Goal: Task Accomplishment & Management: Complete application form

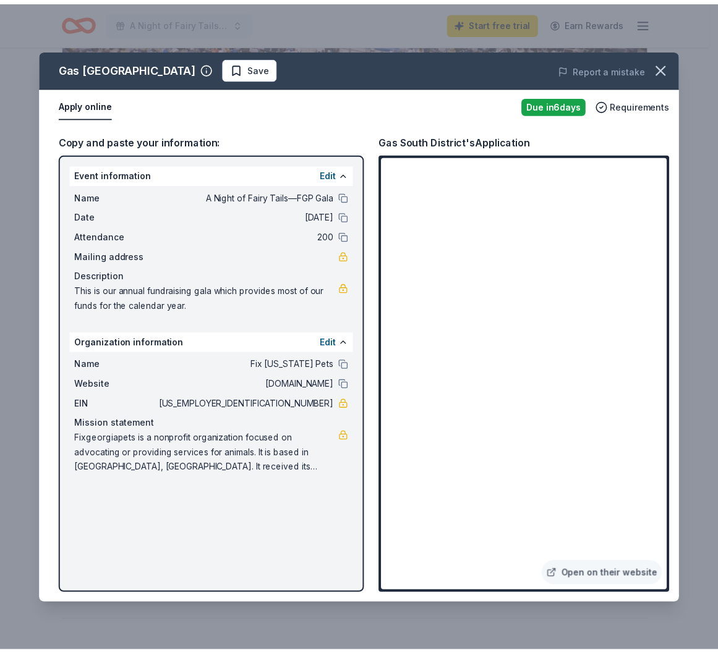
scroll to position [309, 0]
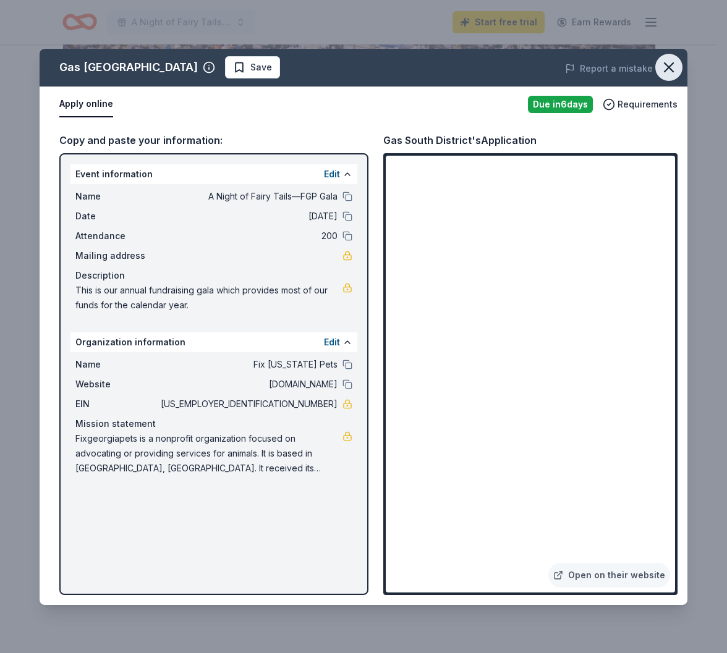
click at [682, 68] on button "button" at bounding box center [668, 67] width 27 height 27
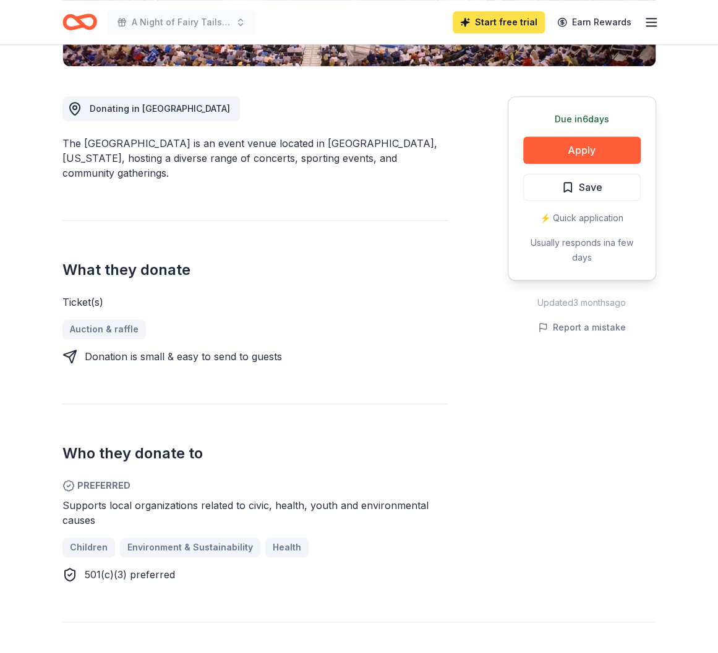
click at [497, 22] on link "Start free trial" at bounding box center [498, 22] width 92 height 22
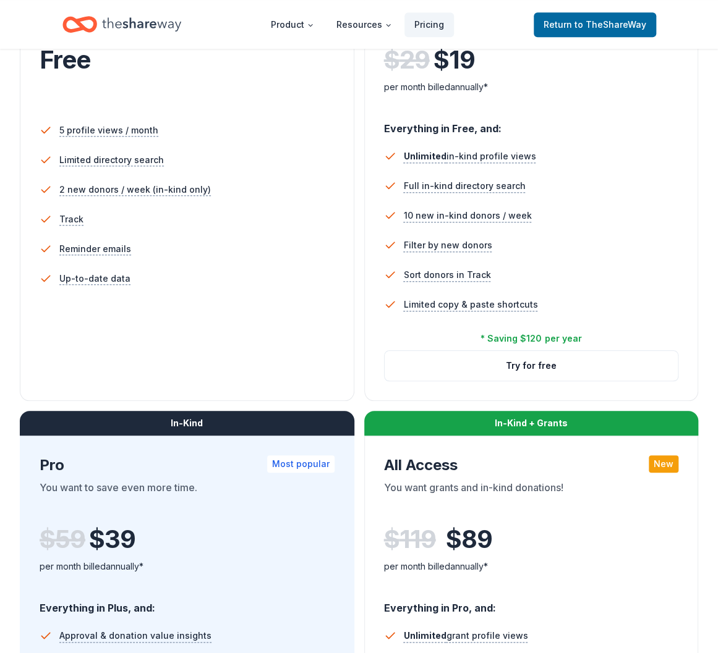
scroll to position [618, 0]
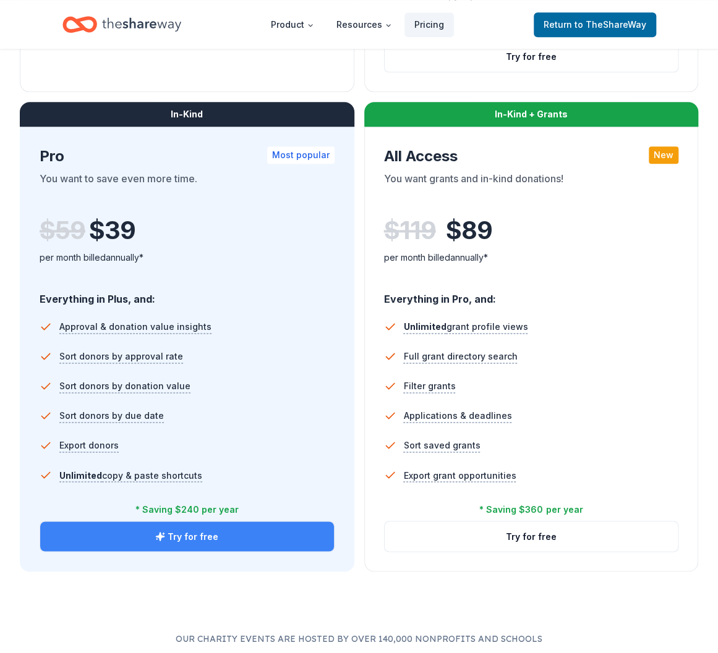
click at [206, 536] on button "Try for free" at bounding box center [187, 537] width 294 height 30
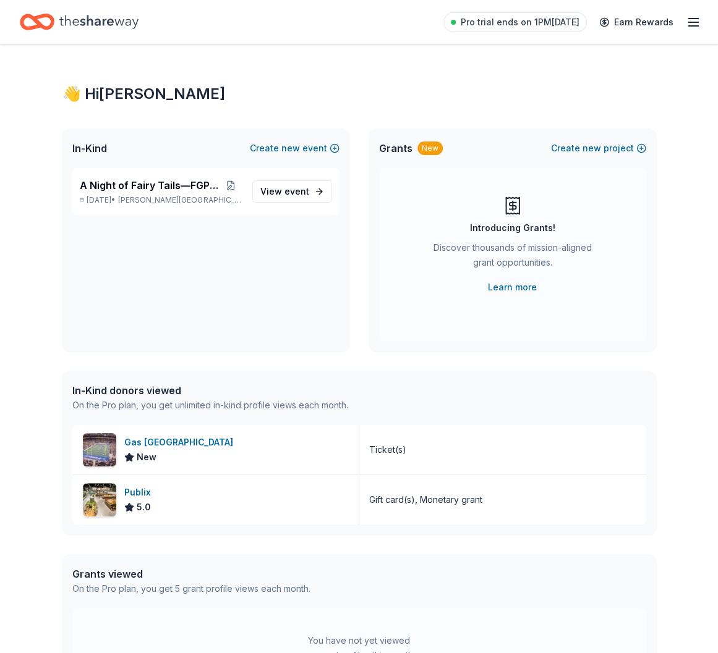
click at [696, 15] on icon "button" at bounding box center [692, 22] width 15 height 15
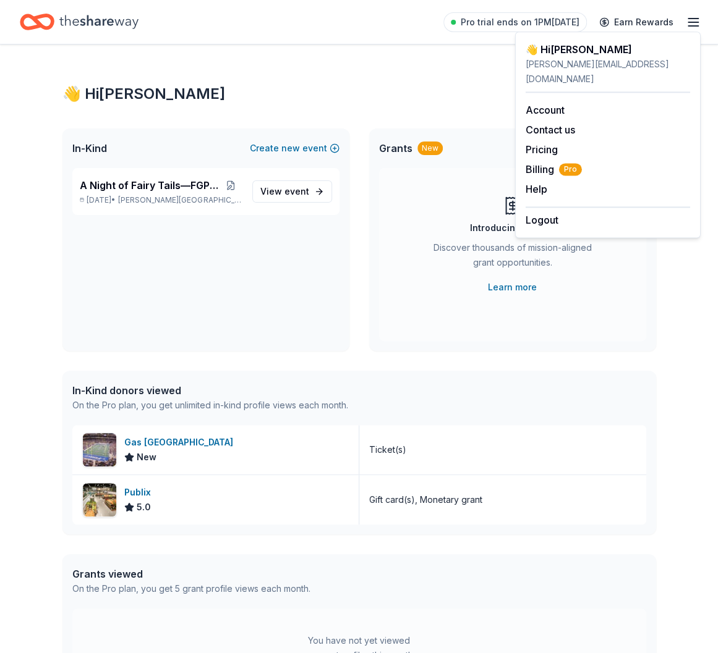
click at [427, 85] on div "👋 Hi [PERSON_NAME]" at bounding box center [358, 94] width 593 height 20
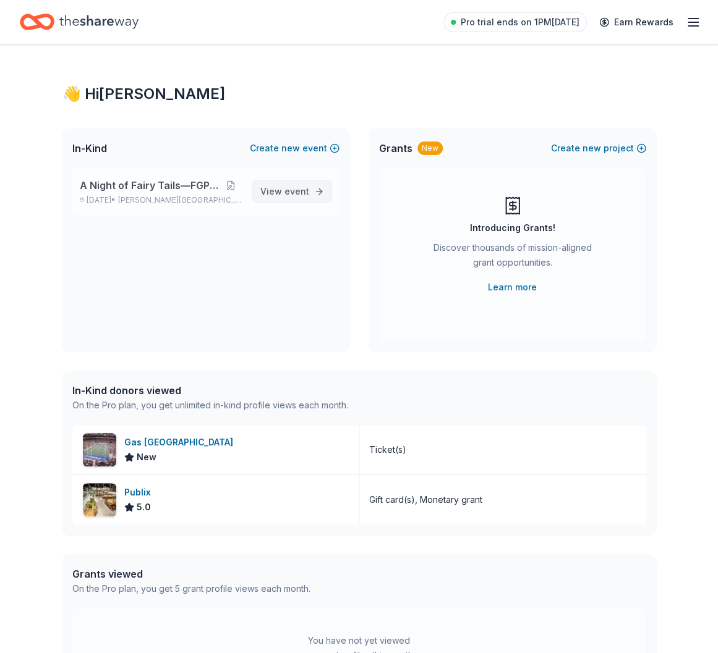
click at [262, 195] on link "View event" at bounding box center [292, 191] width 80 height 22
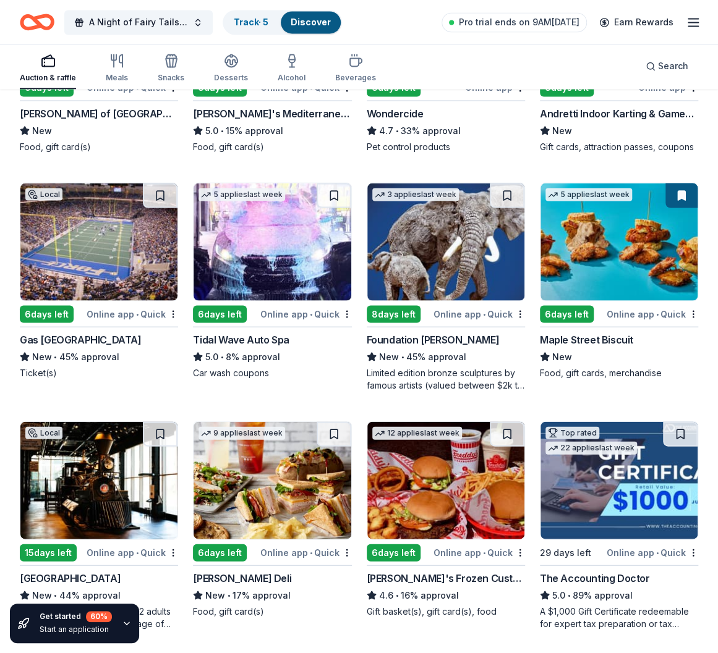
scroll to position [995, 0]
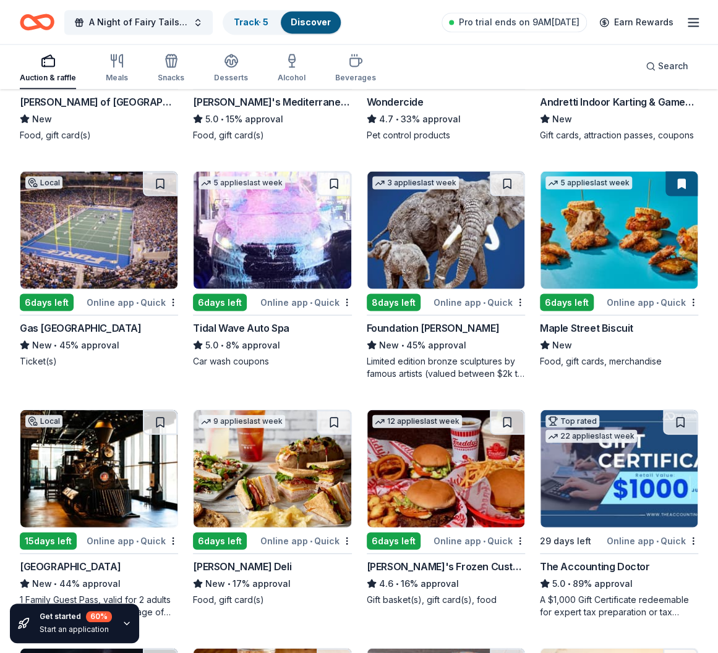
click at [454, 321] on div "Foundation Michelangelo" at bounding box center [432, 327] width 132 height 15
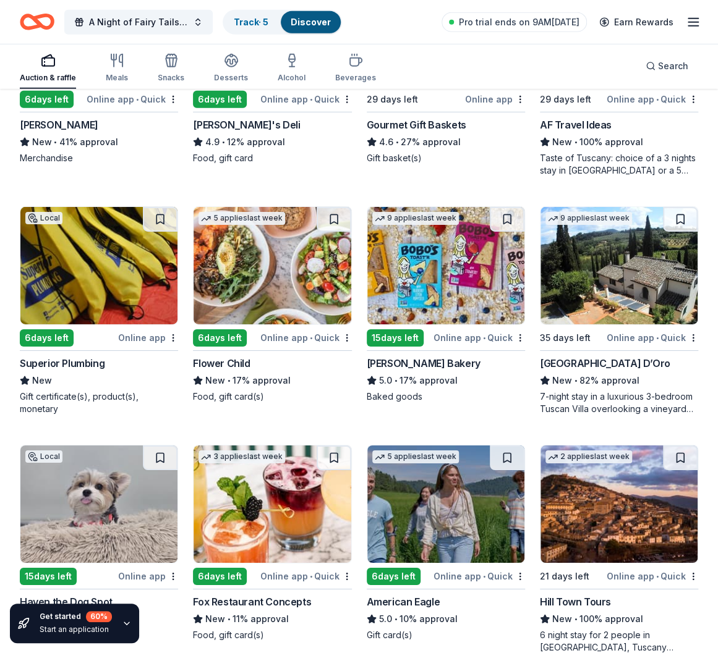
scroll to position [1737, 0]
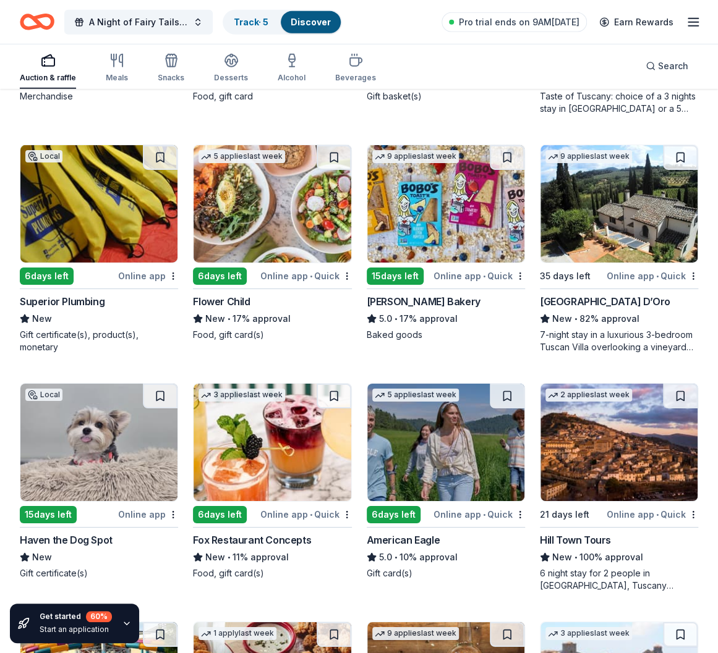
click at [67, 294] on div "Superior Plumbing" at bounding box center [62, 301] width 85 height 15
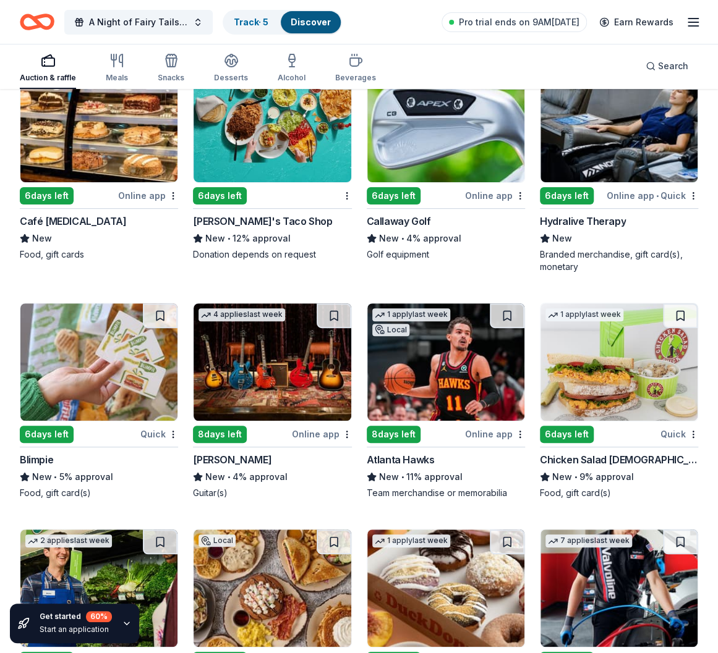
scroll to position [6514, 0]
click at [214, 344] on img at bounding box center [271, 361] width 157 height 117
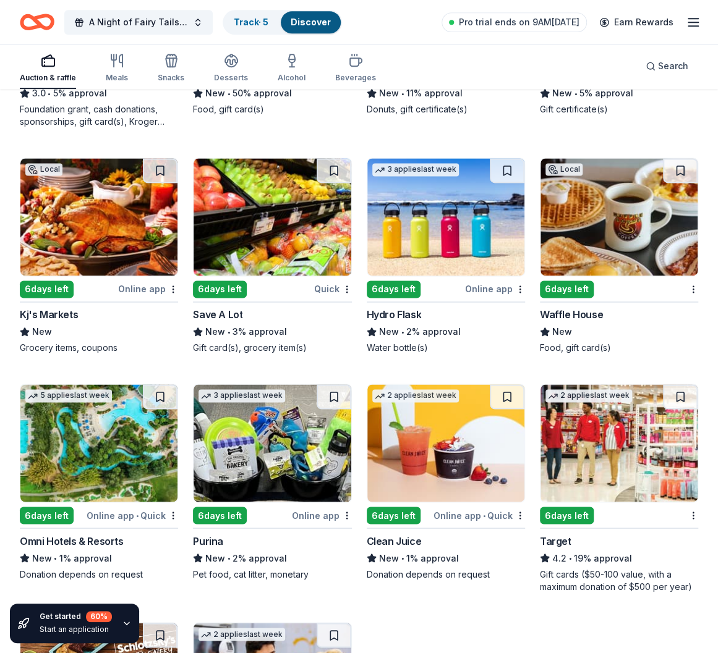
scroll to position [7132, 0]
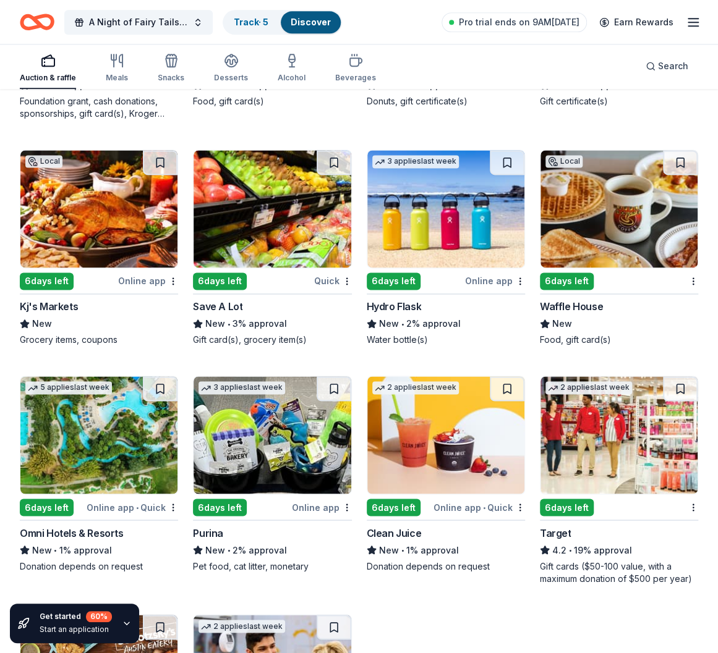
click at [225, 499] on div "6 days left" at bounding box center [220, 507] width 54 height 17
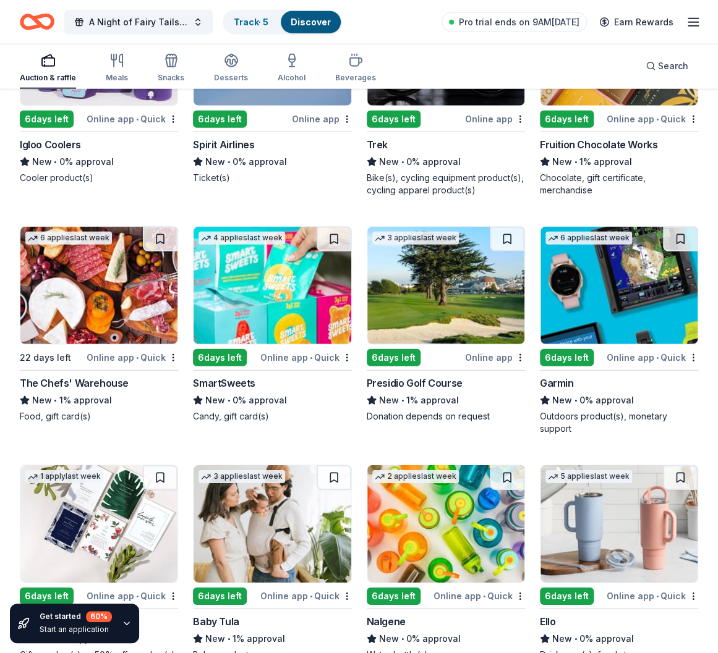
scroll to position [10089, 0]
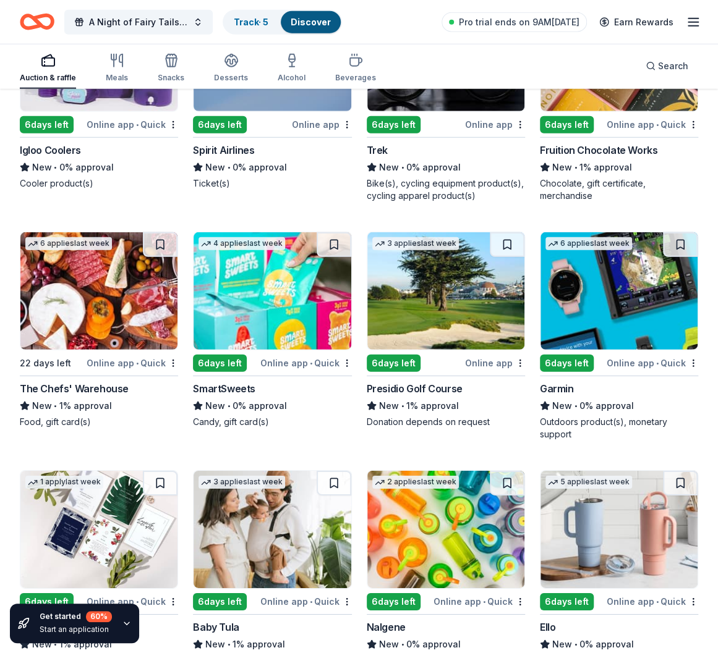
click at [50, 362] on div "6 applies last week 22 days left Online app • Quick The Chefs' Warehouse New • …" at bounding box center [99, 330] width 158 height 197
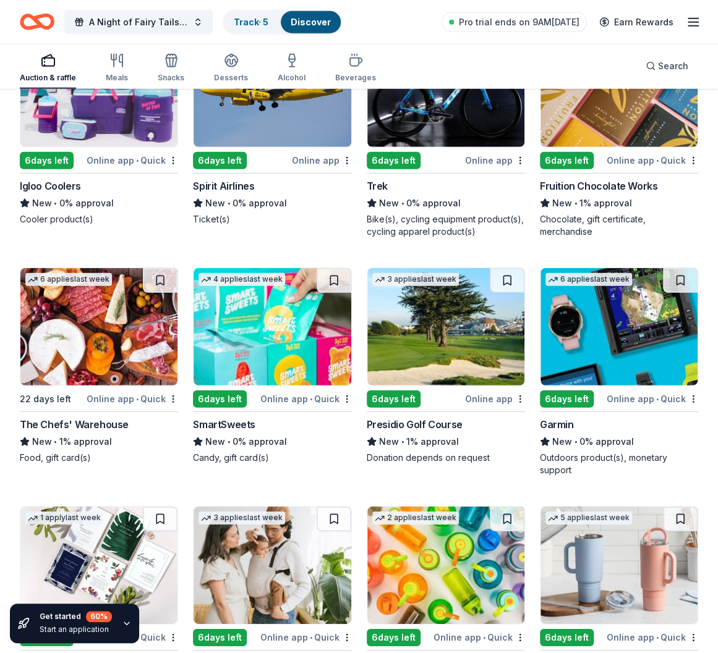
scroll to position [10028, 0]
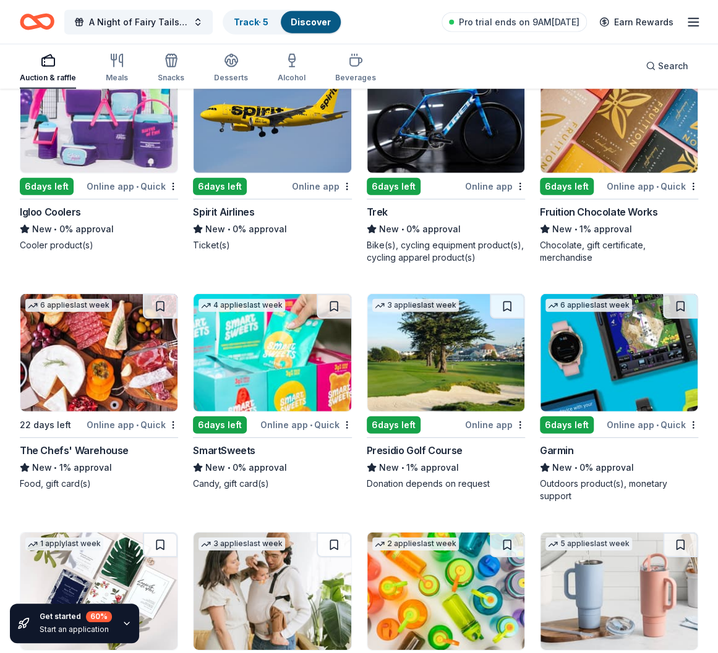
click at [571, 443] on div "Garmin" at bounding box center [557, 450] width 34 height 15
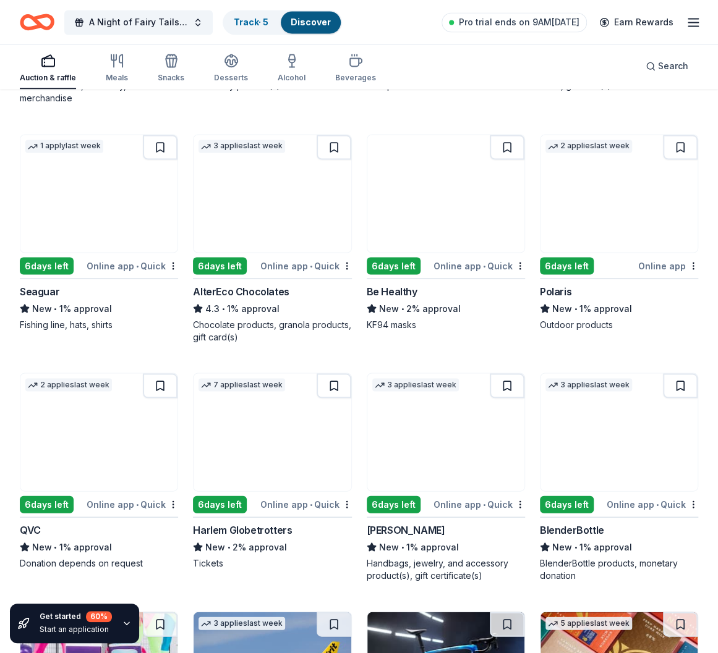
scroll to position [9410, 0]
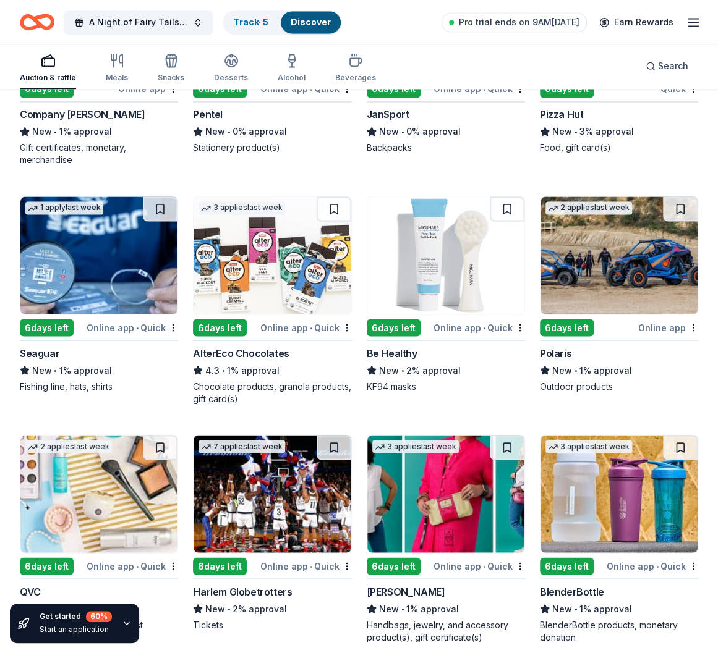
click at [571, 319] on div "6 days left" at bounding box center [567, 327] width 54 height 17
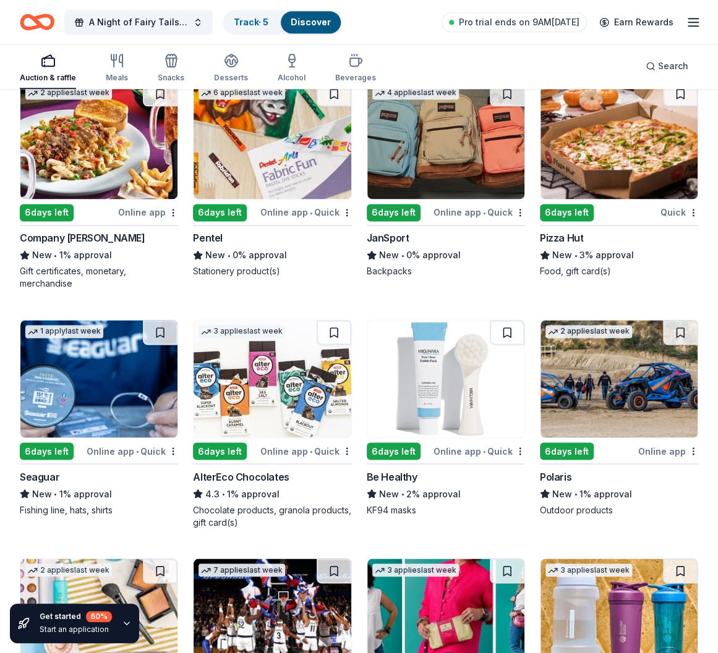
scroll to position [9224, 0]
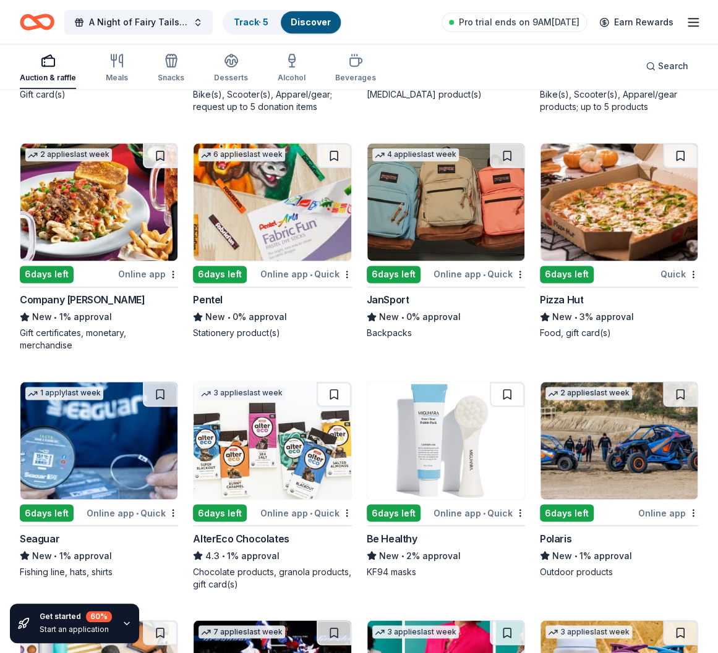
click at [257, 531] on div "AlterEco Chocolates" at bounding box center [241, 538] width 96 height 15
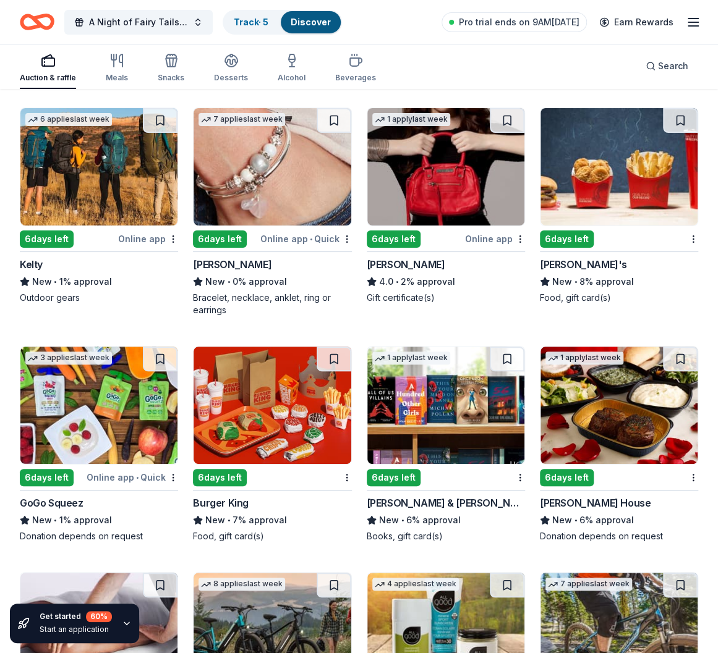
scroll to position [8544, 0]
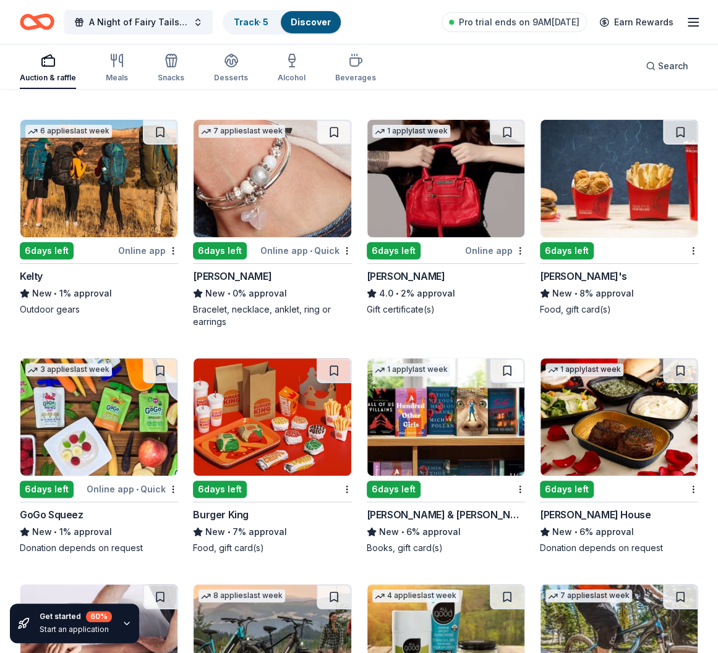
click at [215, 269] on div "Lizzy James" at bounding box center [232, 276] width 78 height 15
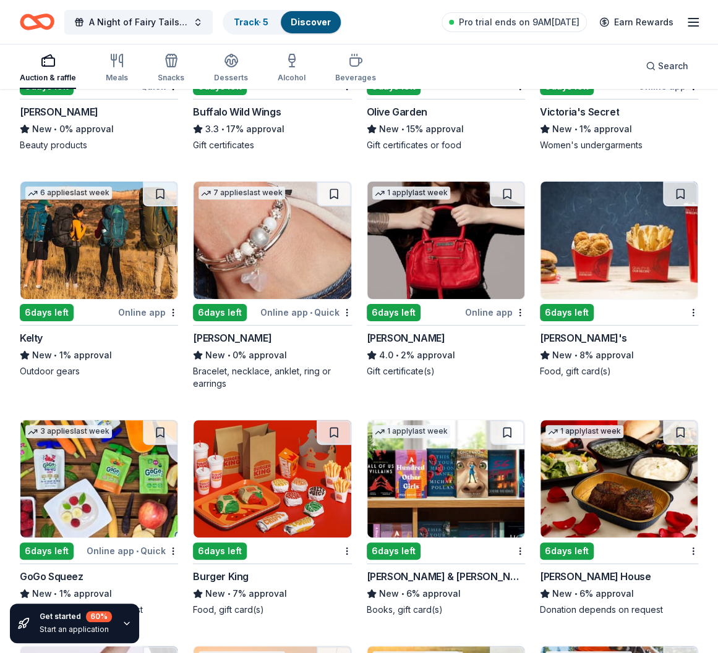
click at [36, 304] on div "6 days left" at bounding box center [47, 312] width 54 height 17
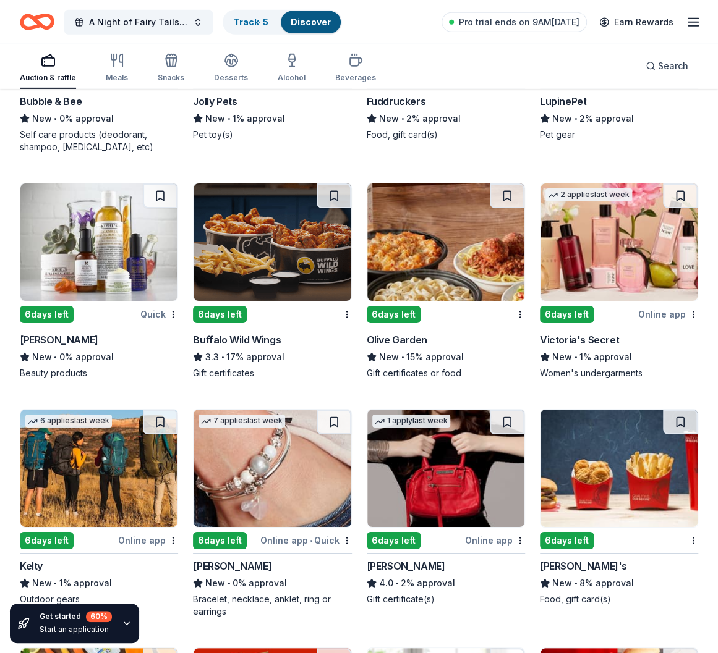
scroll to position [8235, 0]
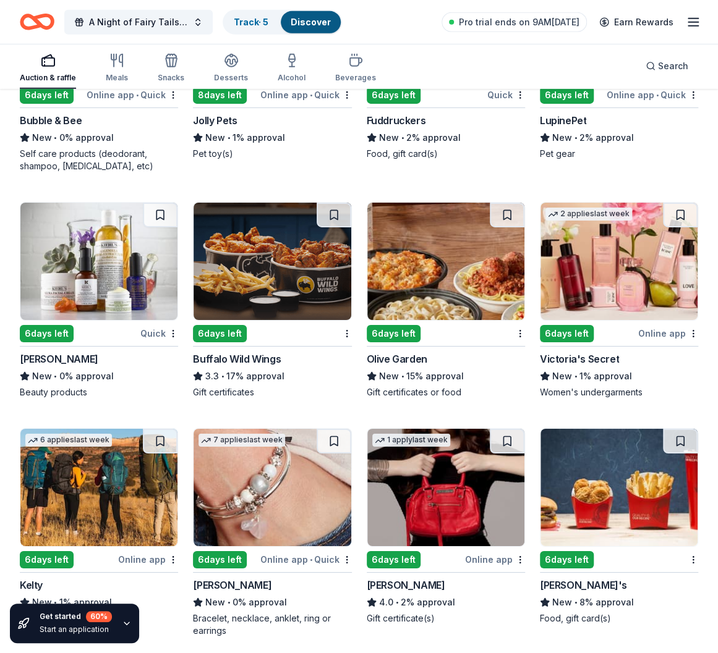
click at [47, 325] on div "6 days left" at bounding box center [47, 333] width 54 height 17
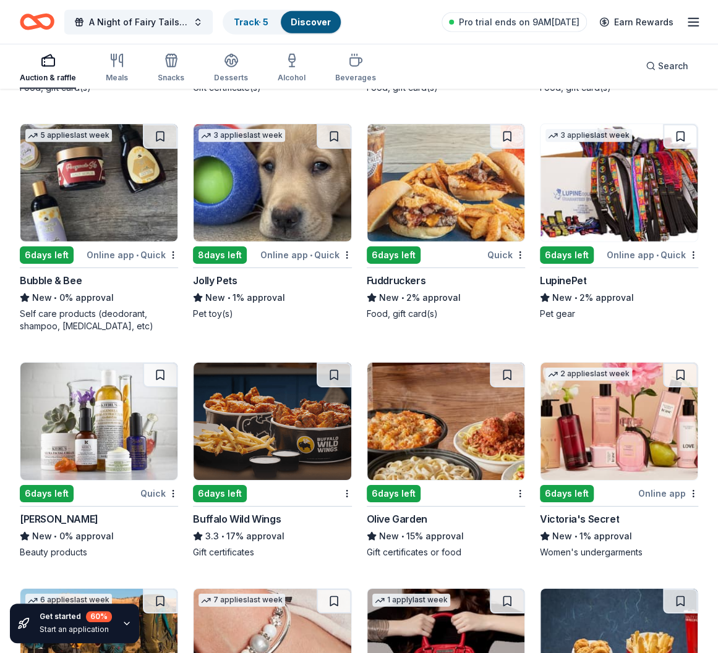
scroll to position [8050, 0]
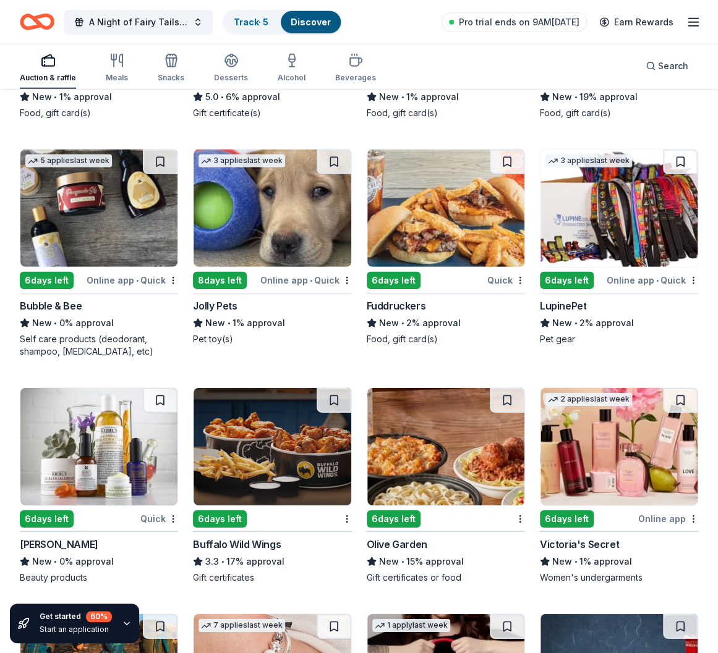
click at [229, 272] on div "8 days left" at bounding box center [220, 280] width 54 height 17
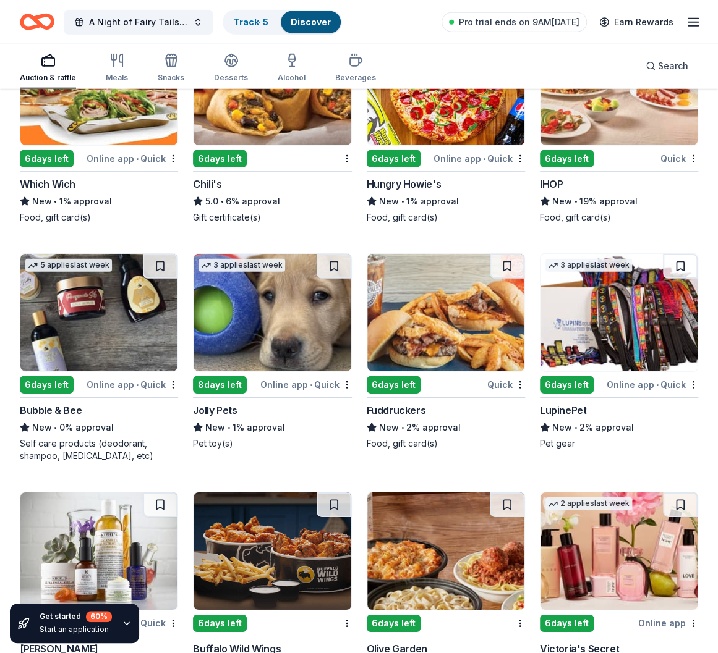
scroll to position [7926, 0]
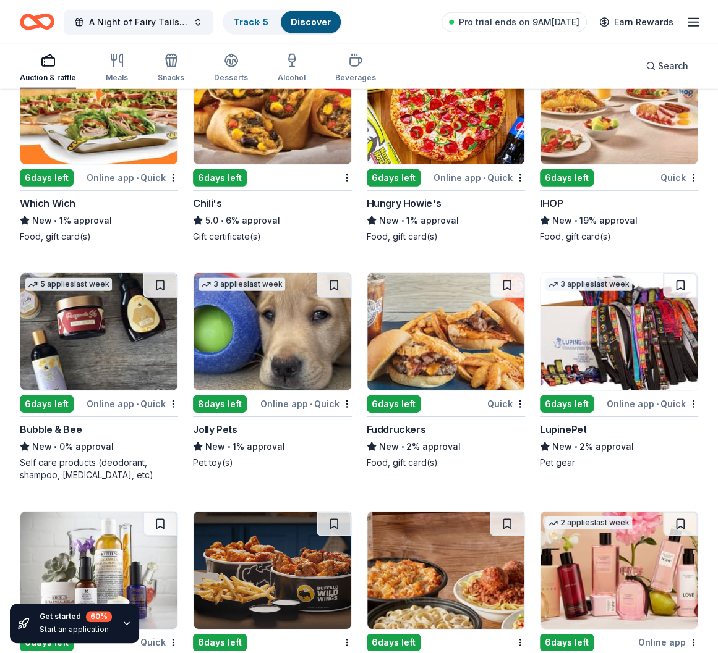
drag, startPoint x: 564, startPoint y: 410, endPoint x: 624, endPoint y: 411, distance: 60.6
click at [564, 422] on div "LupinePet" at bounding box center [563, 429] width 46 height 15
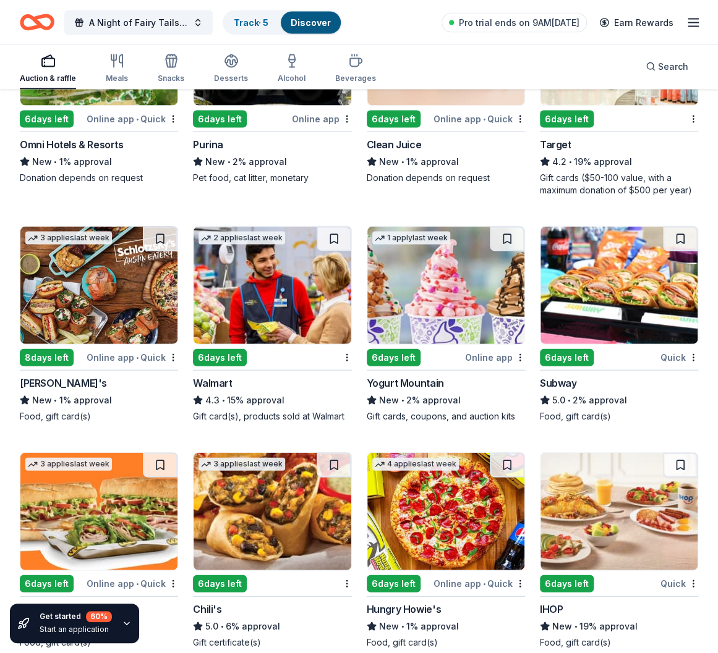
scroll to position [7494, 0]
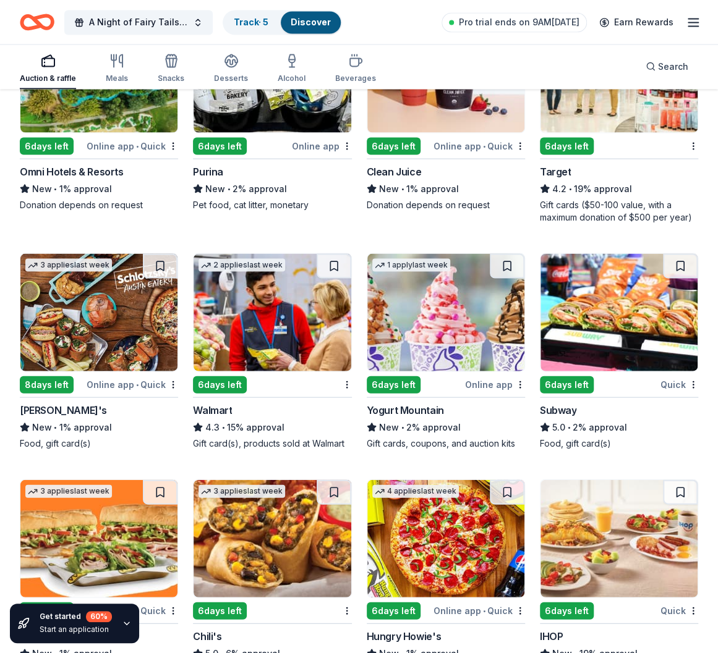
click at [235, 402] on div "Walmart" at bounding box center [272, 409] width 158 height 15
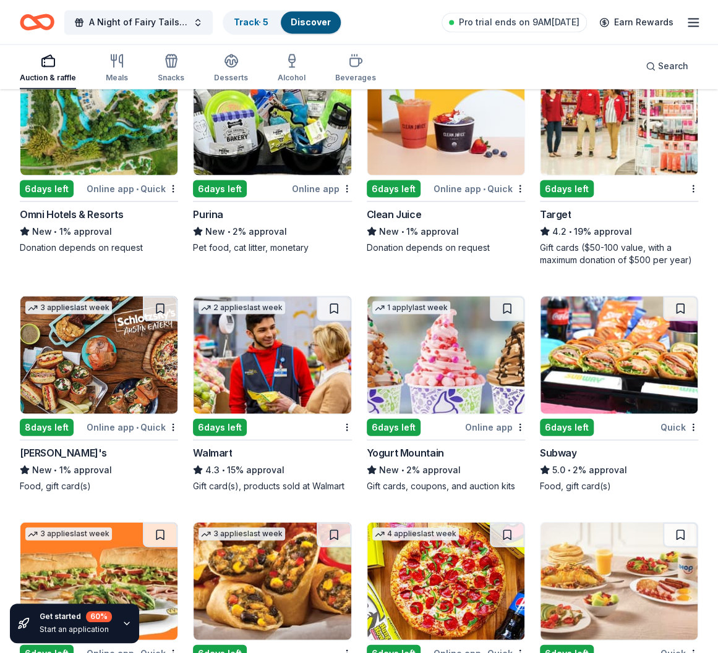
scroll to position [7432, 0]
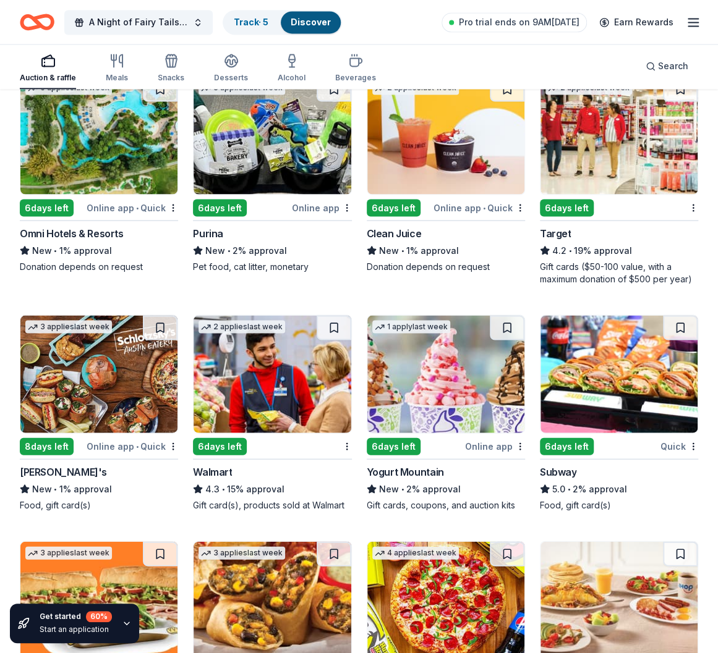
click at [595, 243] on div "4.2 • 19% approval" at bounding box center [619, 250] width 158 height 15
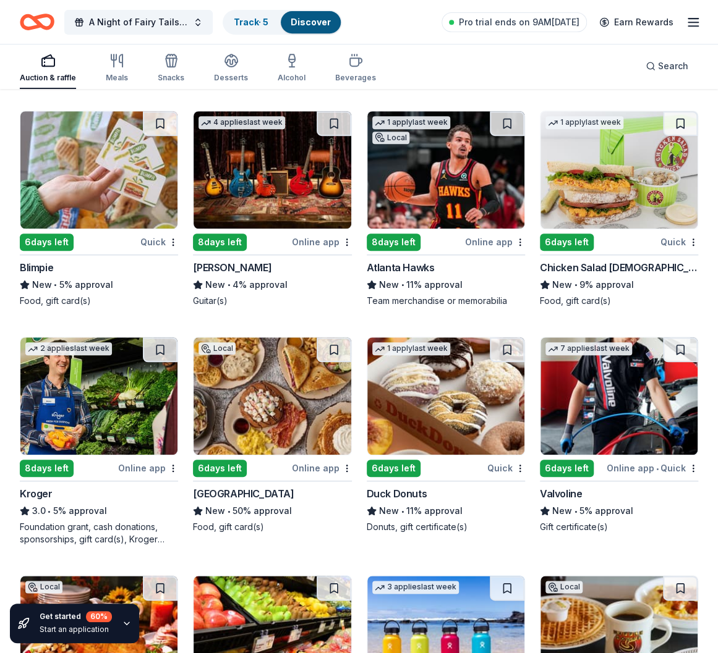
scroll to position [6690, 0]
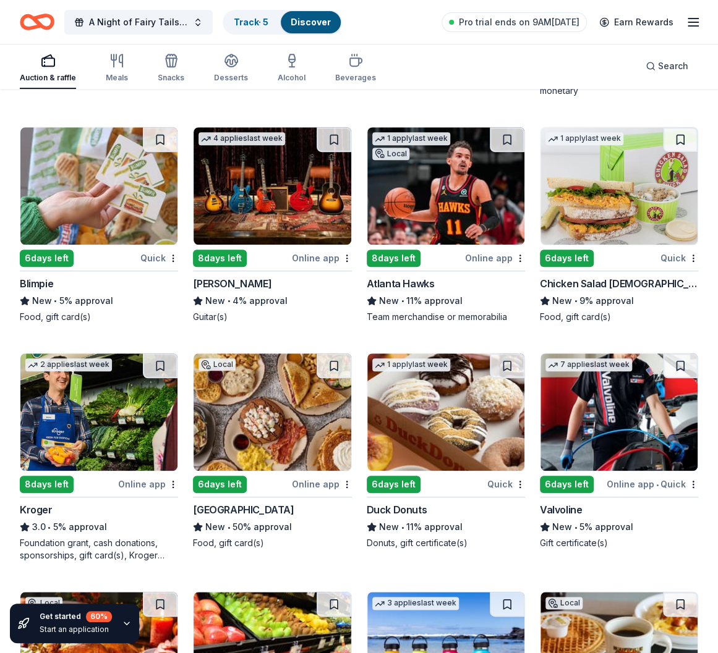
click at [102, 519] on div "Kroger 3.0 • 5% approval Foundation grant, cash donations, sponsorships, gift c…" at bounding box center [99, 531] width 158 height 59
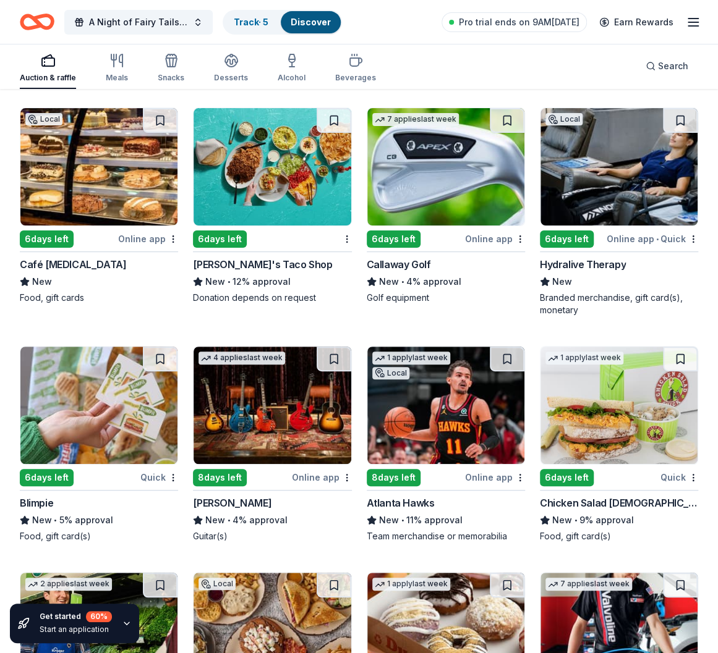
scroll to position [6443, 0]
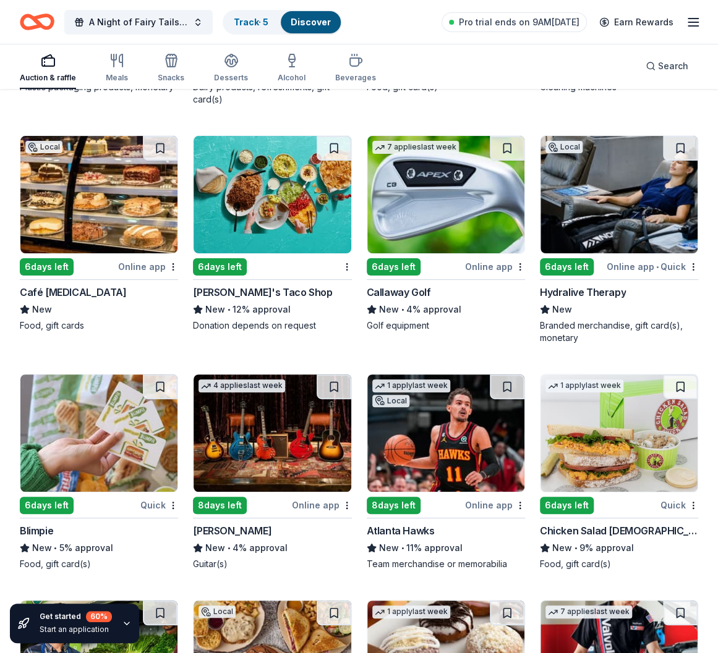
click at [462, 259] on div "6 days left" at bounding box center [414, 266] width 96 height 15
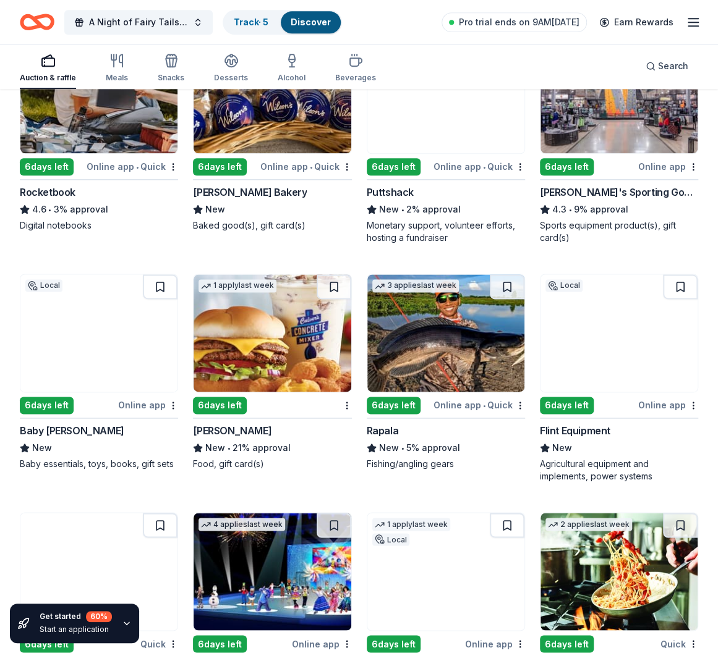
scroll to position [4836, 0]
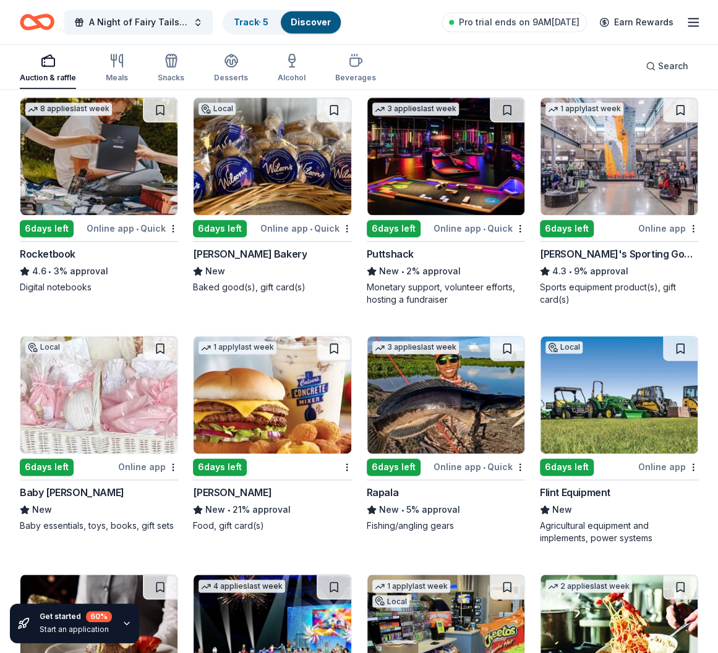
click at [570, 221] on div "6 days left" at bounding box center [567, 228] width 54 height 17
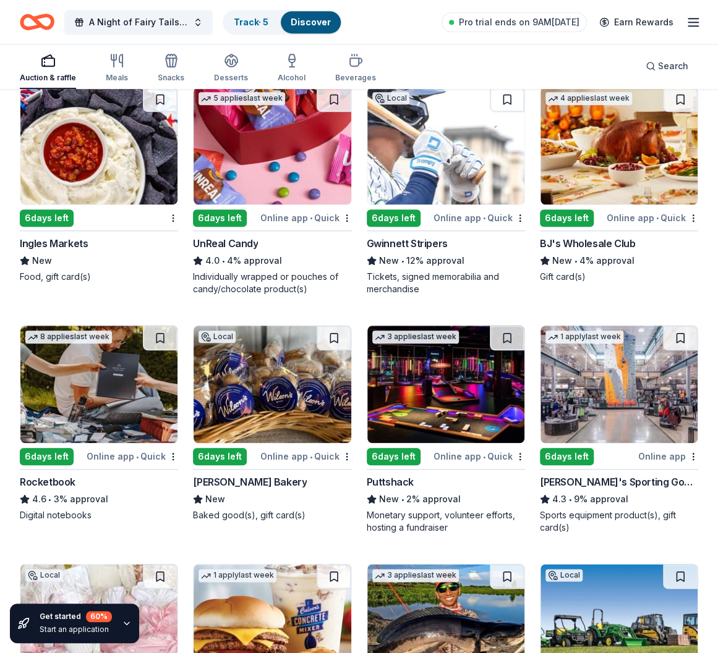
scroll to position [4589, 0]
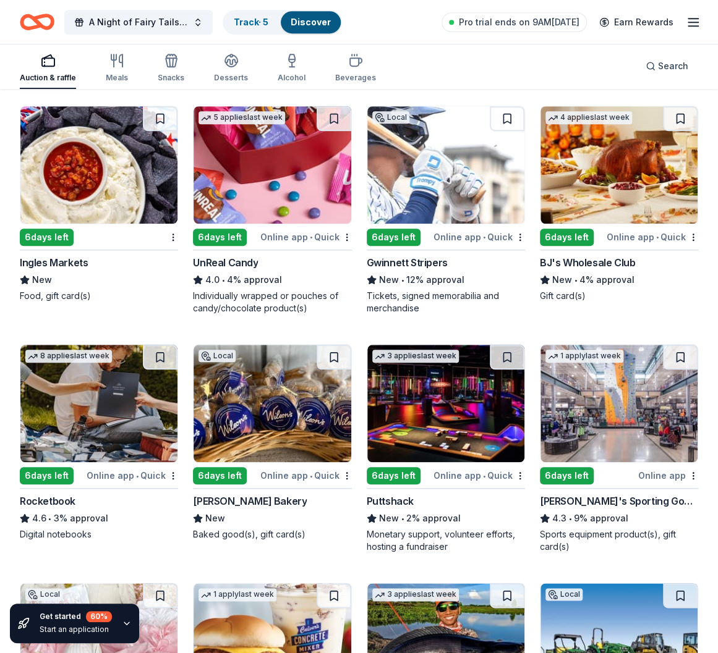
click at [58, 467] on div "6 days left" at bounding box center [47, 475] width 54 height 17
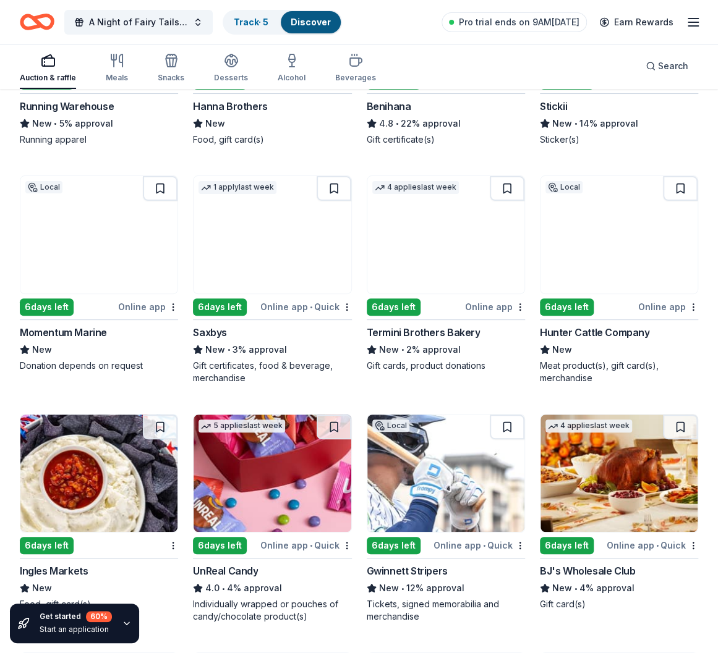
scroll to position [4280, 0]
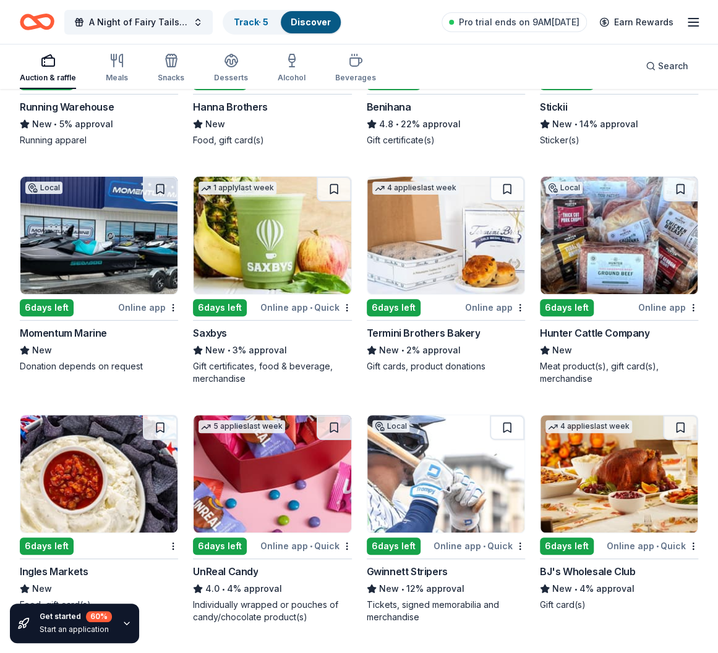
click at [66, 326] on div "Momentum Marine" at bounding box center [63, 333] width 87 height 15
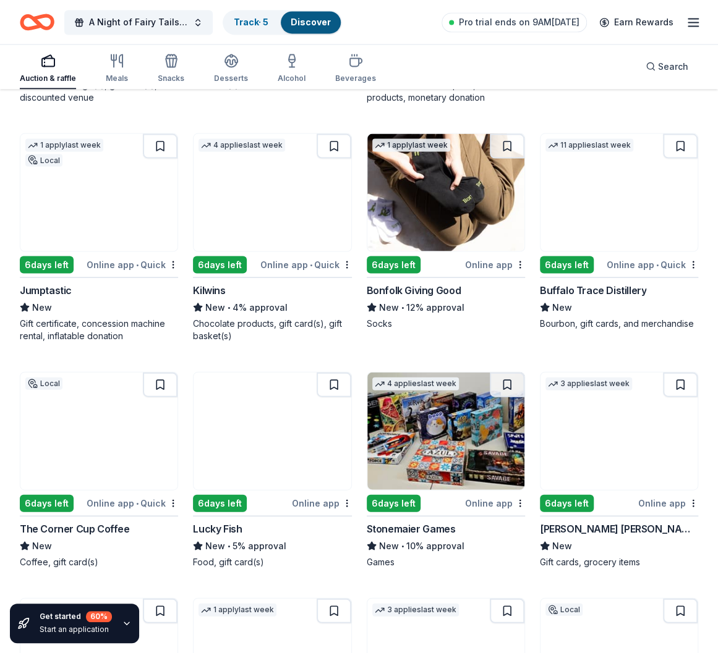
scroll to position [3106, 0]
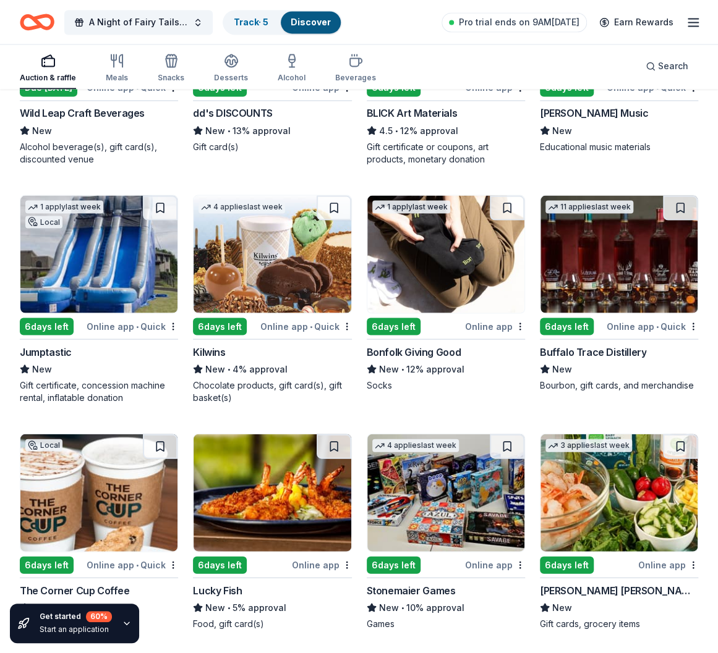
click at [587, 344] on div "Buffalo Trace Distillery" at bounding box center [593, 351] width 106 height 15
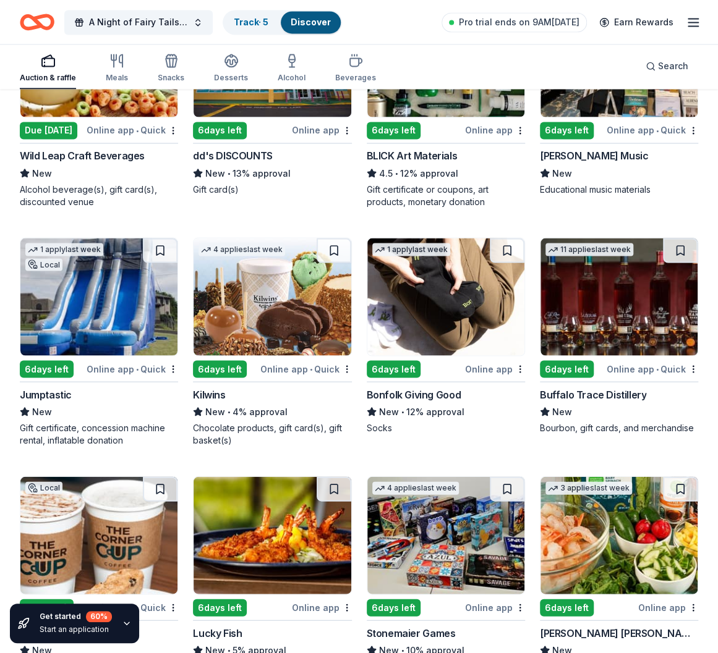
scroll to position [3044, 0]
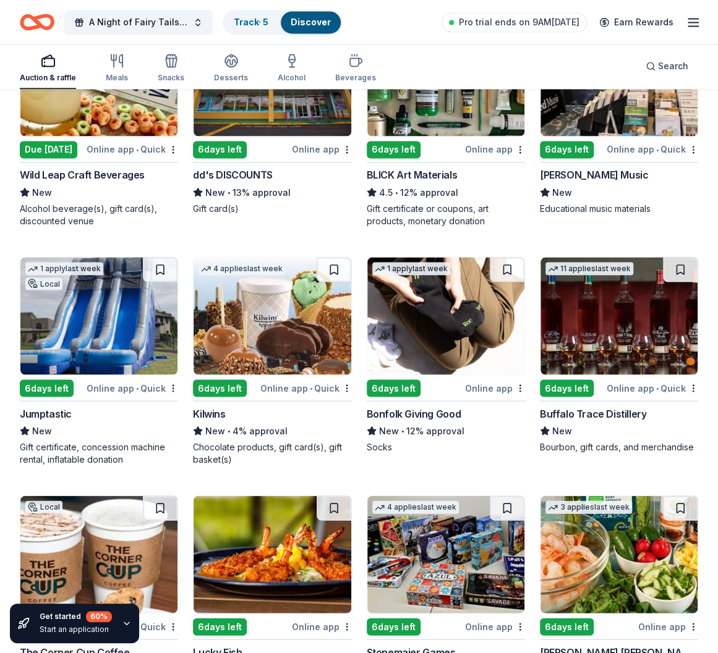
click at [273, 380] on div "Online app • Quick" at bounding box center [305, 387] width 91 height 15
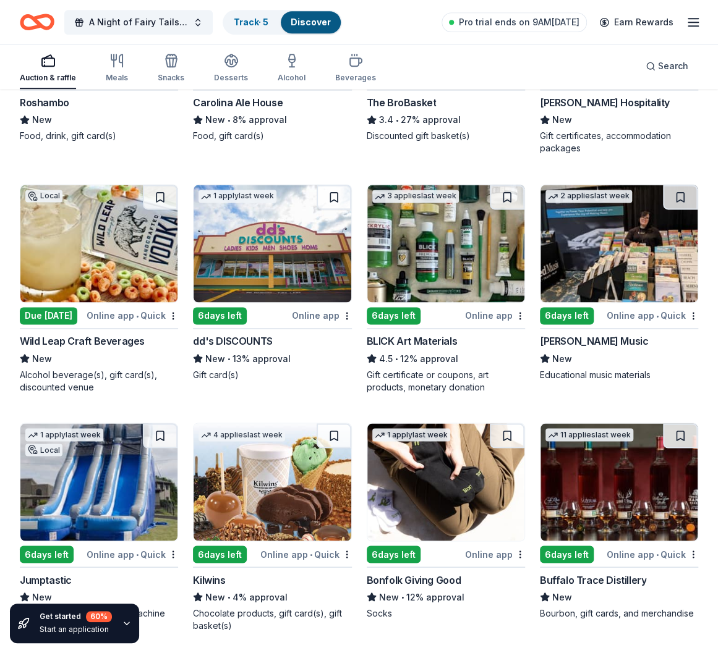
scroll to position [2858, 0]
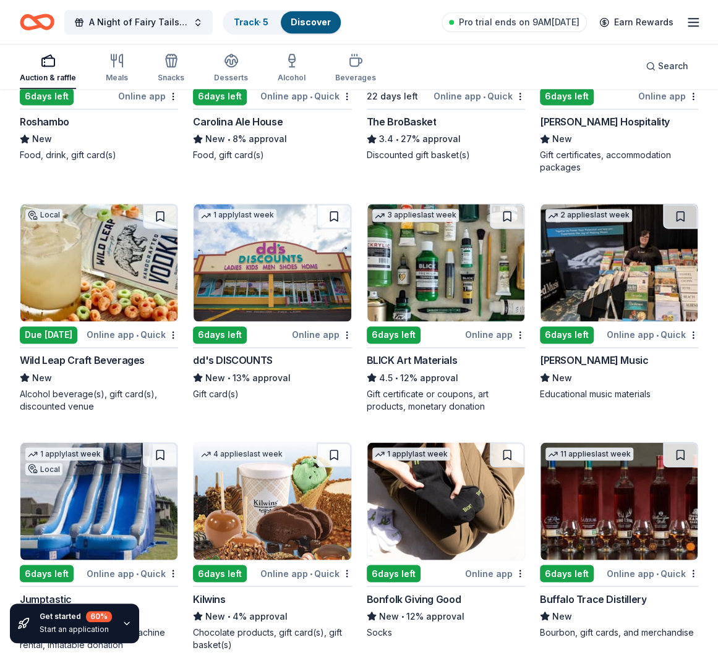
click at [98, 353] on div "Wild Leap Craft Beverages" at bounding box center [82, 360] width 125 height 15
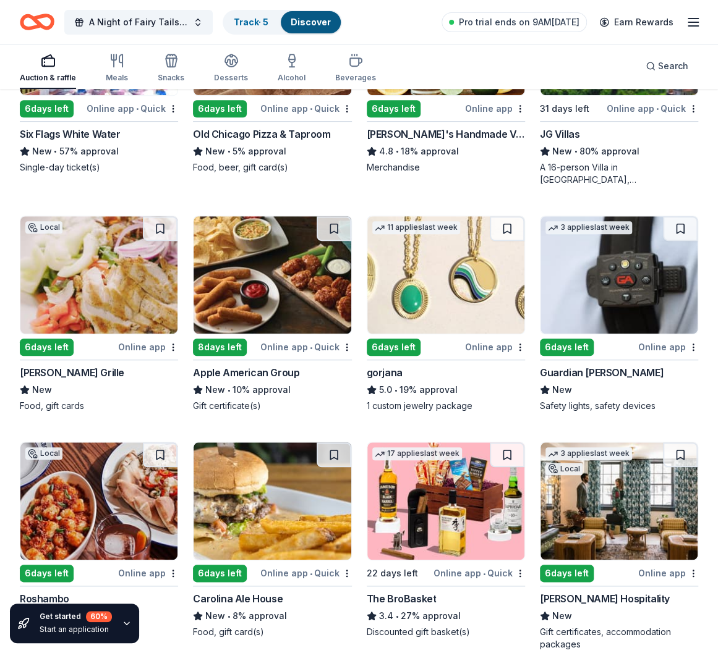
scroll to position [2364, 0]
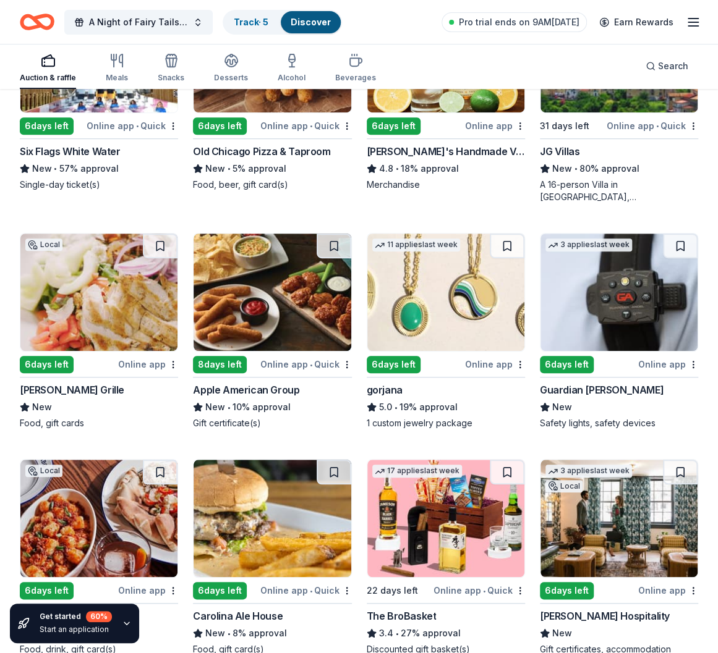
click at [585, 383] on div "Guardian Angel Device" at bounding box center [602, 390] width 124 height 15
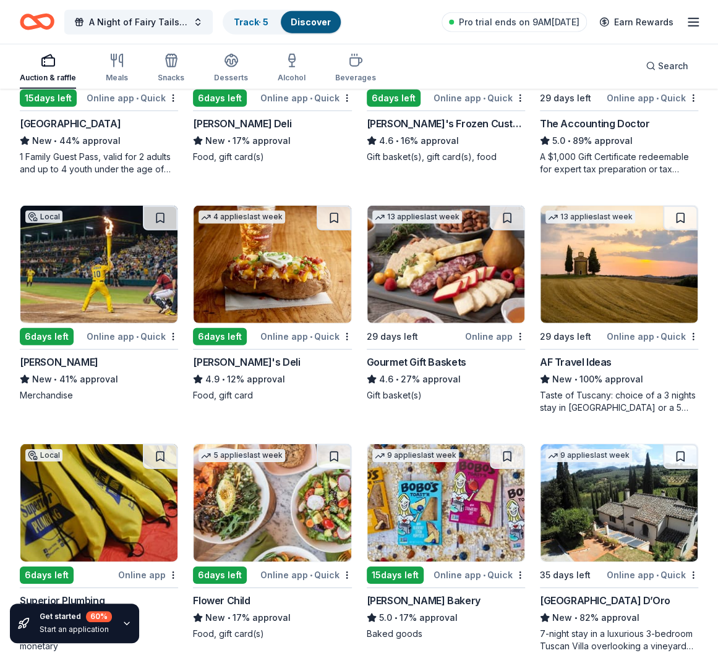
scroll to position [1437, 0]
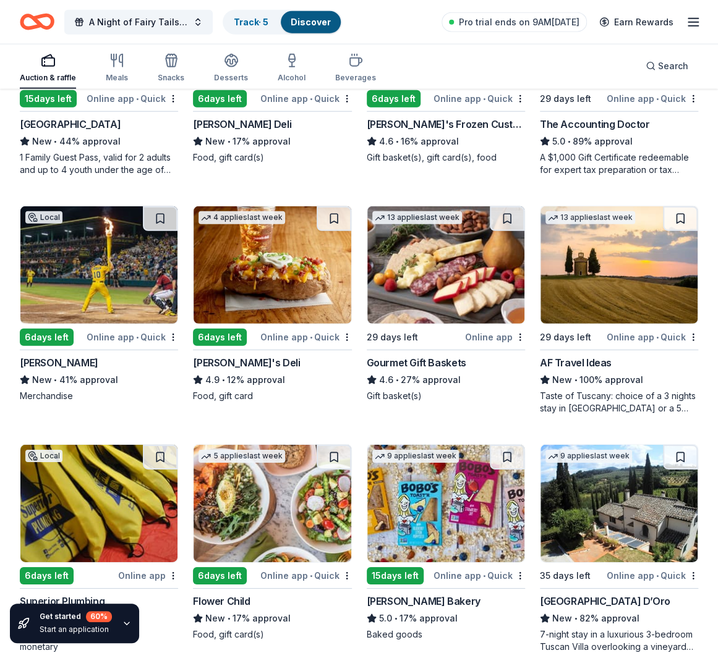
click at [85, 355] on div "Savannah Bananas" at bounding box center [59, 362] width 78 height 15
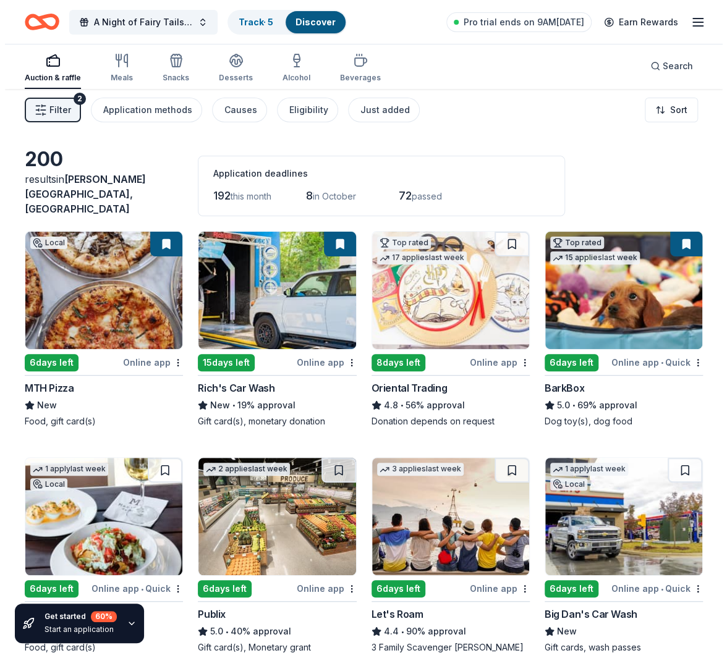
scroll to position [0, 0]
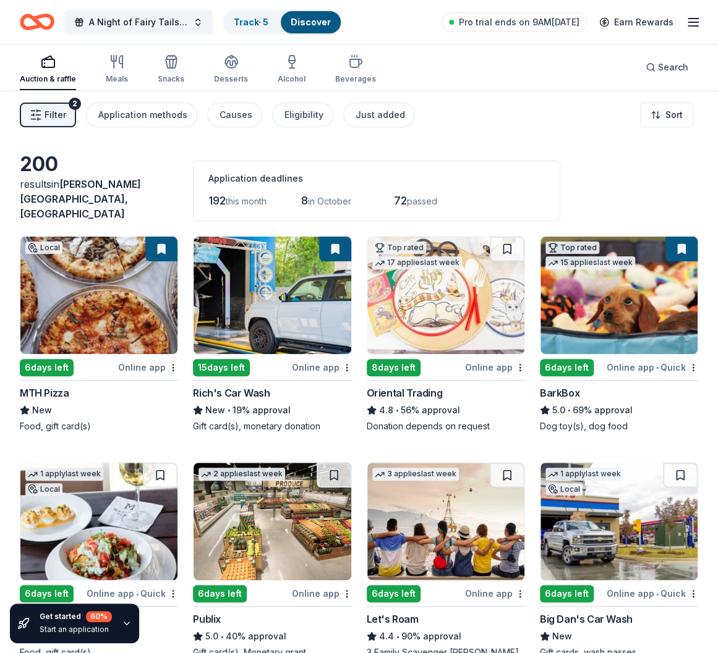
drag, startPoint x: 56, startPoint y: 78, endPoint x: 68, endPoint y: 80, distance: 11.9
click at [56, 78] on div "Auction & raffle" at bounding box center [48, 79] width 56 height 10
click at [125, 22] on span "A Night of Fairy Tails—FGP Gala" at bounding box center [138, 22] width 99 height 15
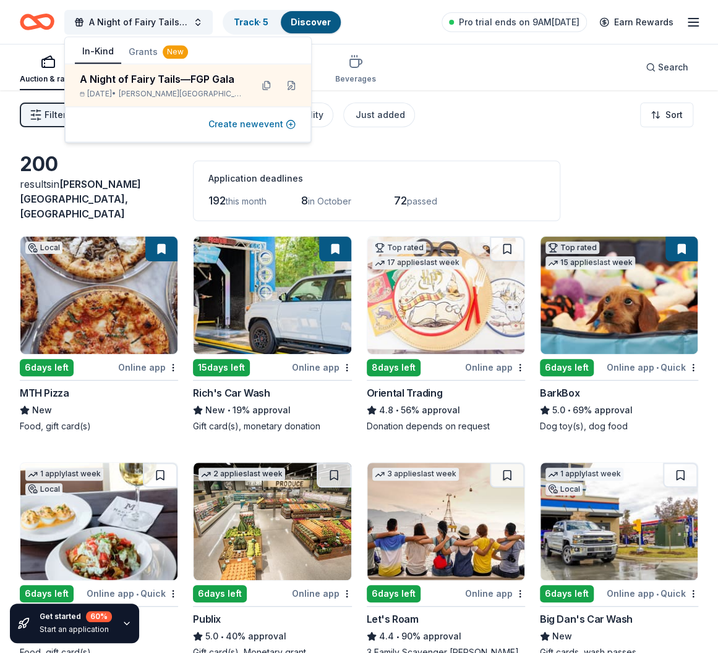
click at [222, 124] on button "Create new event" at bounding box center [251, 124] width 87 height 15
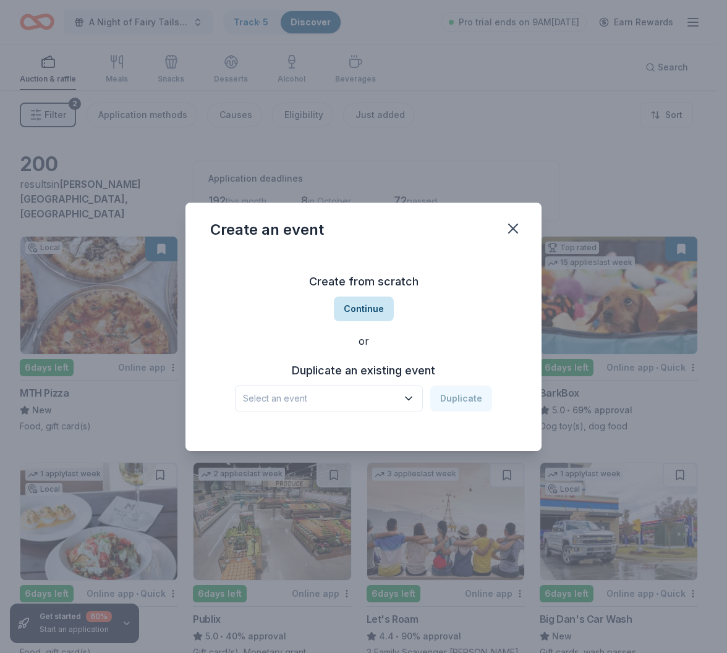
click at [378, 310] on button "Continue" at bounding box center [364, 309] width 60 height 25
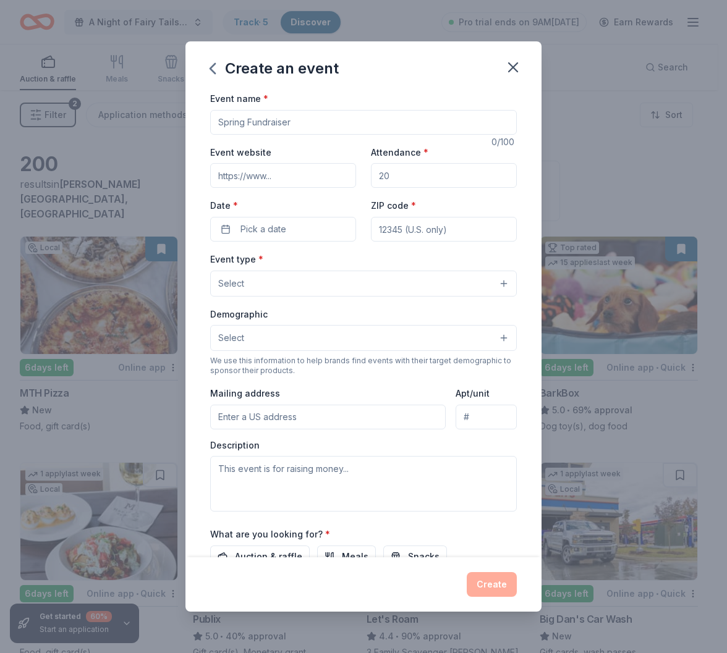
click at [265, 127] on input "Event name *" at bounding box center [363, 122] width 307 height 25
type input "Spring Wine Fling"
click at [263, 181] on input "Event website" at bounding box center [283, 175] width 146 height 25
type input "https://fixgeorgiapets.org/"
drag, startPoint x: 392, startPoint y: 177, endPoint x: 318, endPoint y: 175, distance: 74.2
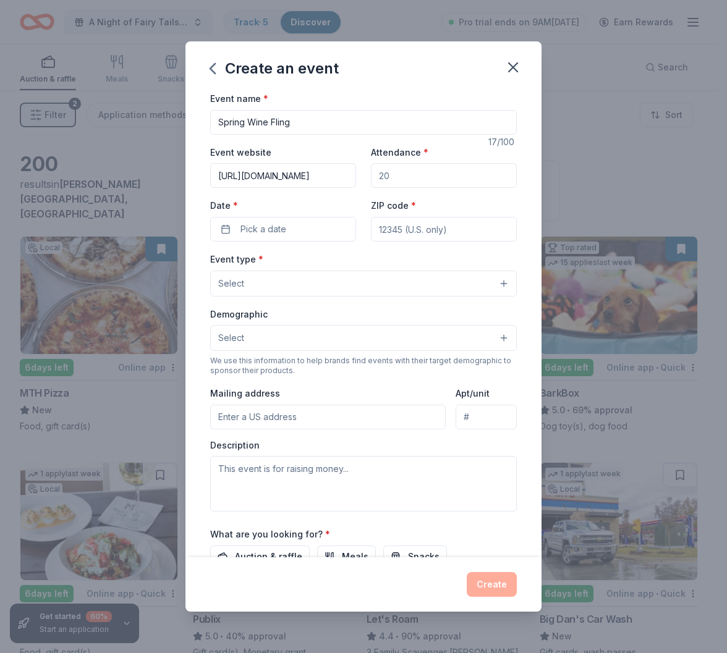
click at [311, 175] on div "Event website https://fixgeorgiapets.org/ Attendance * Date * Pick a date ZIP c…" at bounding box center [363, 193] width 307 height 97
type input "200"
click at [251, 233] on span "Pick a date" at bounding box center [263, 229] width 46 height 15
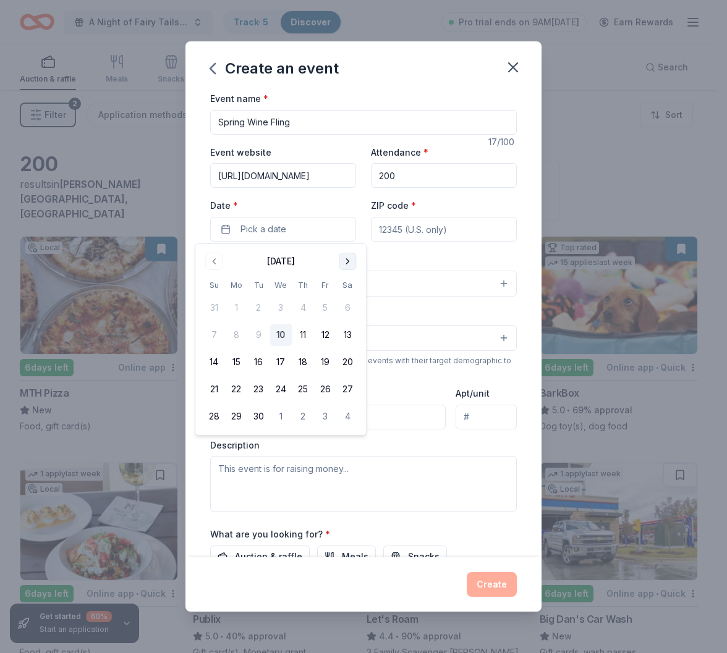
click at [341, 263] on button "Go to next month" at bounding box center [347, 261] width 17 height 17
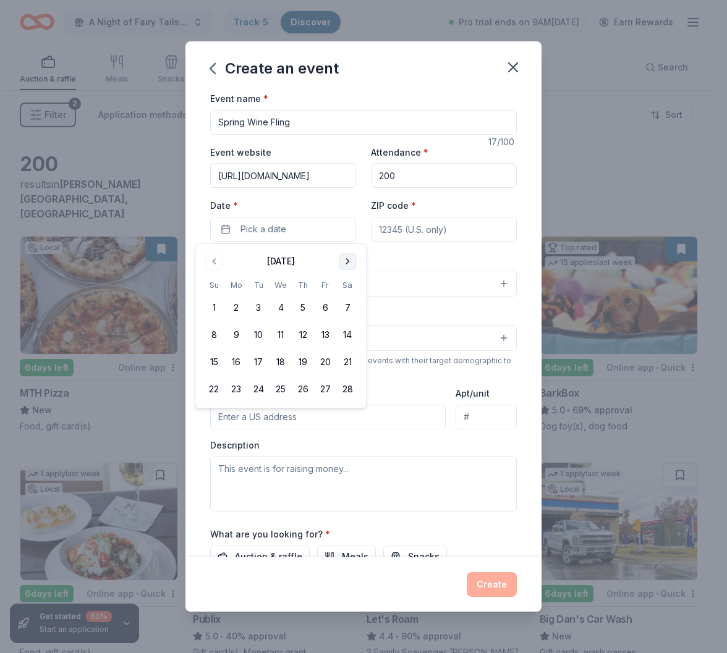
click at [341, 263] on button "Go to next month" at bounding box center [347, 261] width 17 height 17
click at [218, 412] on button "26" at bounding box center [214, 416] width 22 height 22
click at [342, 383] on button "25" at bounding box center [347, 389] width 22 height 22
click at [419, 223] on input "ZIP code *" at bounding box center [444, 229] width 146 height 25
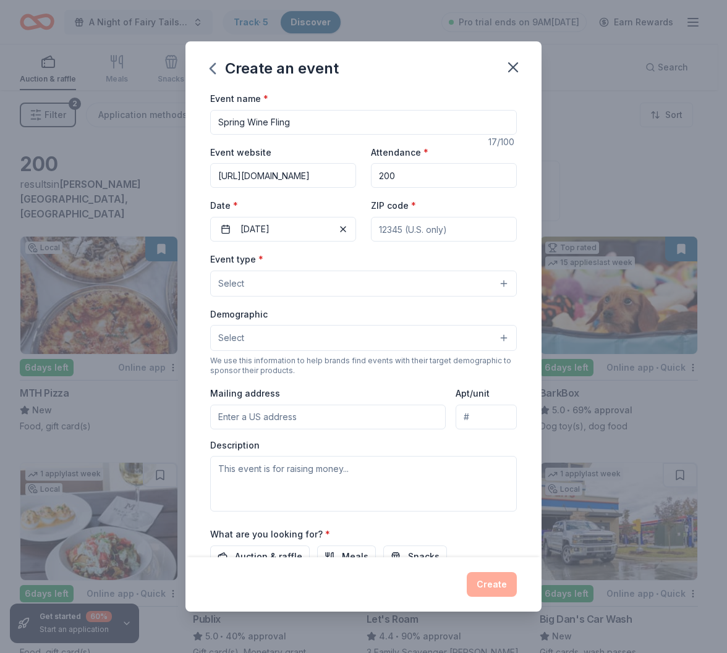
type input "30339"
type input "6300 Powers Ferry Rd NW 600 191"
click at [235, 285] on span "Select" at bounding box center [231, 283] width 26 height 15
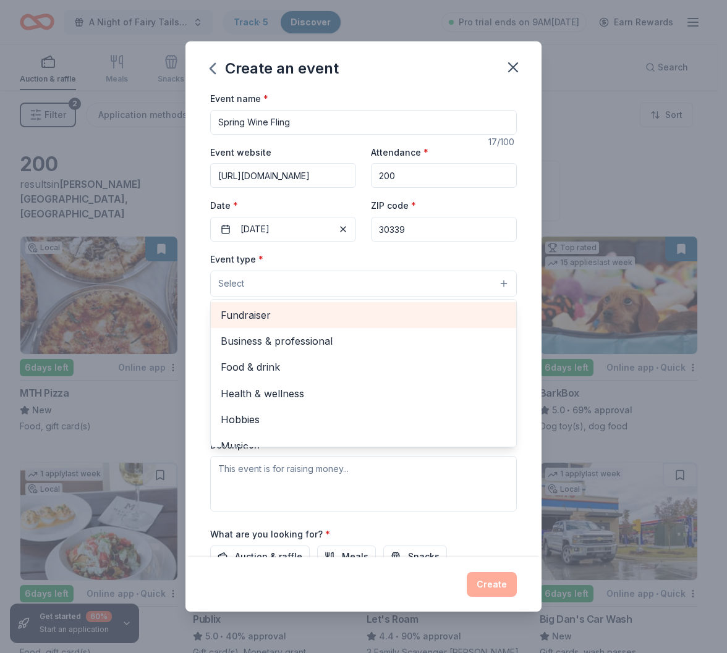
click at [260, 310] on span "Fundraiser" at bounding box center [364, 315] width 286 height 16
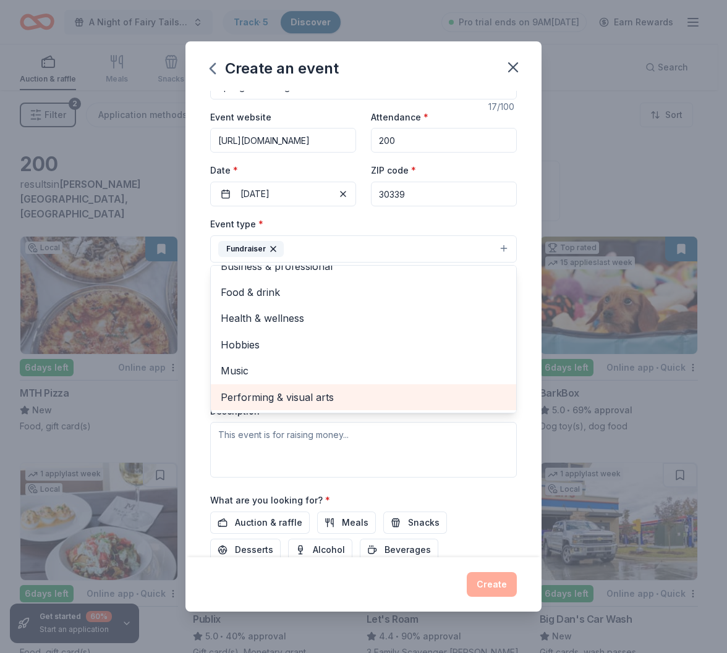
scroll to position [62, 0]
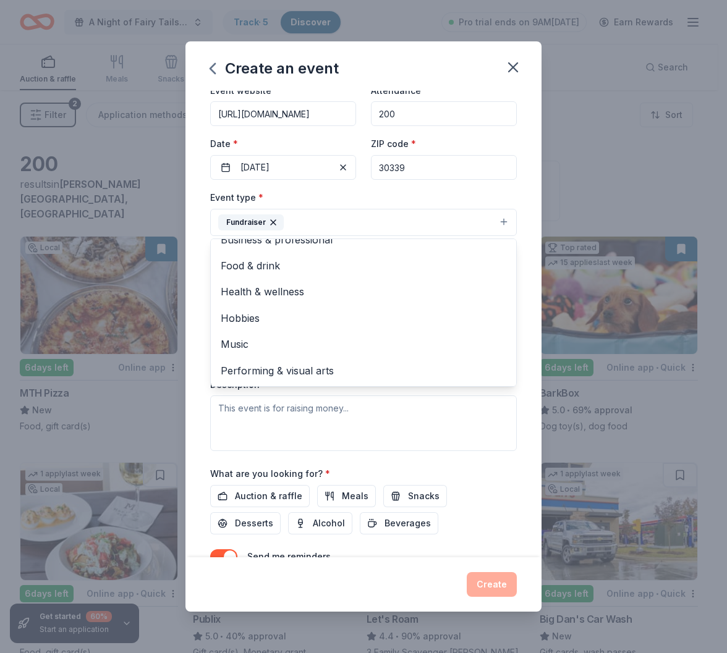
click at [198, 328] on div "Event name * Spring Wine Fling 17 /100 Event website https://fixgeorgiapets.org…" at bounding box center [363, 324] width 356 height 467
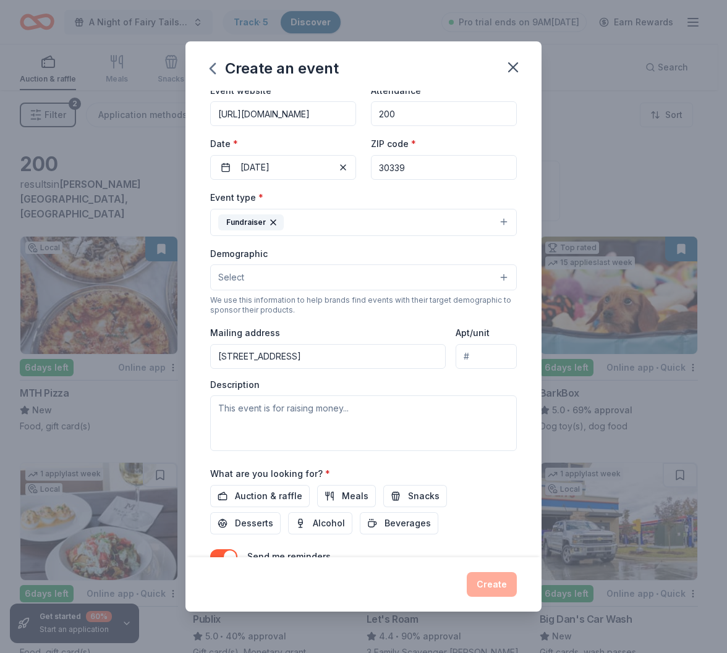
click at [248, 279] on button "Select" at bounding box center [363, 278] width 307 height 26
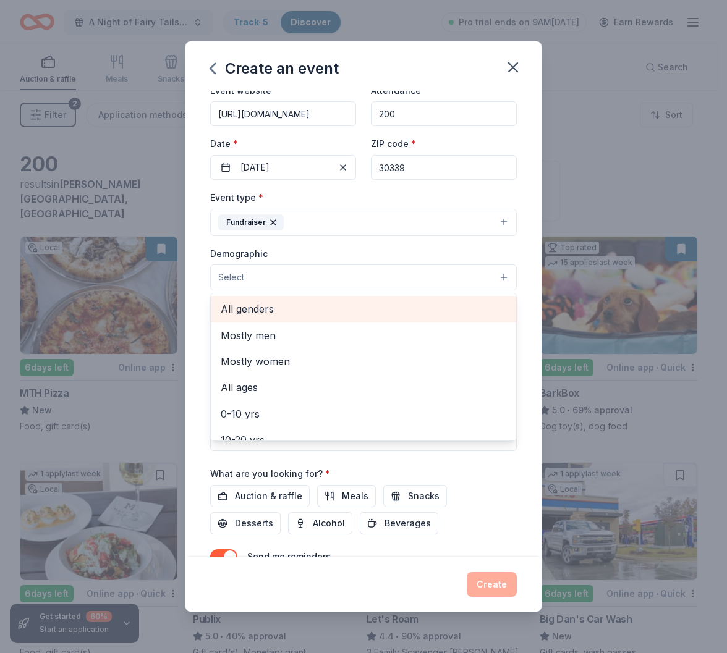
click at [265, 311] on span "All genders" at bounding box center [364, 309] width 286 height 16
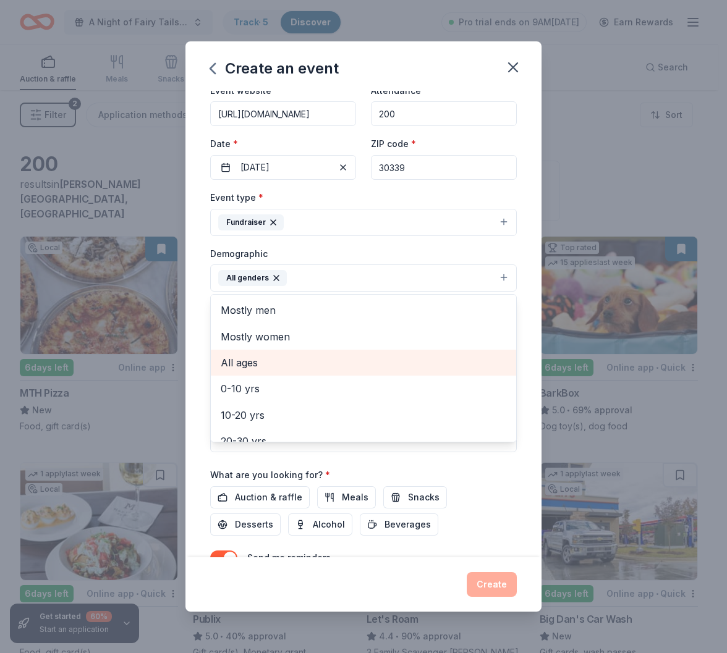
click at [256, 355] on span "All ages" at bounding box center [364, 363] width 286 height 16
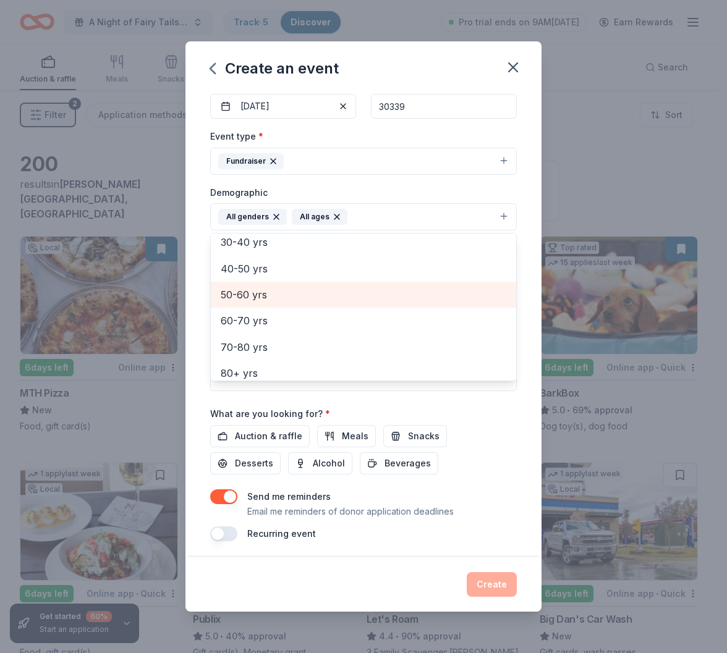
scroll to position [145, 0]
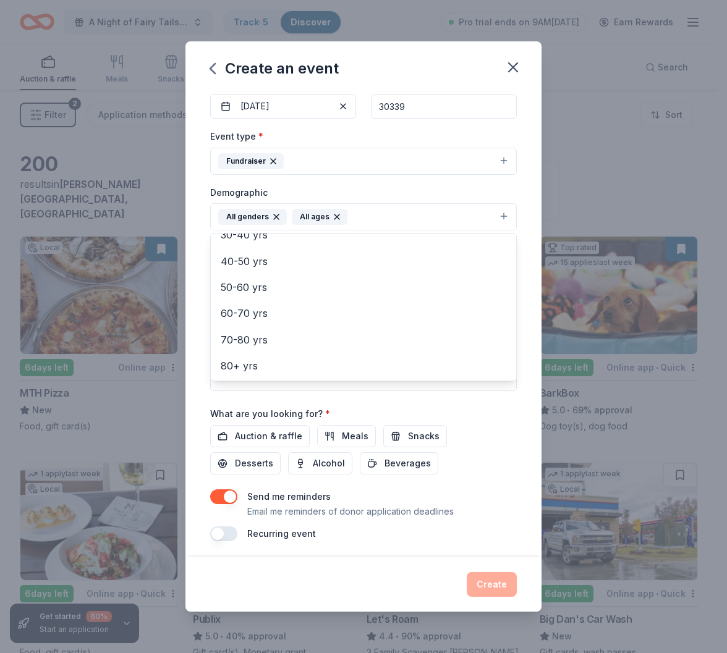
click at [472, 415] on div "Event name * Spring Wine Fling 17 /100 Event website https://fixgeorgiapets.org…" at bounding box center [363, 255] width 307 height 574
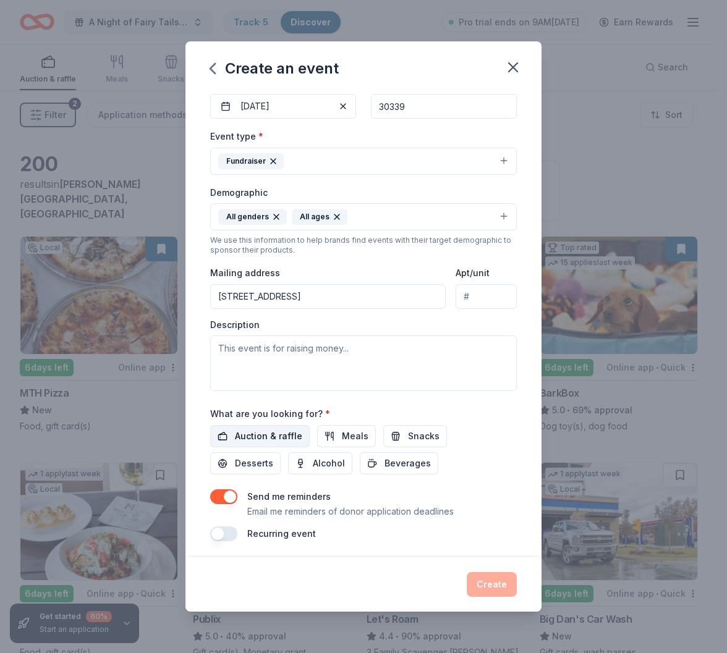
click at [291, 434] on span "Auction & raffle" at bounding box center [268, 436] width 67 height 15
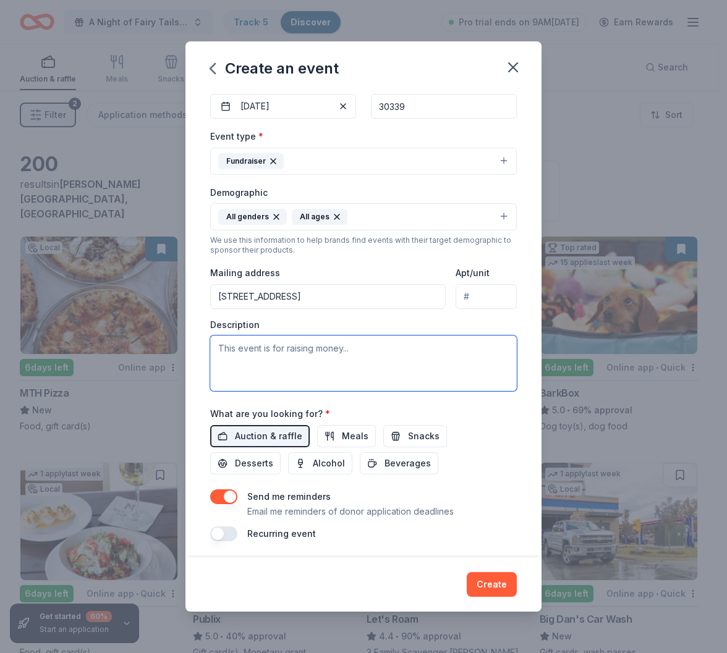
click at [282, 366] on textarea at bounding box center [363, 364] width 307 height 56
type textarea "t"
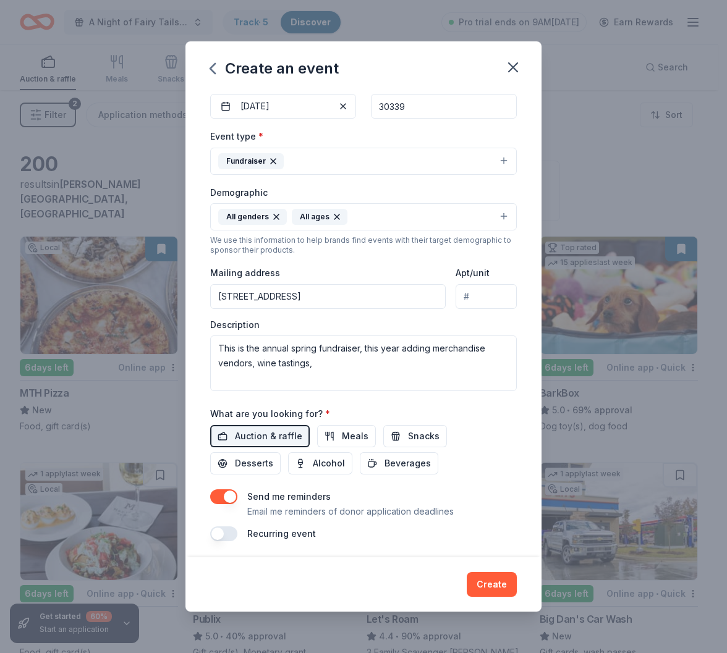
click at [333, 209] on div "All ages" at bounding box center [320, 217] width 56 height 16
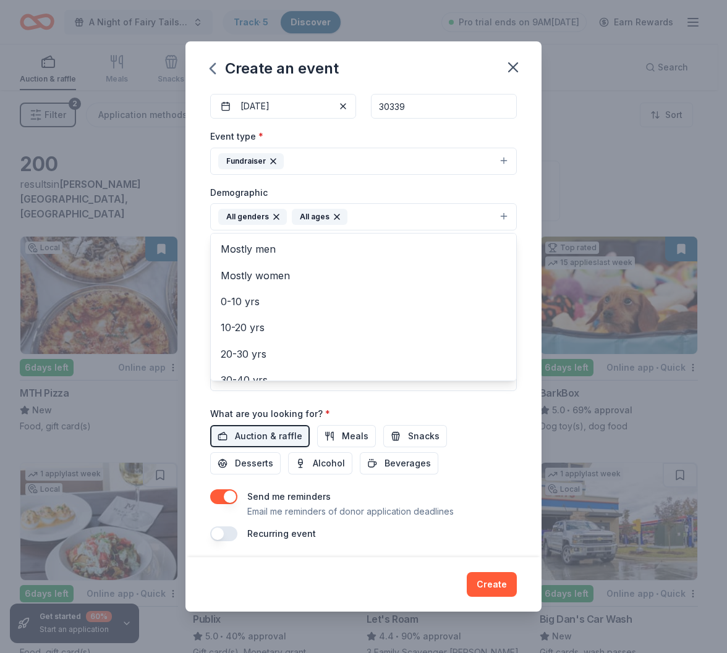
click at [336, 214] on icon "button" at bounding box center [337, 217] width 10 height 10
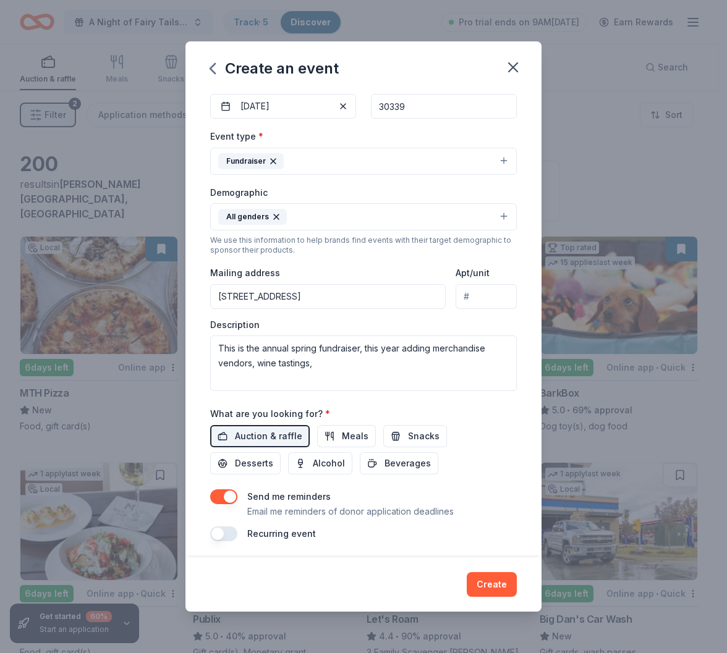
click at [323, 218] on button "All genders" at bounding box center [363, 216] width 307 height 27
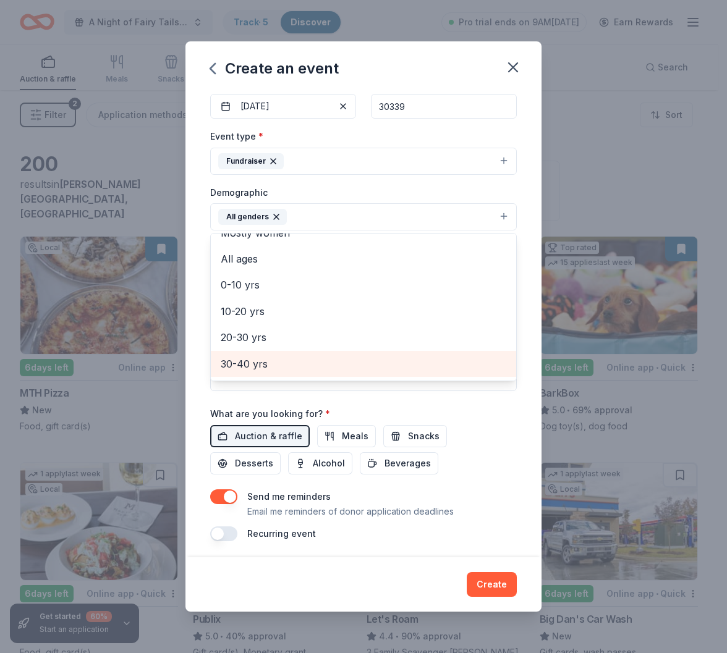
scroll to position [62, 0]
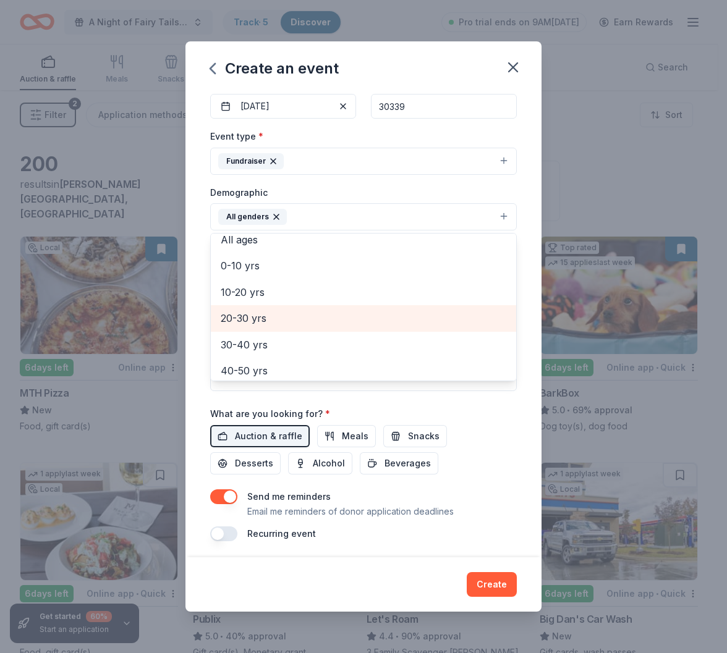
click at [263, 310] on span "20-30 yrs" at bounding box center [364, 318] width 286 height 16
click at [255, 318] on span "30-40 yrs" at bounding box center [364, 318] width 286 height 16
click at [252, 320] on span "40-50 yrs" at bounding box center [364, 318] width 286 height 16
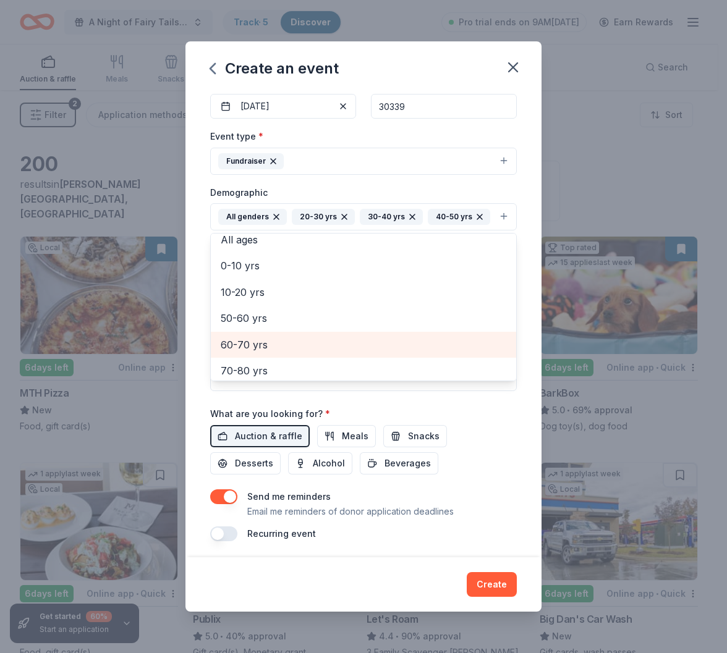
click at [252, 332] on div "60-70 yrs" at bounding box center [363, 345] width 305 height 26
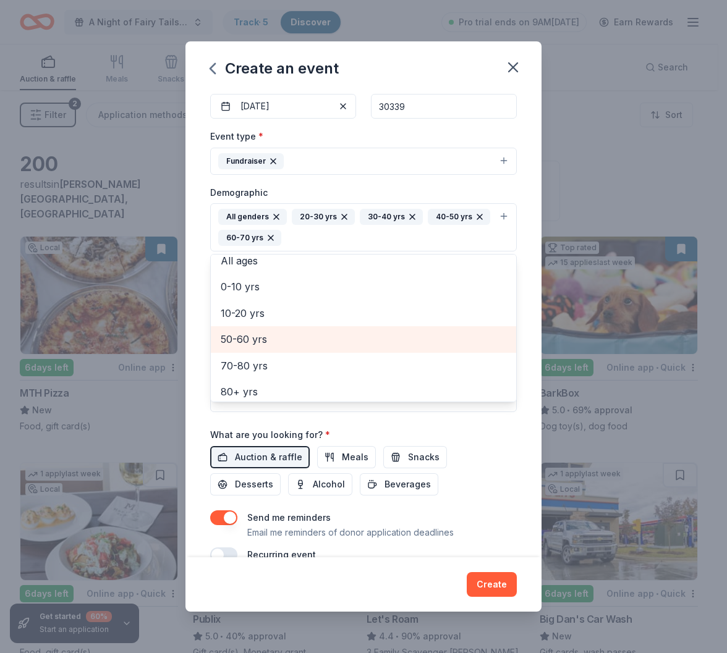
click at [242, 334] on span "50-60 yrs" at bounding box center [364, 339] width 286 height 16
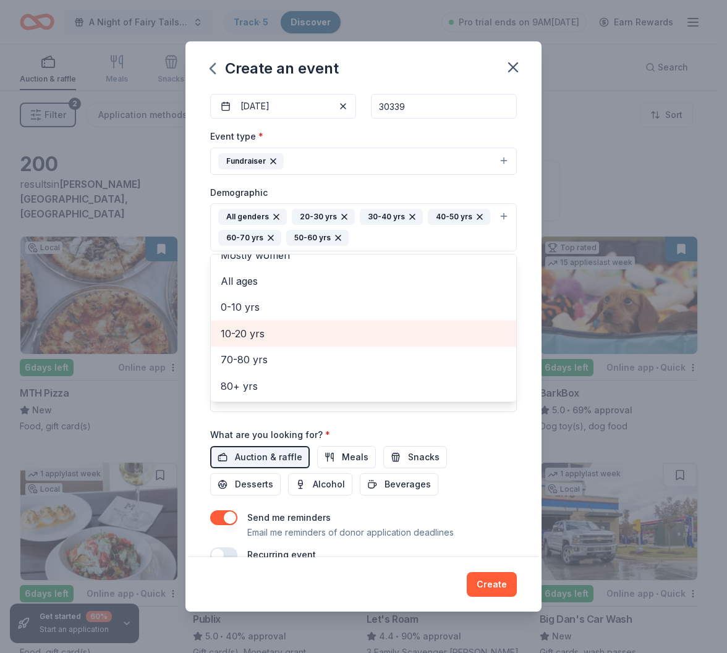
scroll to position [41, 0]
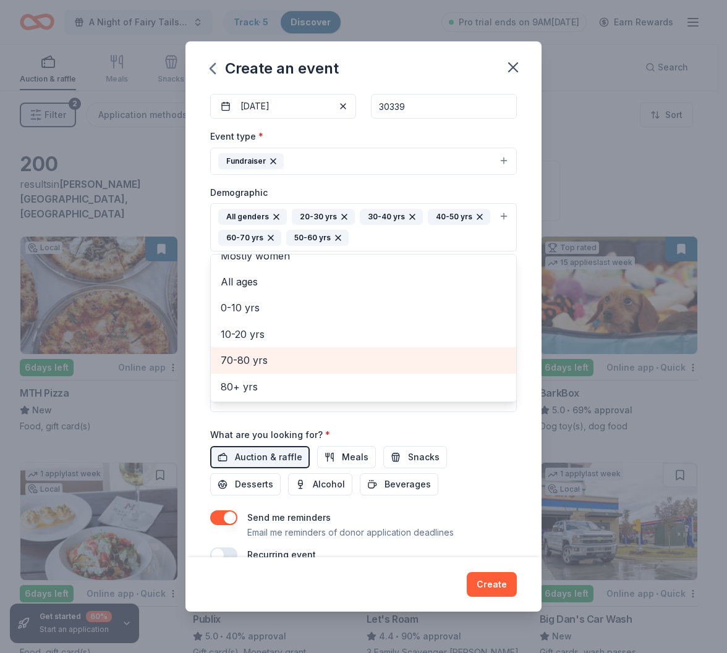
click at [234, 359] on span "70-80 yrs" at bounding box center [364, 360] width 286 height 16
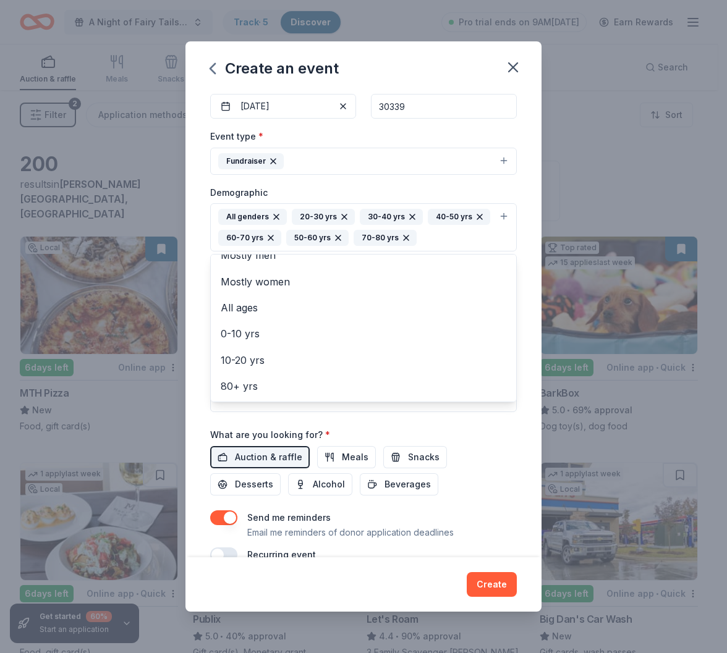
click at [517, 439] on div "Event name * Spring Wine Fling 17 /100 Event website https://fixgeorgiapets.org…" at bounding box center [363, 324] width 356 height 467
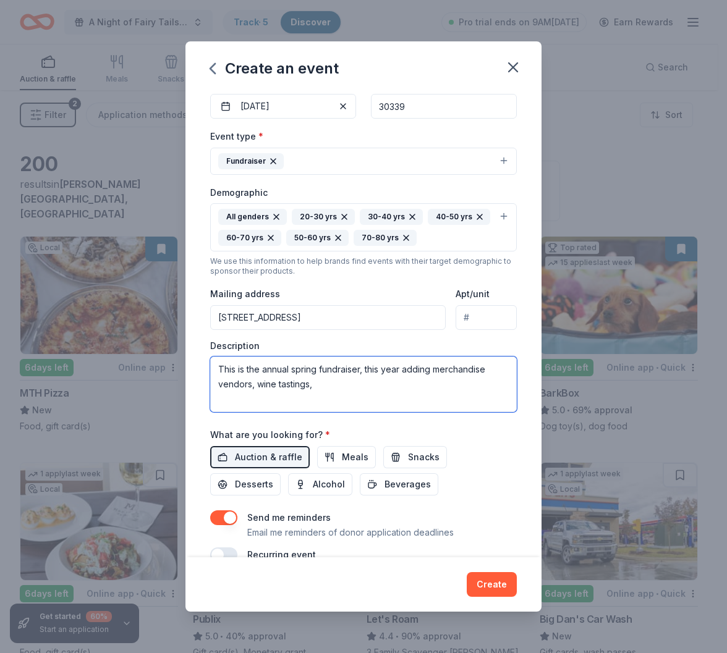
click at [334, 376] on textarea "This is the annual spring fundraiser, this year adding merchandise vendors, win…" at bounding box center [363, 385] width 307 height 56
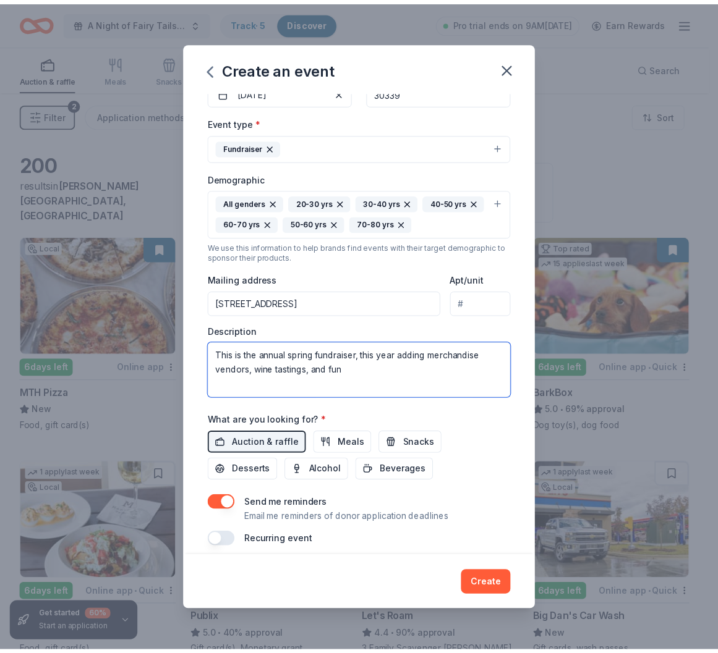
scroll to position [143, 0]
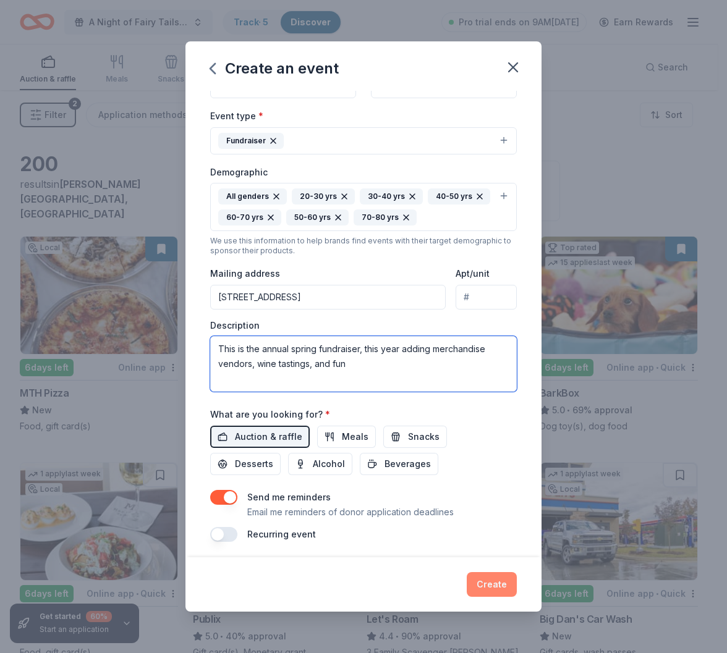
type textarea "This is the annual spring fundraiser, this year adding merchandise vendors, win…"
click at [494, 583] on button "Create" at bounding box center [492, 584] width 50 height 25
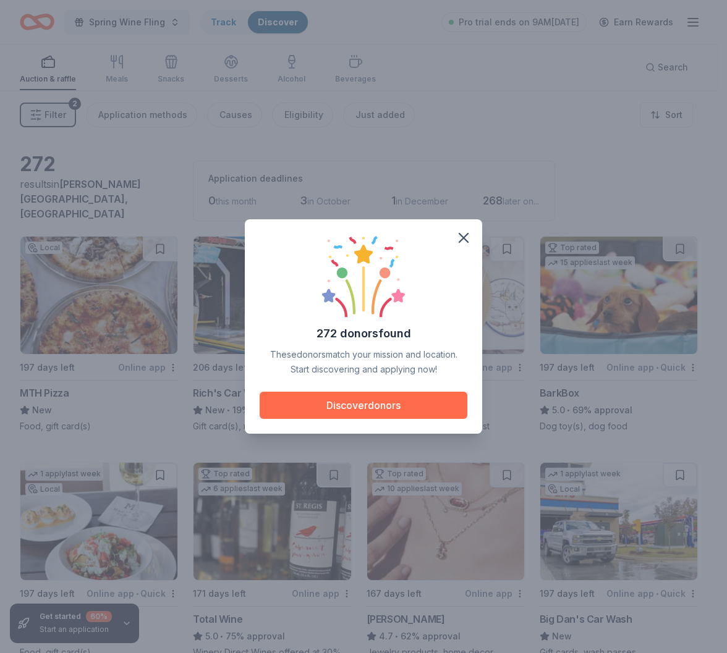
click at [378, 400] on button "Discover donors" at bounding box center [364, 405] width 208 height 27
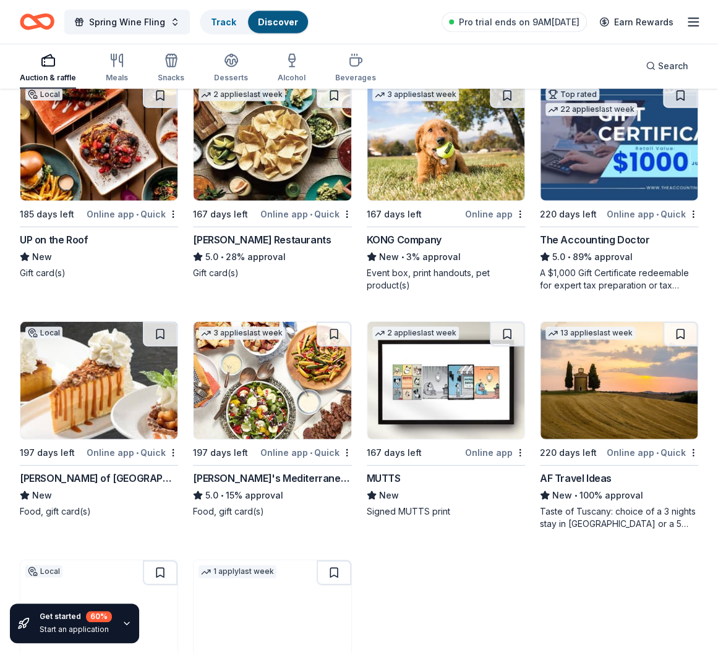
scroll to position [1360, 0]
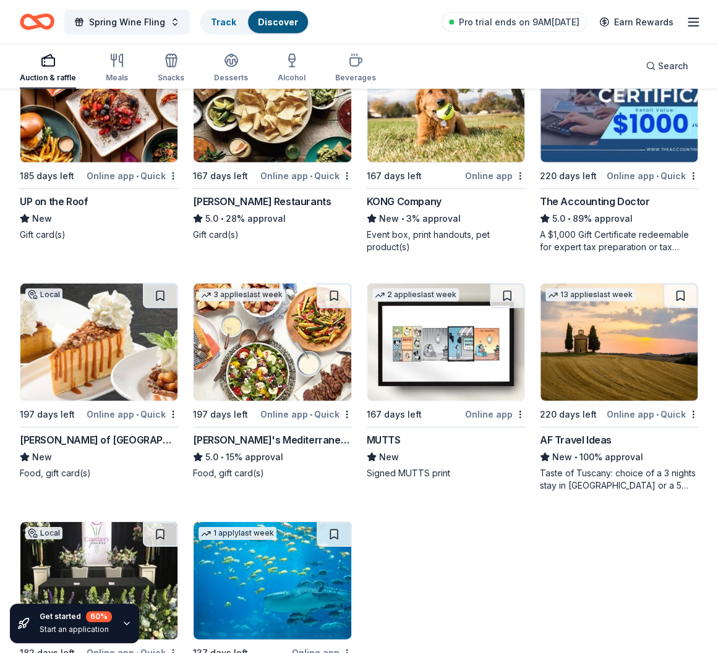
click at [380, 433] on div "MUTTS" at bounding box center [383, 440] width 34 height 15
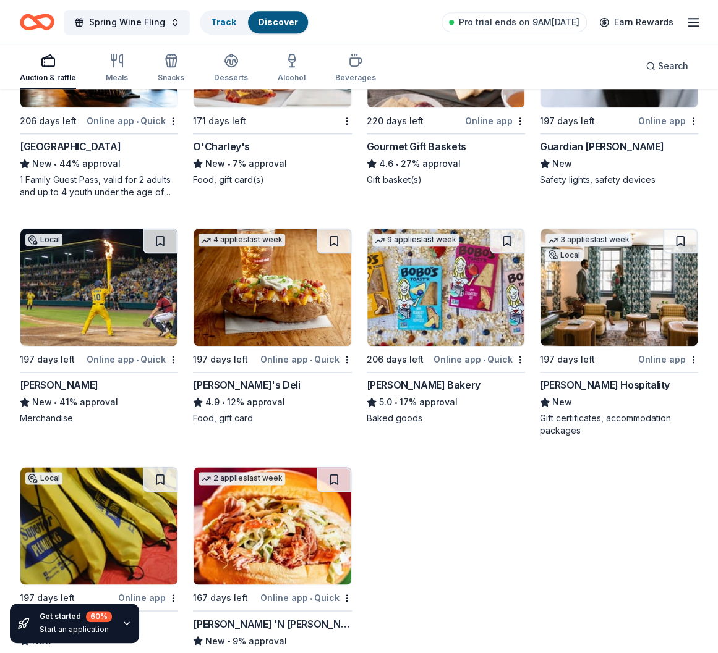
scroll to position [2619, 0]
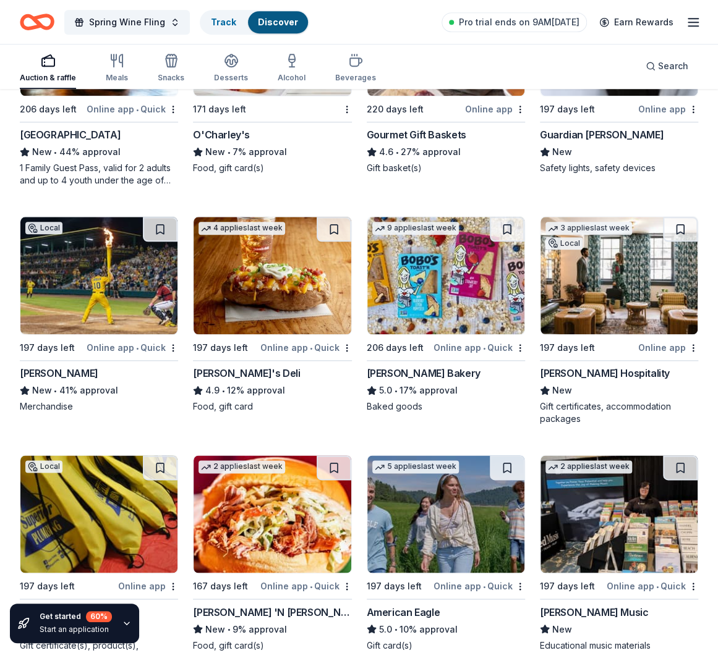
click at [87, 366] on div "Savannah Bananas" at bounding box center [59, 373] width 78 height 15
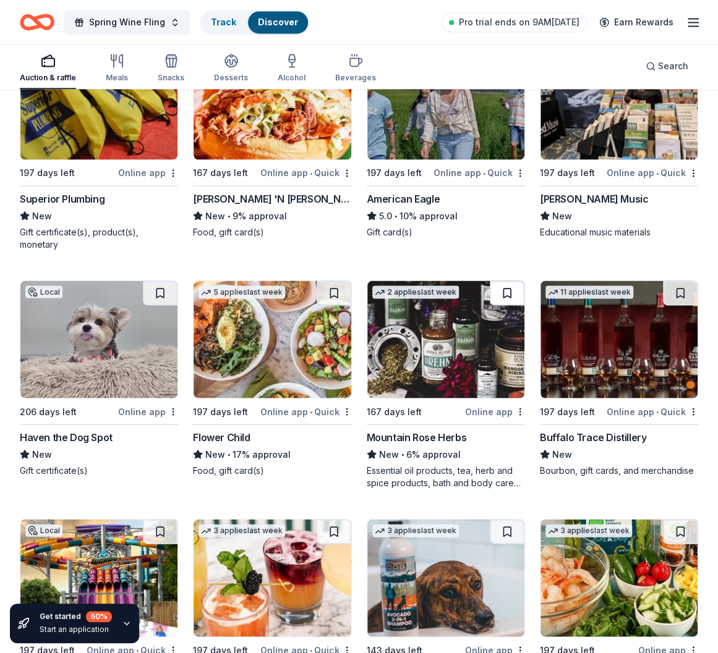
scroll to position [3114, 0]
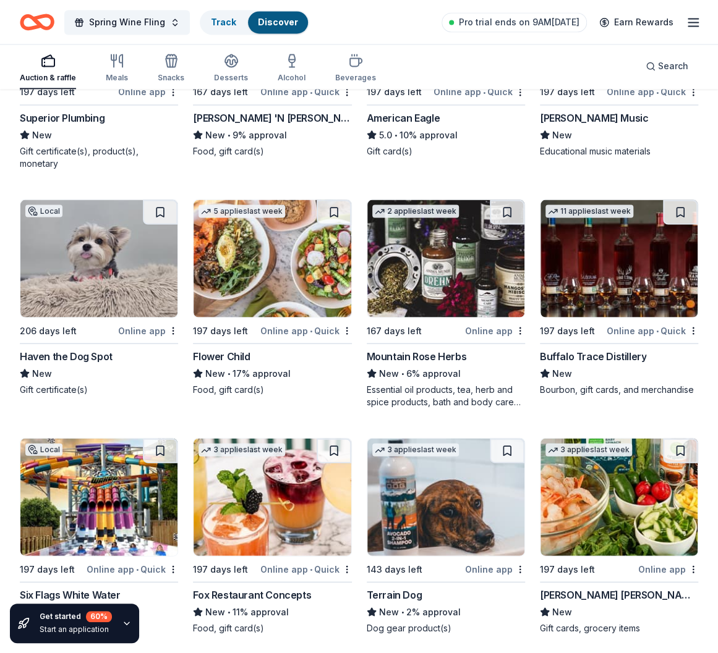
click at [587, 349] on div "Buffalo Trace Distillery" at bounding box center [593, 356] width 106 height 15
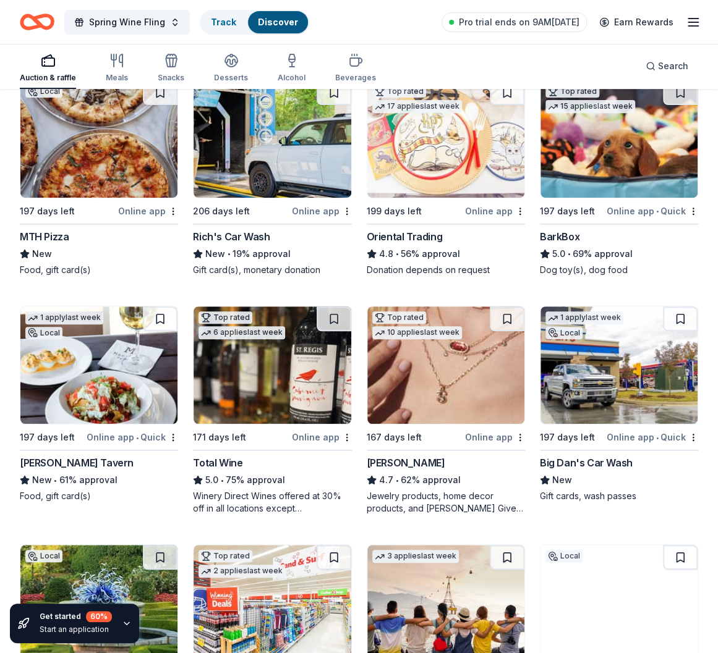
scroll to position [185, 0]
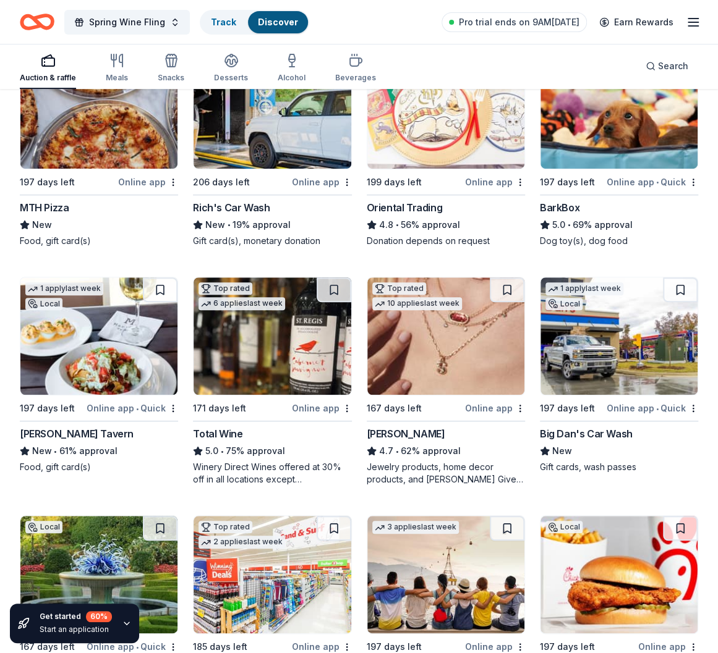
click at [325, 400] on div "Online app" at bounding box center [322, 407] width 60 height 15
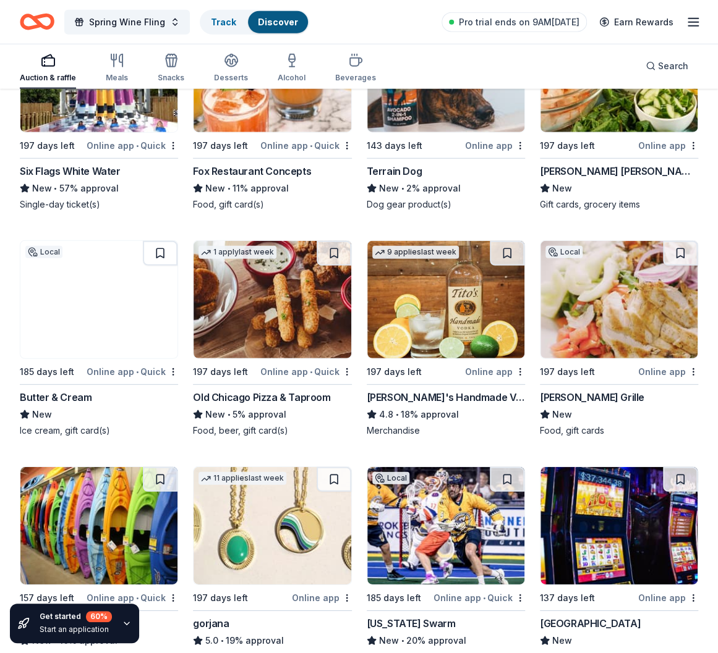
scroll to position [3585, 0]
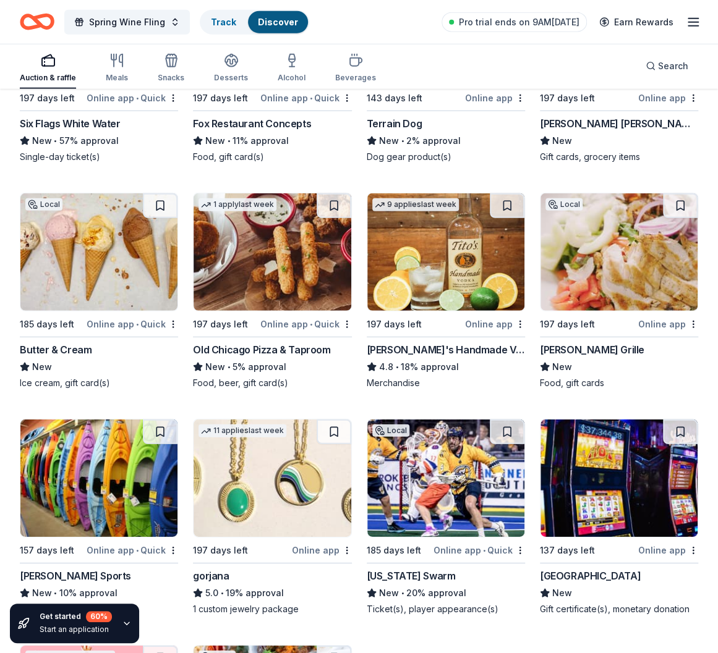
click at [40, 342] on div "Butter & Cream" at bounding box center [56, 349] width 72 height 15
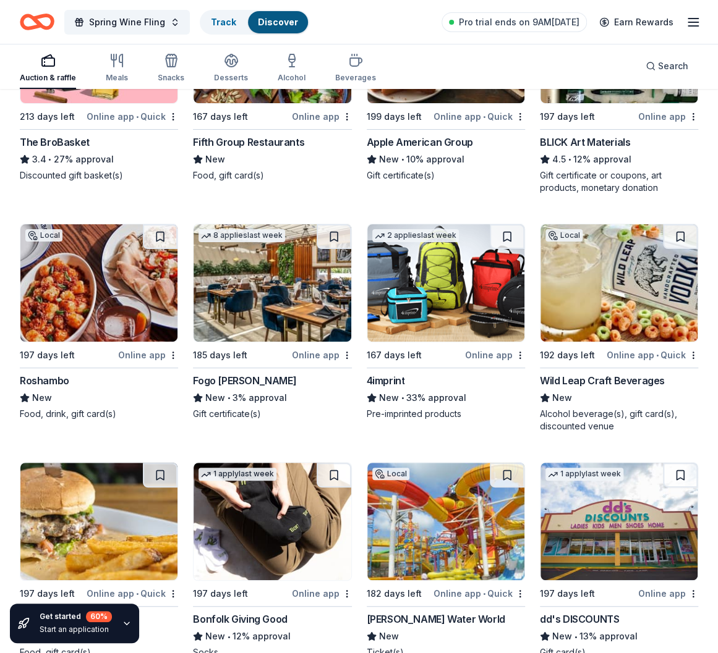
scroll to position [4264, 0]
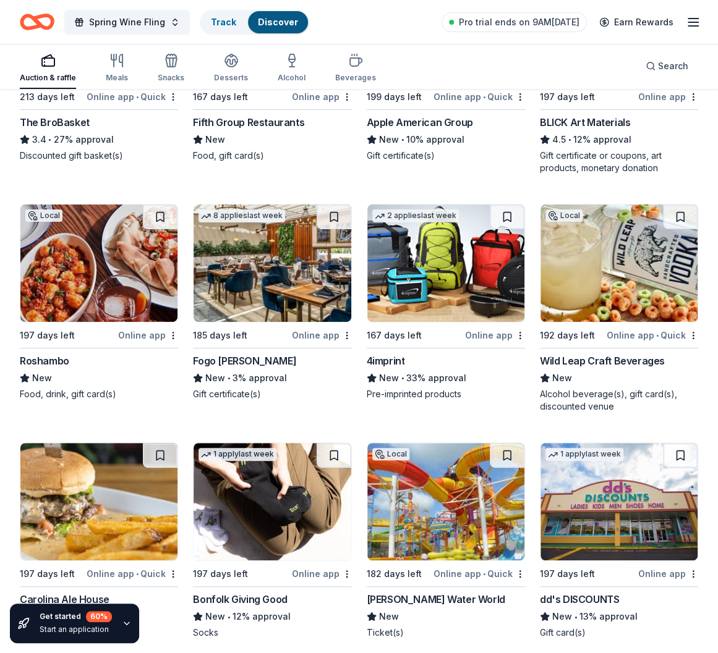
click at [609, 354] on div "Wild Leap Craft Beverages" at bounding box center [602, 361] width 125 height 15
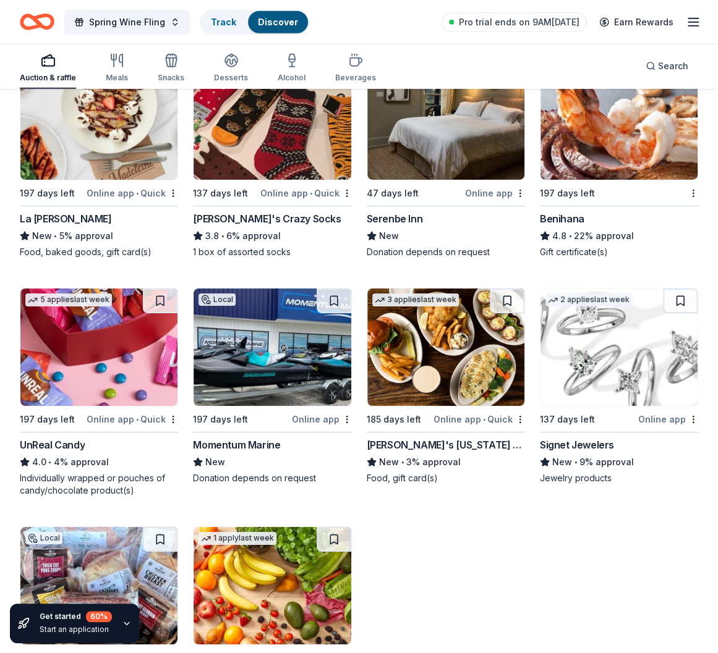
scroll to position [6059, 0]
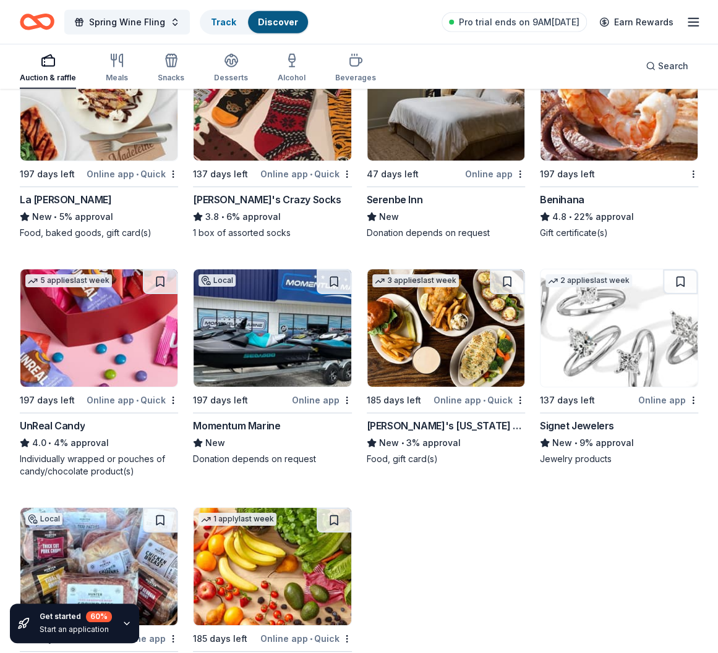
click at [575, 418] on div "Signet Jewelers" at bounding box center [577, 425] width 74 height 15
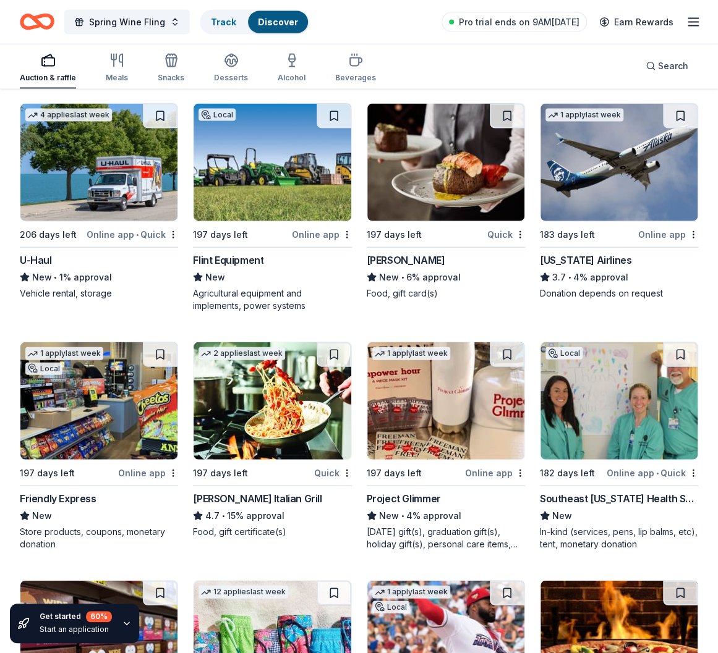
scroll to position [7619, 0]
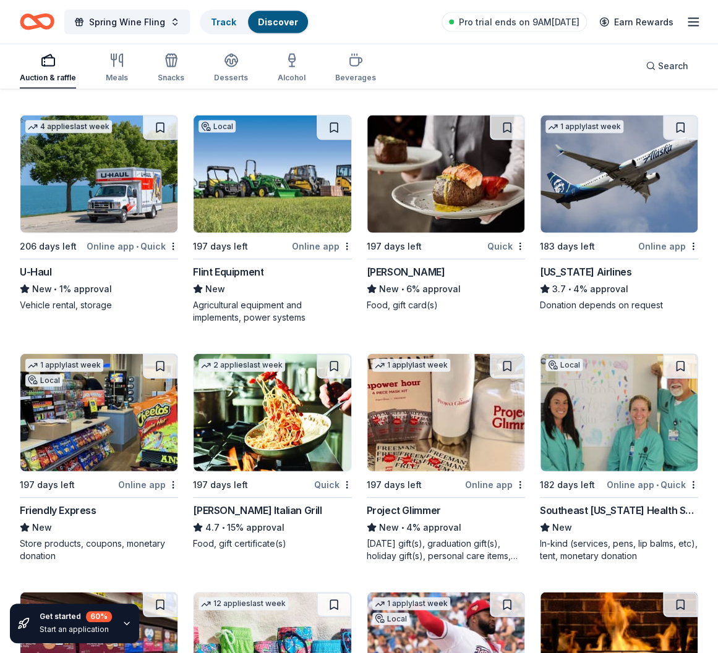
click at [588, 265] on div "Alaska Airlines" at bounding box center [585, 272] width 91 height 15
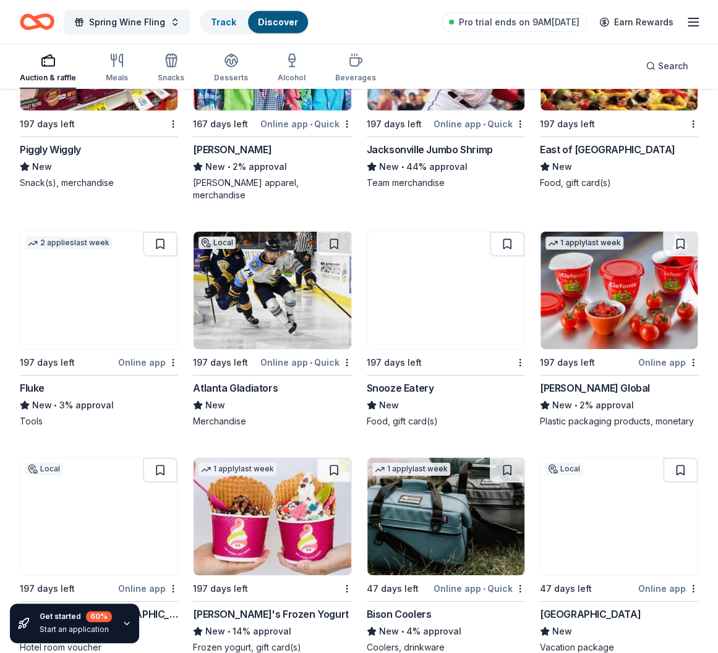
scroll to position [8237, 0]
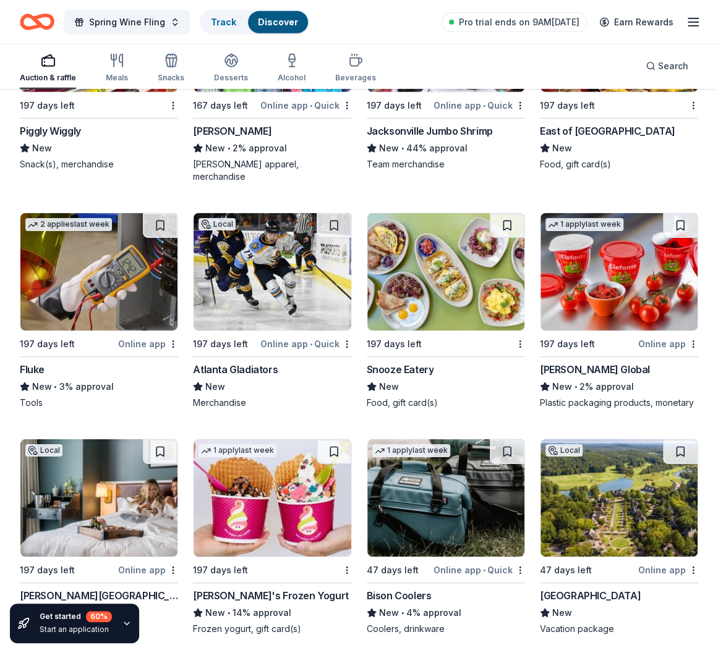
click at [37, 362] on div "Fluke" at bounding box center [32, 369] width 25 height 15
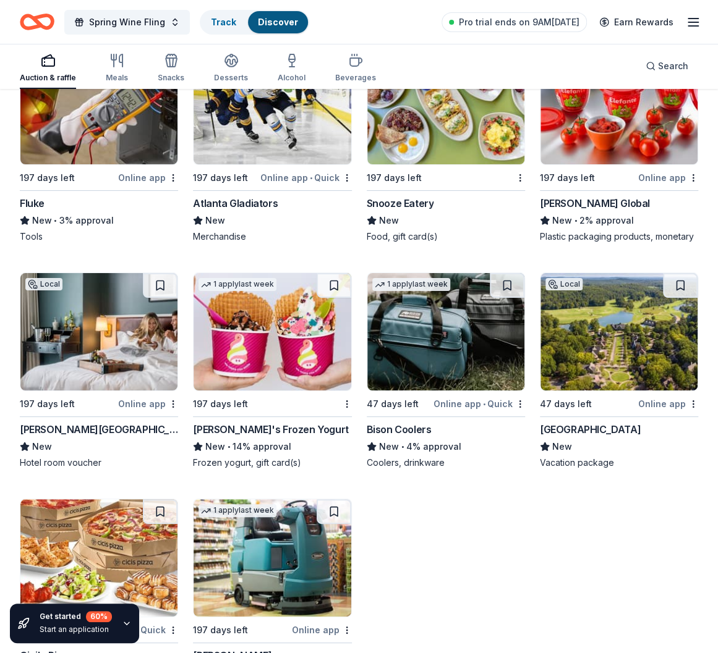
scroll to position [8484, 0]
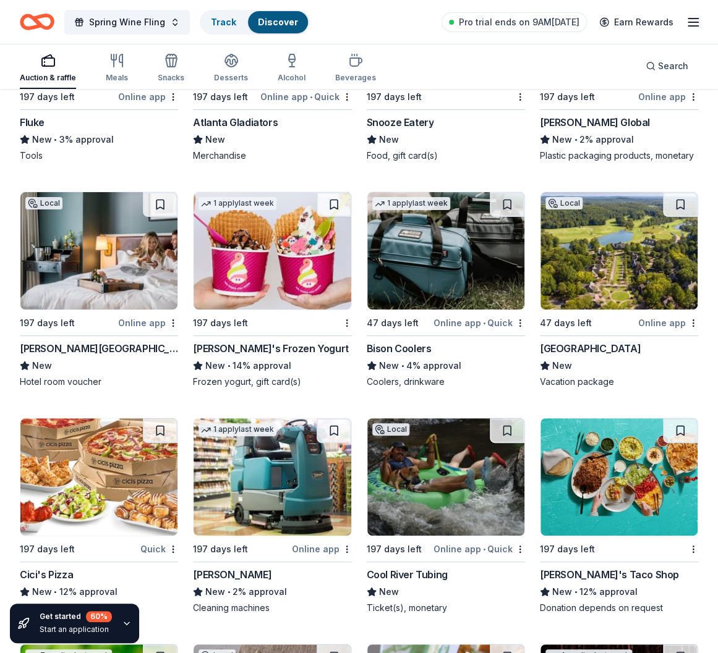
click at [403, 341] on div "Bison Coolers" at bounding box center [398, 348] width 65 height 15
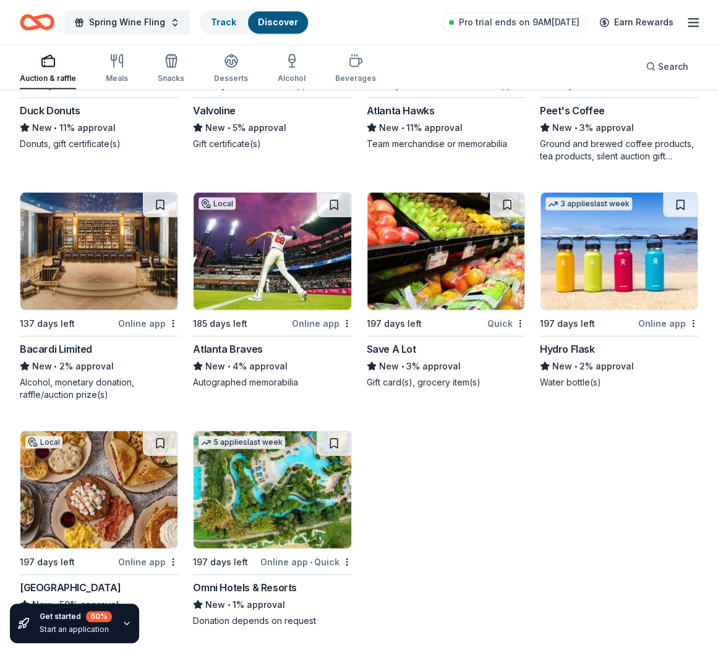
scroll to position [9671, 0]
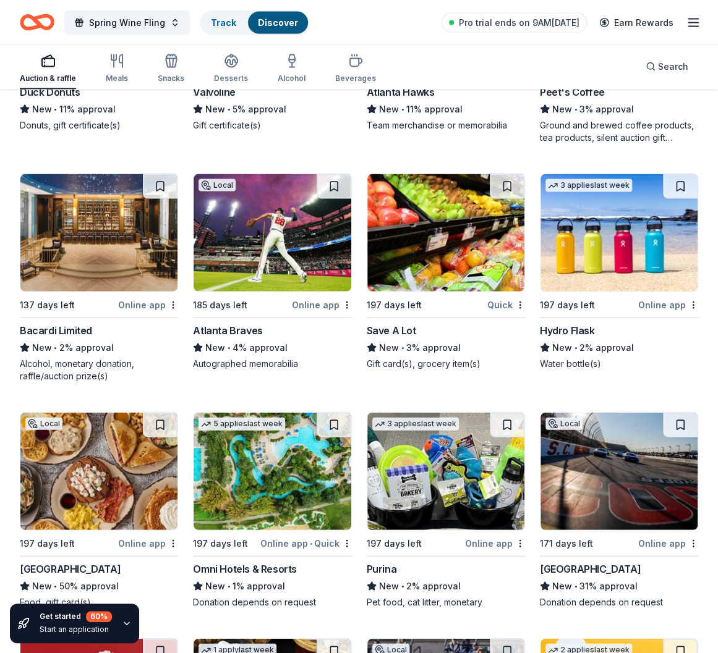
click at [224, 323] on div "Atlanta Braves" at bounding box center [227, 330] width 69 height 15
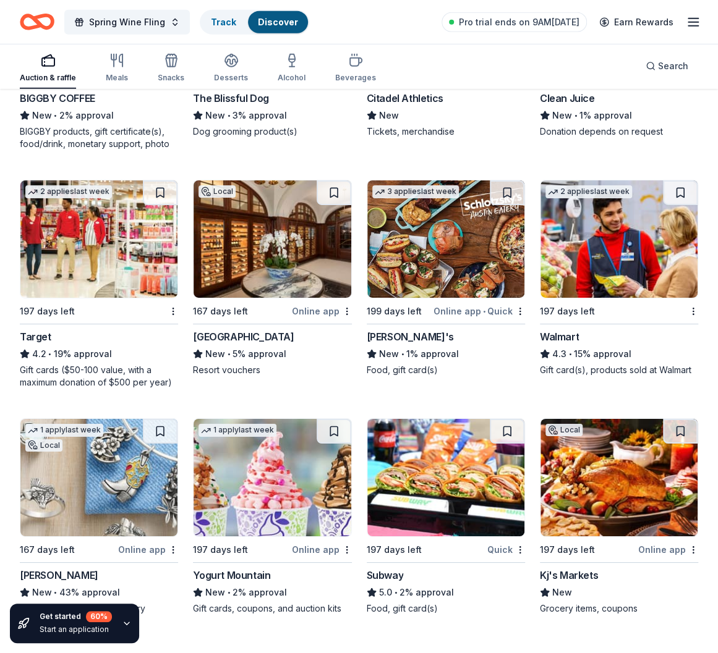
scroll to position [10413, 0]
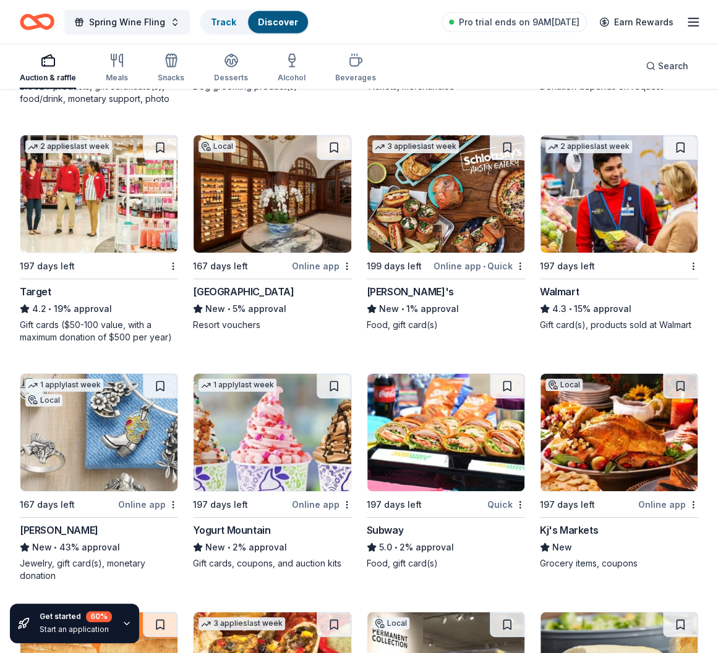
click at [238, 284] on div "Sea Island Resort" at bounding box center [243, 291] width 101 height 15
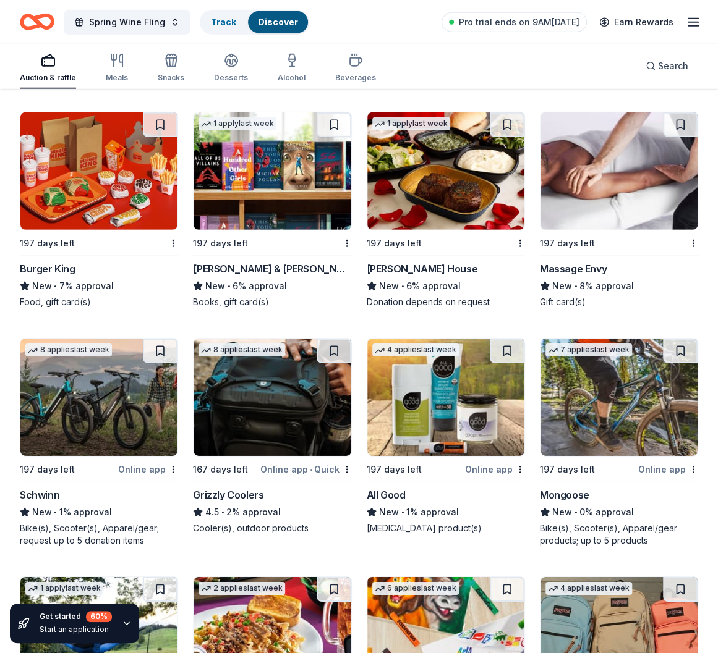
scroll to position [12329, 0]
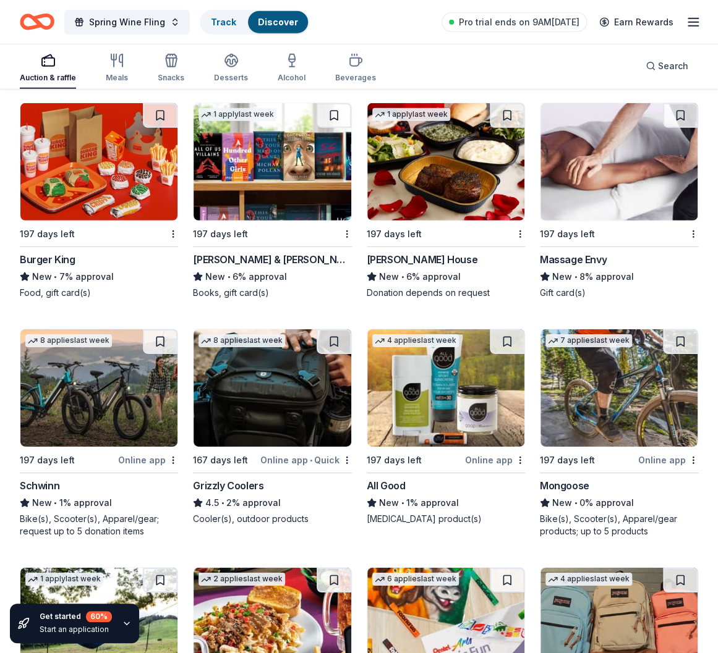
click at [219, 478] on div "Grizzly Coolers" at bounding box center [228, 485] width 70 height 15
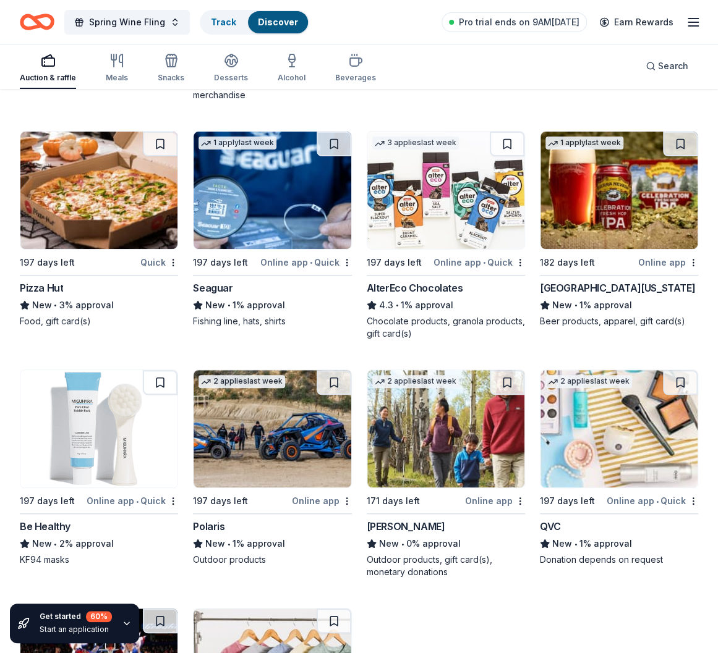
scroll to position [13008, 0]
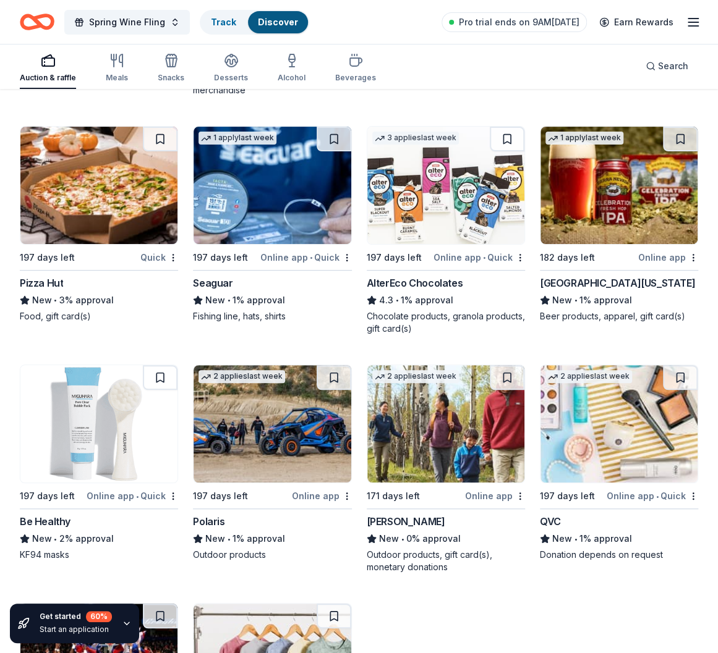
click at [573, 276] on div "Sierra Nevada" at bounding box center [617, 283] width 155 height 15
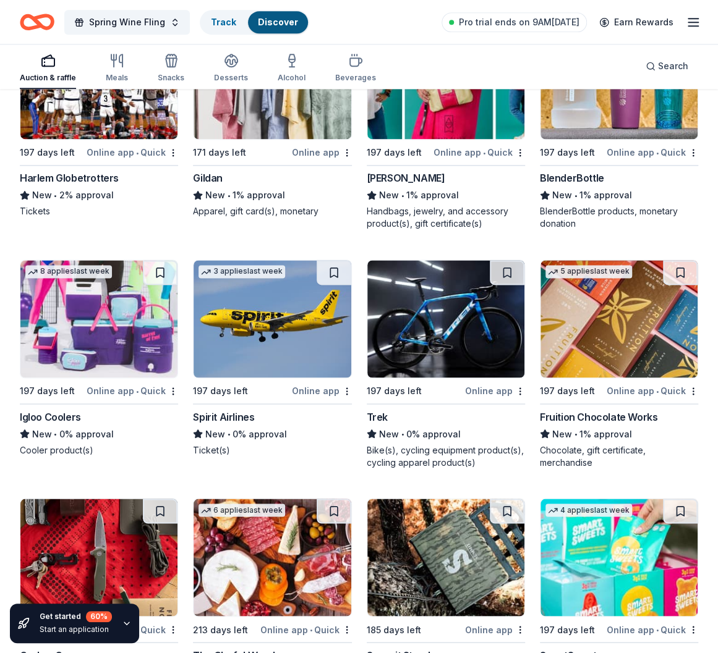
scroll to position [13652, 0]
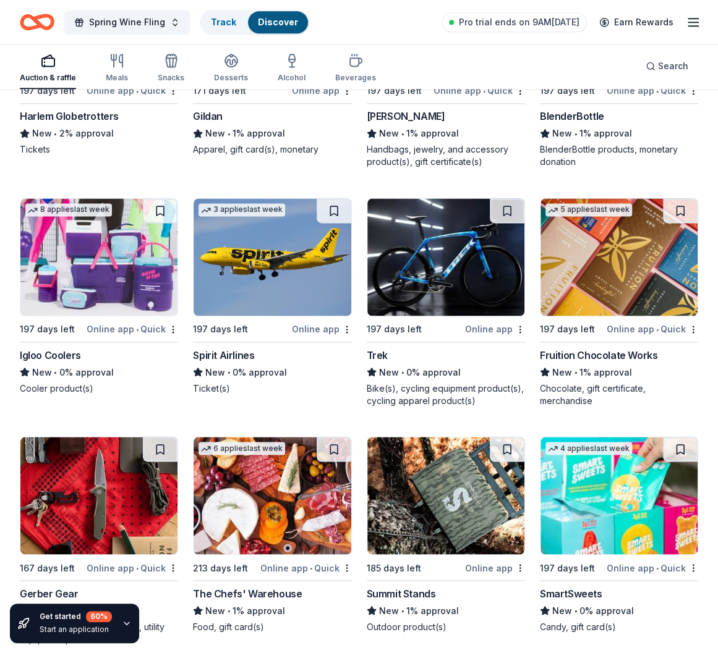
click at [56, 347] on div "Igloo Coolers" at bounding box center [50, 354] width 61 height 15
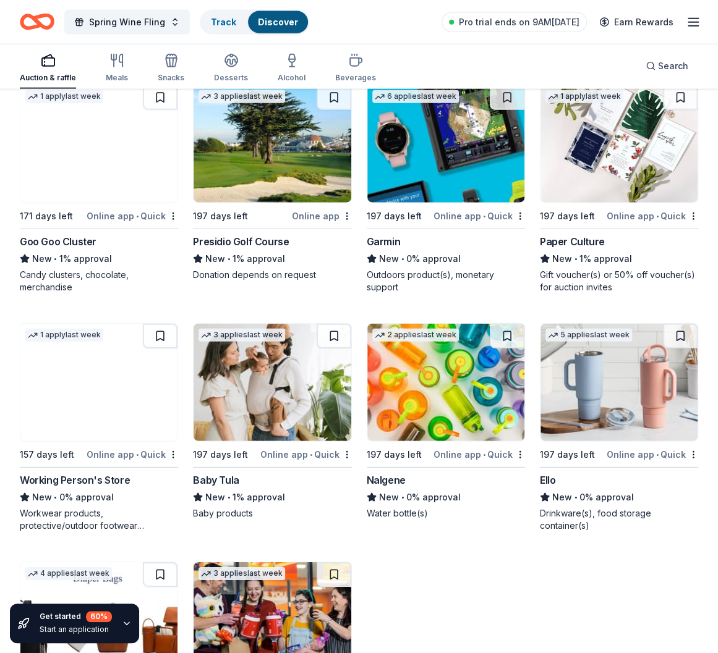
scroll to position [14332, 0]
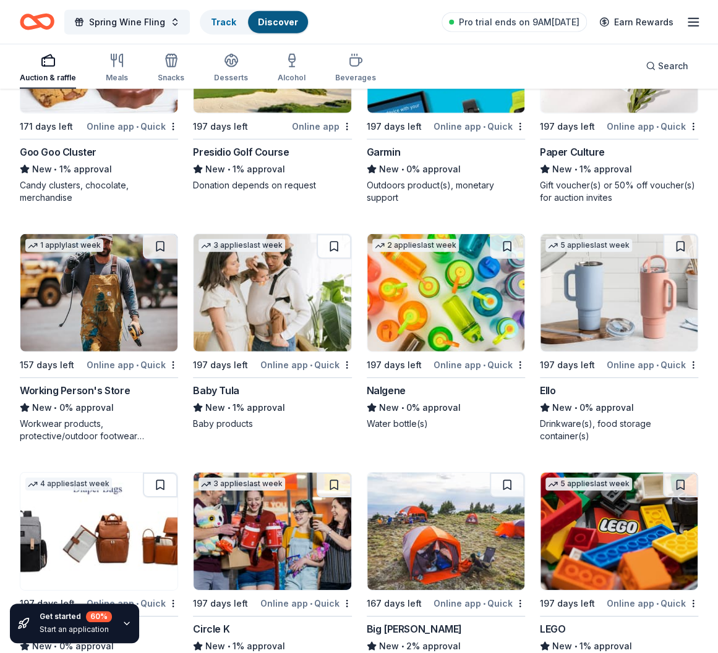
click at [608, 418] on div "Drinkware(s), food storage container(s)" at bounding box center [619, 430] width 158 height 25
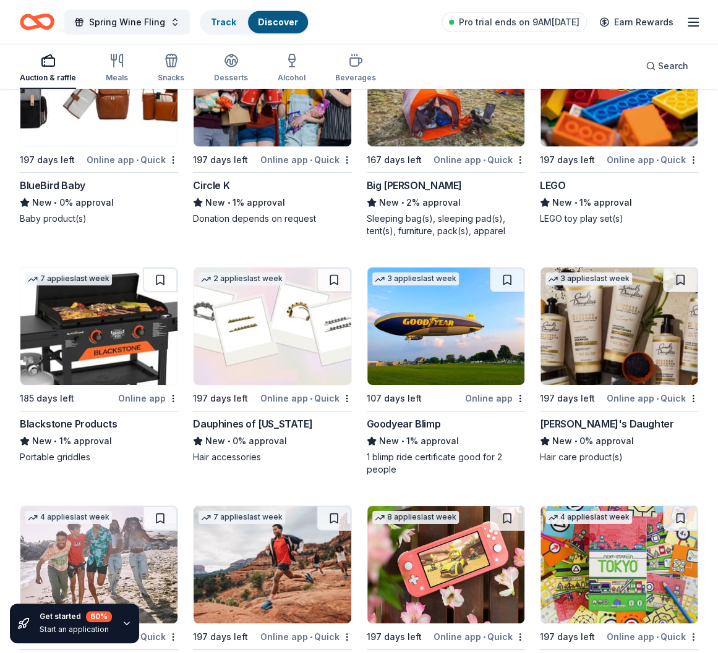
scroll to position [14827, 0]
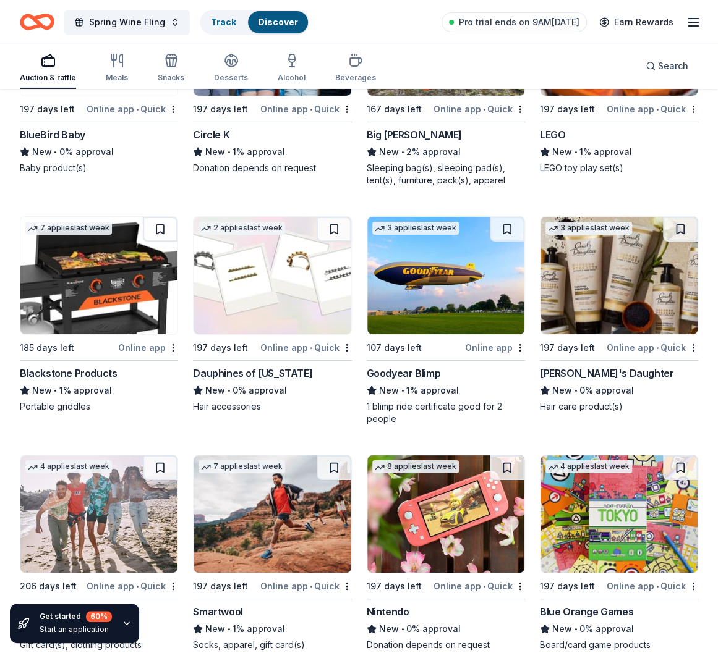
click at [64, 366] on div "Blackstone Products" at bounding box center [68, 373] width 97 height 15
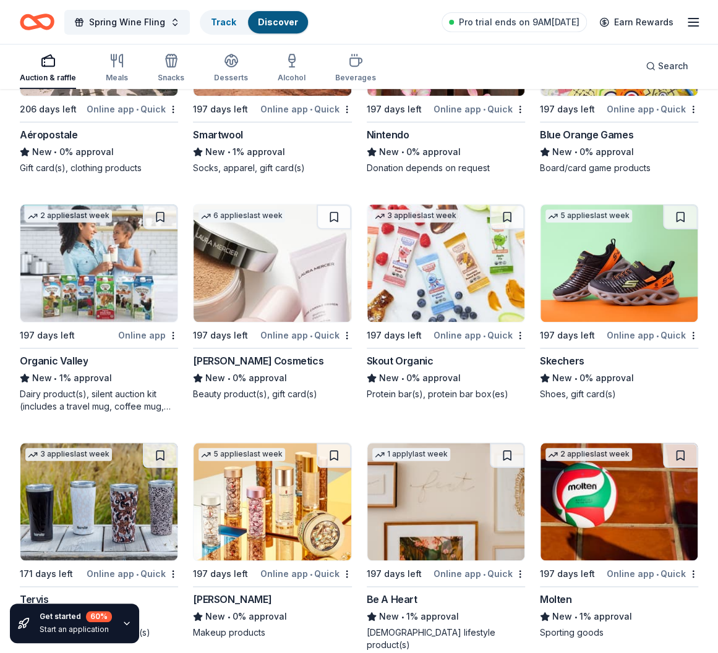
scroll to position [15505, 0]
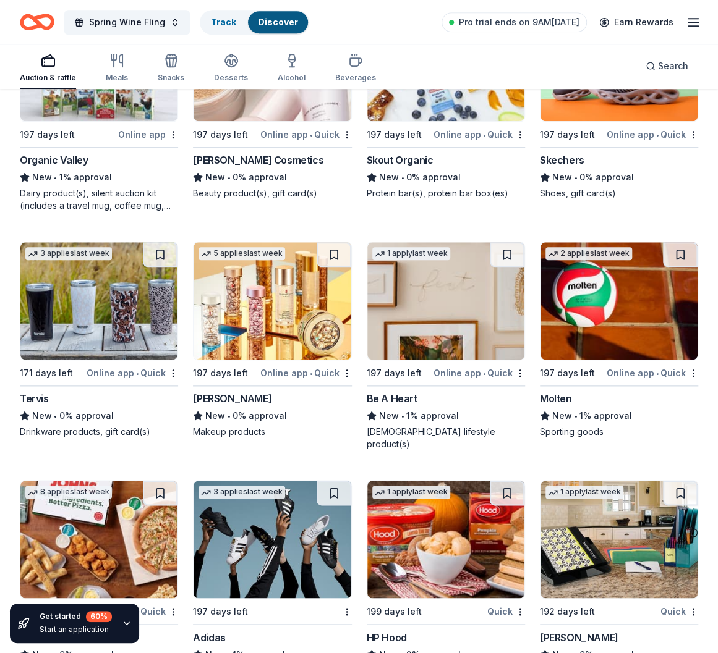
click at [88, 617] on div "60 %" at bounding box center [99, 616] width 26 height 11
click at [97, 624] on div "Get started 60 % Start an application" at bounding box center [76, 623] width 72 height 25
click at [124, 623] on icon "button" at bounding box center [126, 623] width 5 height 2
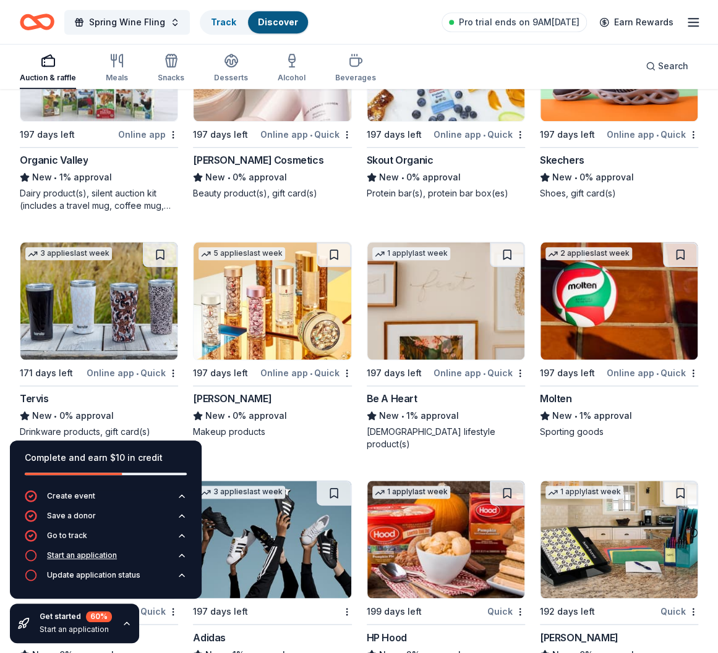
click at [121, 563] on button "Start an application" at bounding box center [106, 559] width 162 height 20
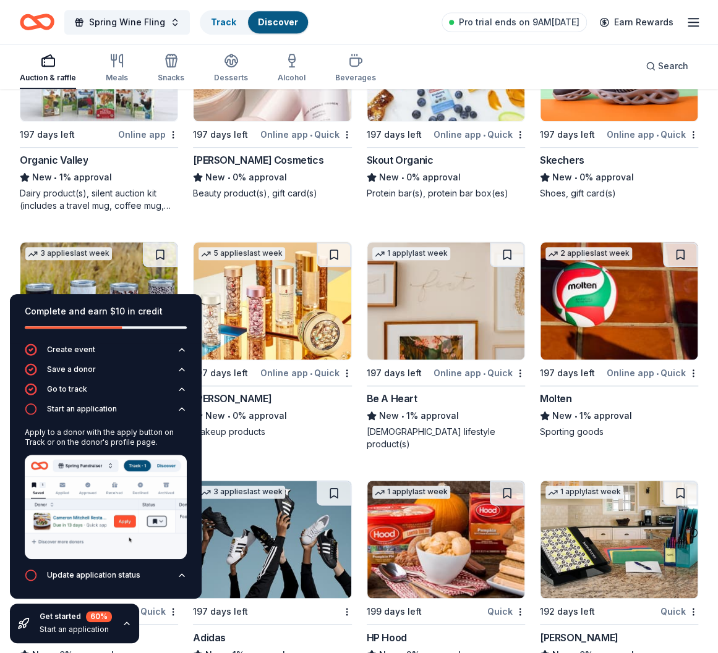
click at [72, 622] on div "Get started 60 %" at bounding box center [76, 616] width 72 height 11
click at [167, 25] on button "Spring Wine Fling" at bounding box center [126, 22] width 125 height 25
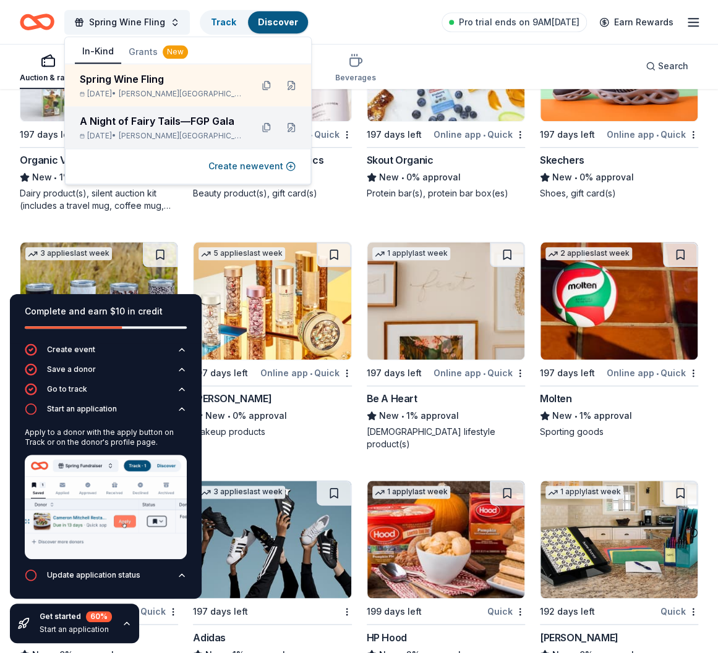
click at [133, 124] on div "A Night of Fairy Tails—FGP Gala" at bounding box center [161, 121] width 162 height 15
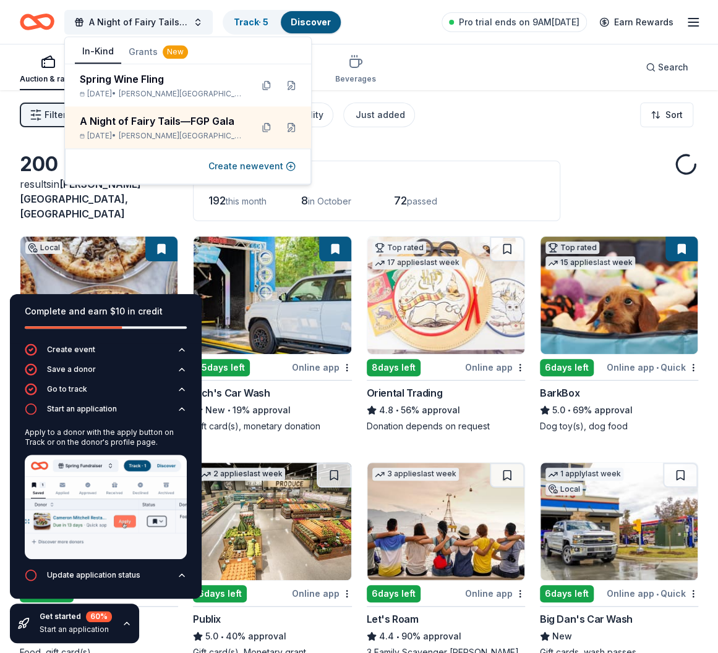
drag, startPoint x: 475, startPoint y: 129, endPoint x: 514, endPoint y: 133, distance: 39.9
click at [475, 129] on div "Filter 2 Application methods Causes Eligibility Just added Sort" at bounding box center [359, 114] width 718 height 49
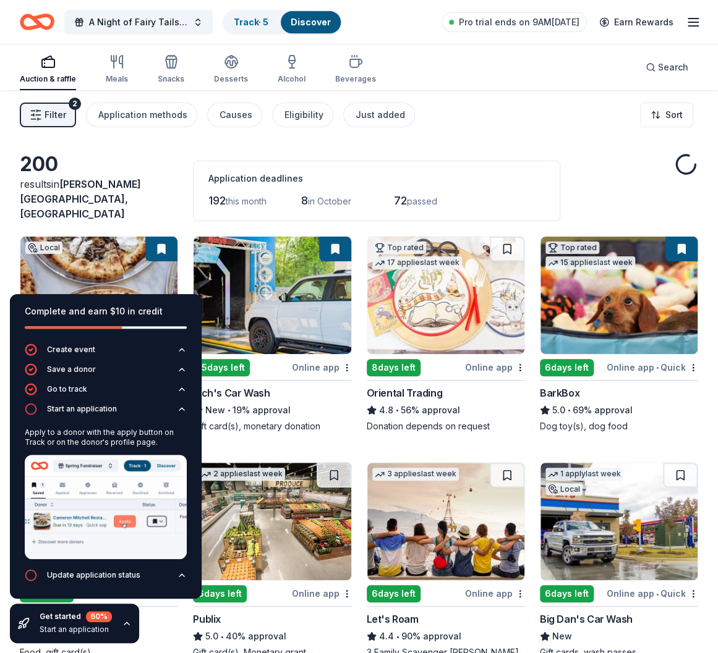
click at [169, 138] on div "Filter 2 Application methods Causes Eligibility Just added Sort" at bounding box center [359, 114] width 718 height 49
click at [37, 116] on icon "button" at bounding box center [36, 115] width 12 height 12
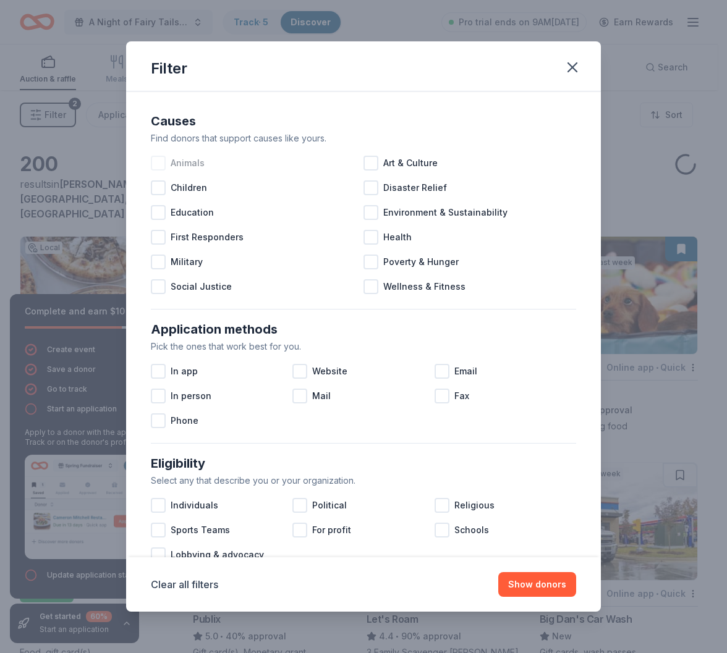
click at [170, 158] on div "Animals" at bounding box center [257, 163] width 213 height 25
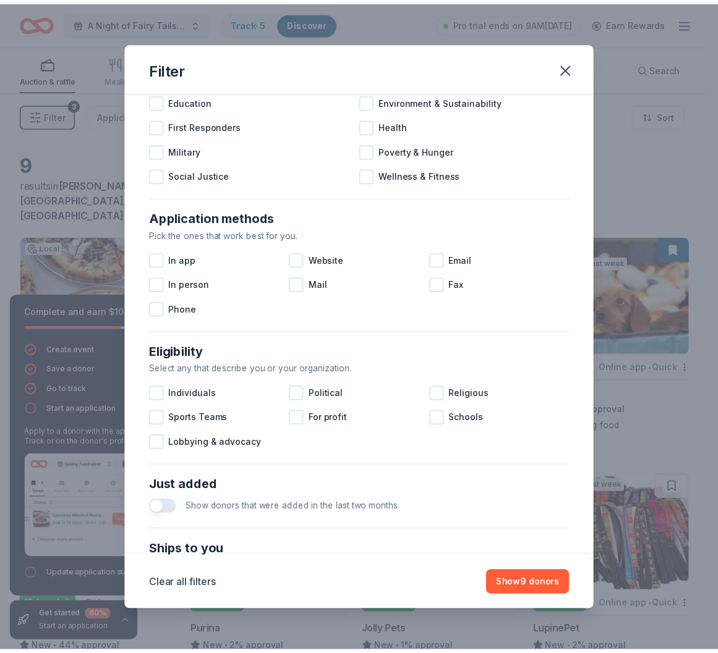
scroll to position [124, 0]
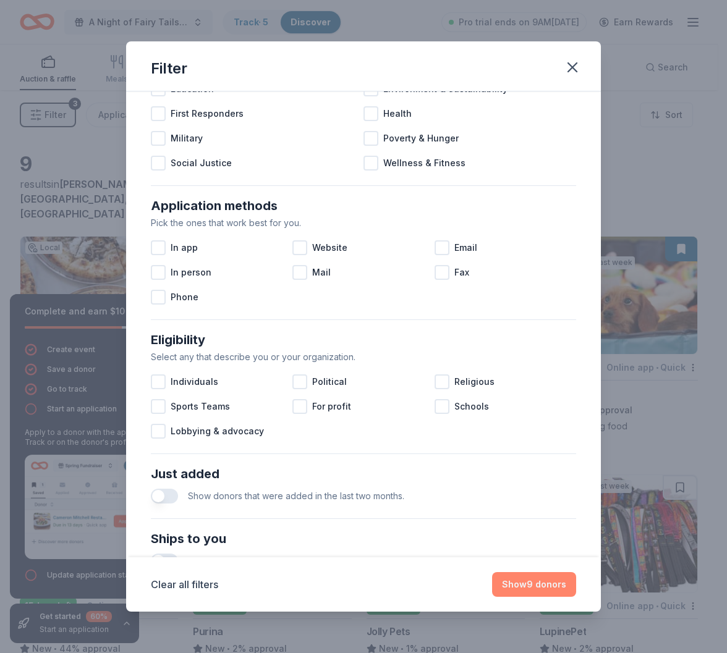
click at [530, 591] on button "Show 9 donors" at bounding box center [534, 584] width 84 height 25
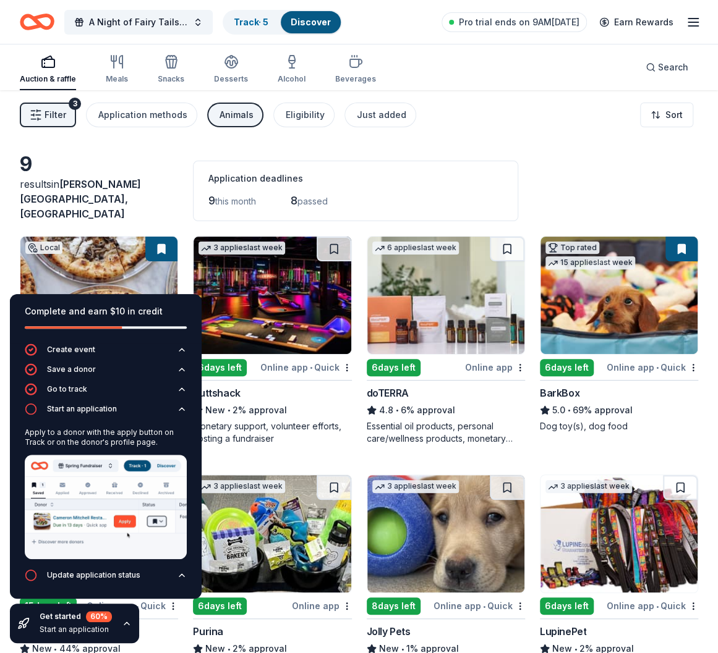
click at [156, 167] on div "9 results in Sandy Springs, GA Application deadlines 9 this month 8 passed" at bounding box center [359, 186] width 678 height 69
click at [180, 580] on icon "button" at bounding box center [182, 575] width 10 height 10
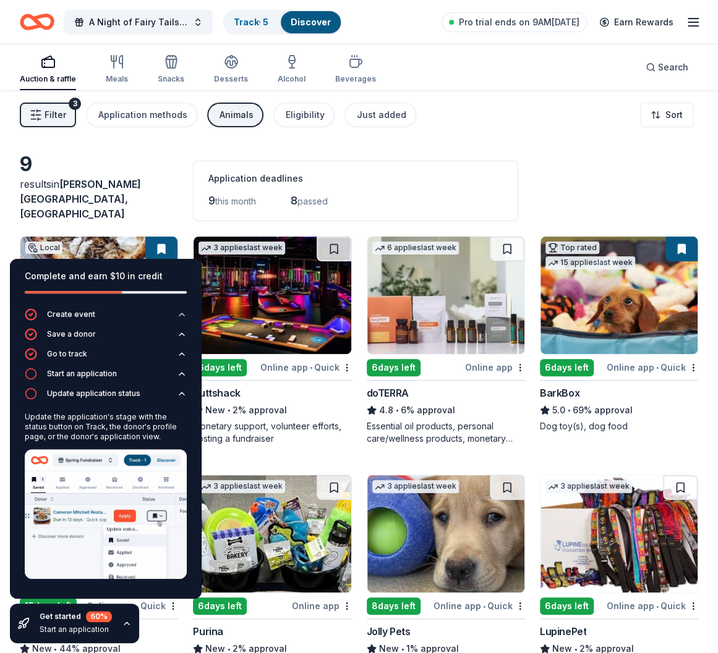
click at [167, 282] on div "Complete and earn $10 in credit" at bounding box center [106, 276] width 162 height 15
click at [77, 631] on div "Start an application" at bounding box center [76, 630] width 72 height 10
click at [122, 621] on icon "button" at bounding box center [127, 624] width 10 height 10
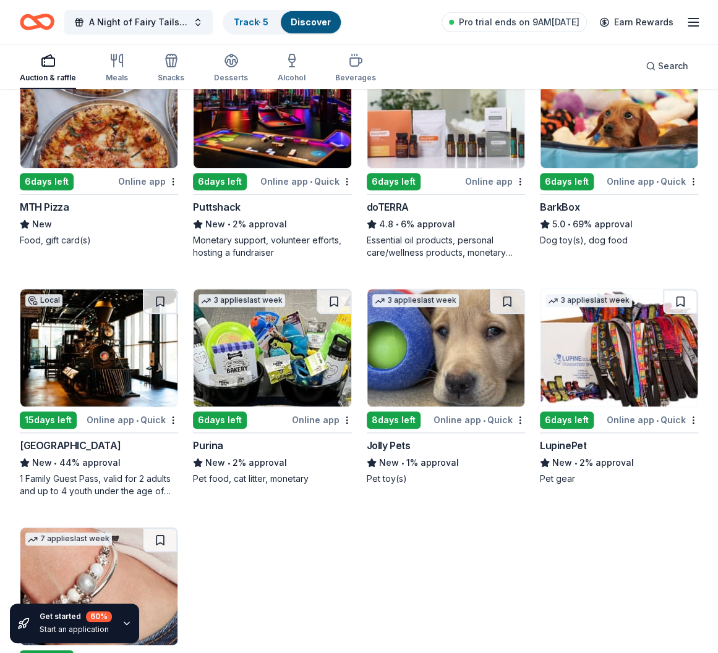
scroll to position [159, 0]
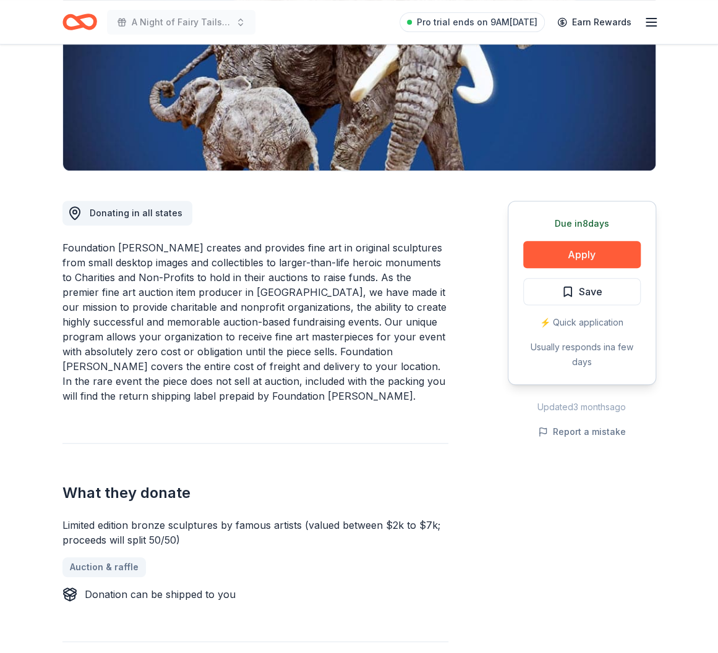
scroll to position [185, 0]
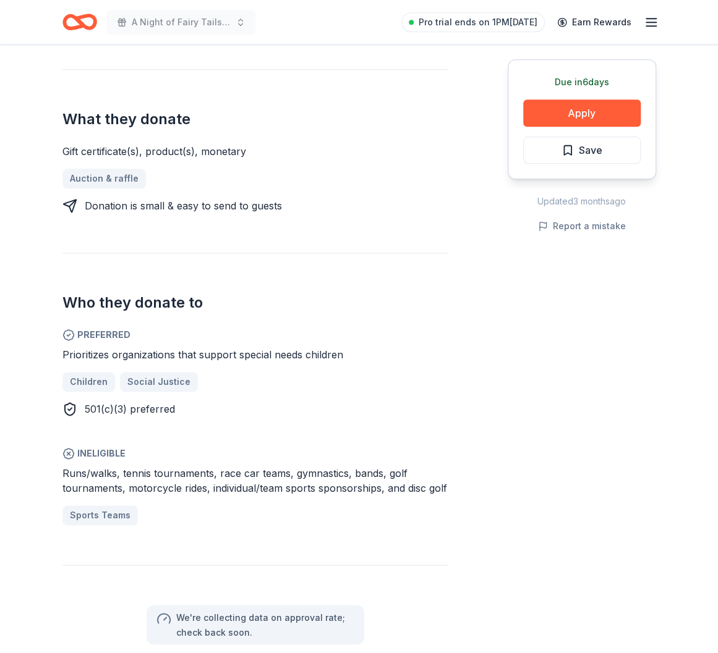
scroll to position [494, 0]
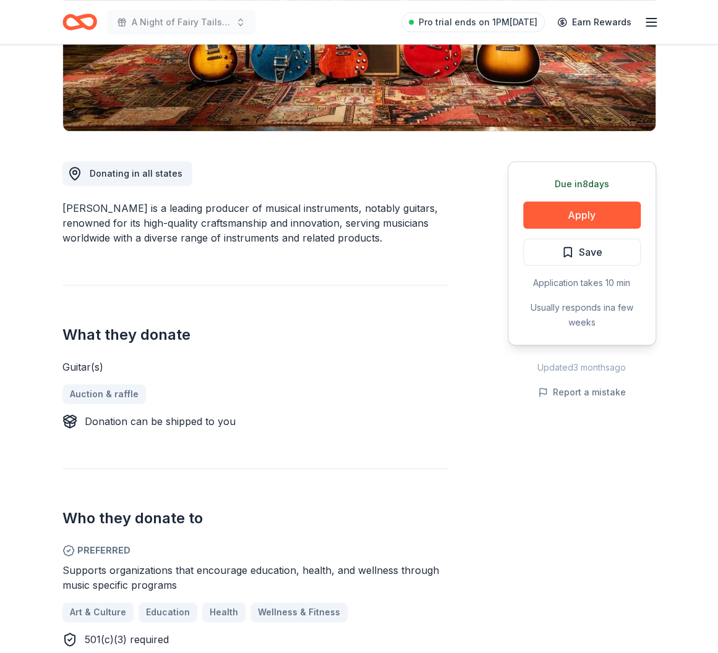
scroll to position [247, 0]
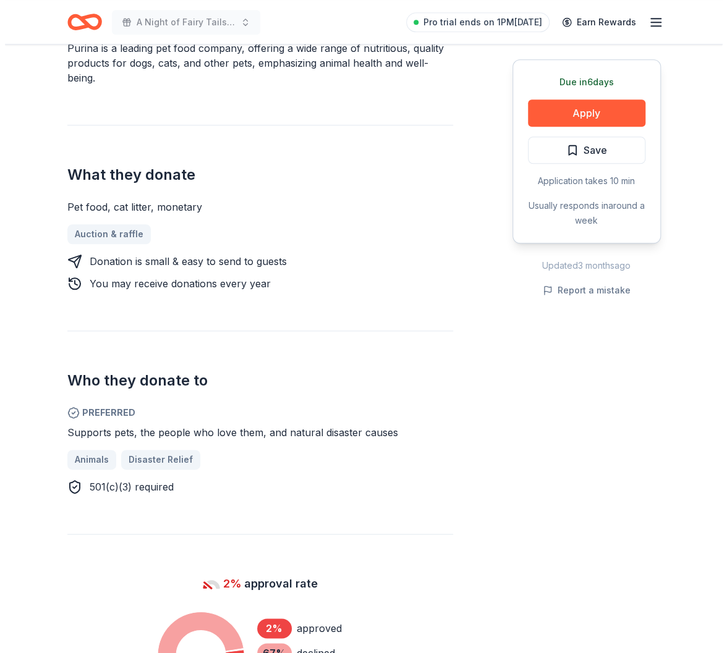
scroll to position [433, 0]
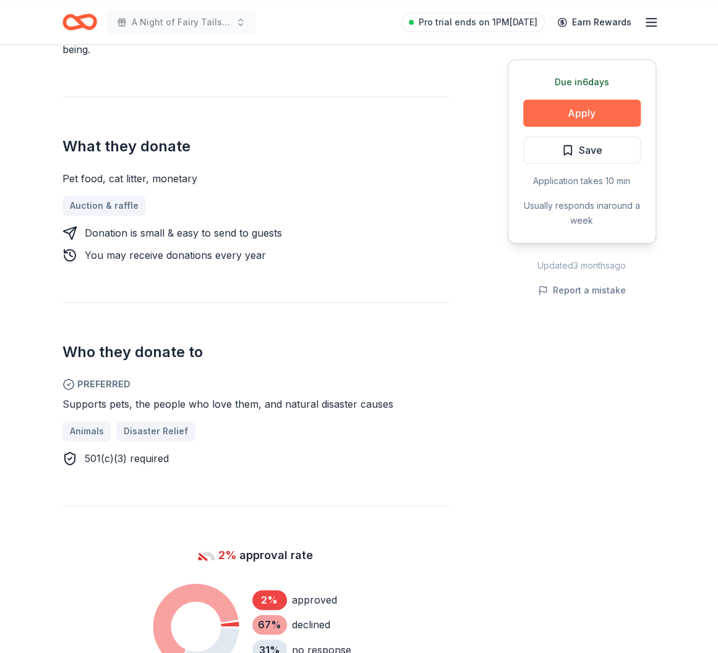
click at [564, 116] on button "Apply" at bounding box center [581, 113] width 117 height 27
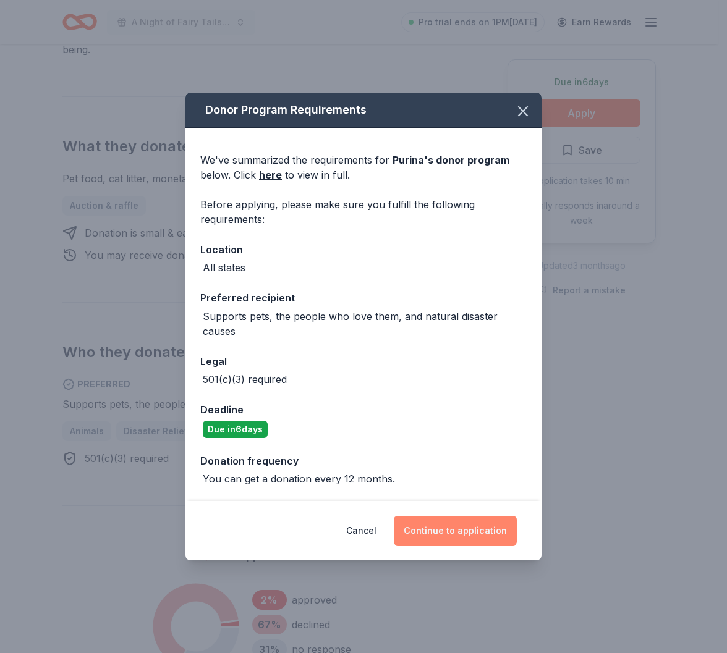
click at [456, 528] on button "Continue to application" at bounding box center [455, 531] width 123 height 30
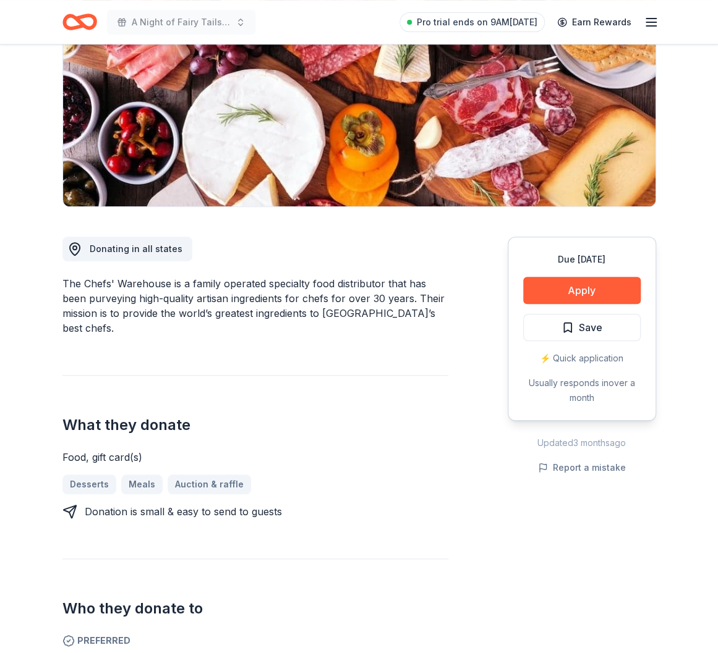
scroll to position [114, 0]
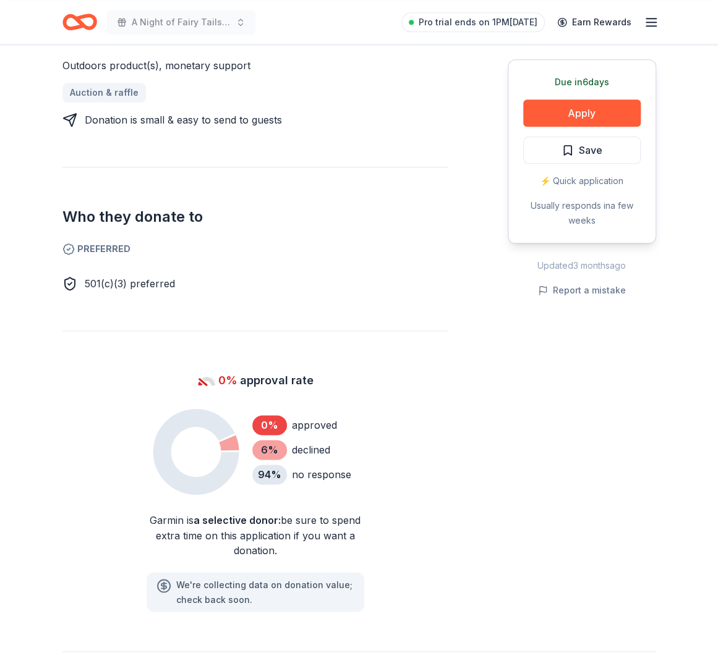
scroll to position [618, 0]
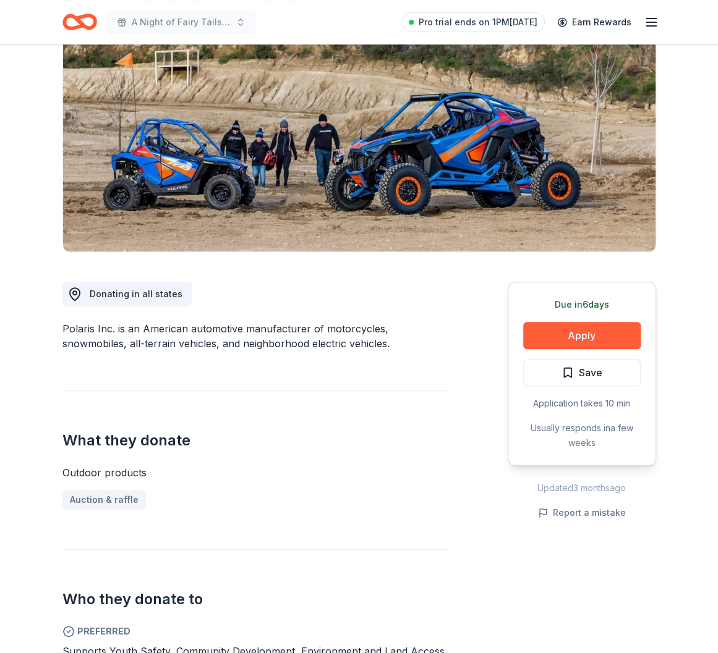
scroll to position [62, 0]
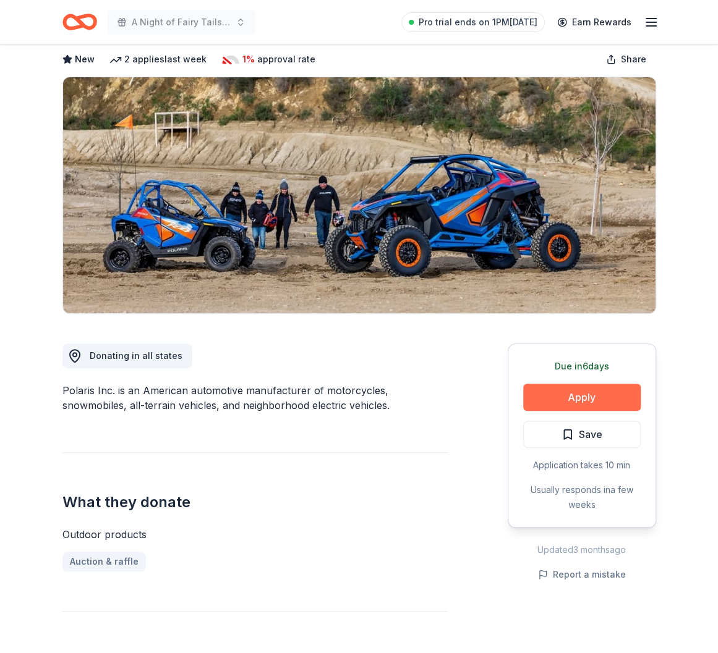
click at [559, 402] on button "Apply" at bounding box center [581, 397] width 117 height 27
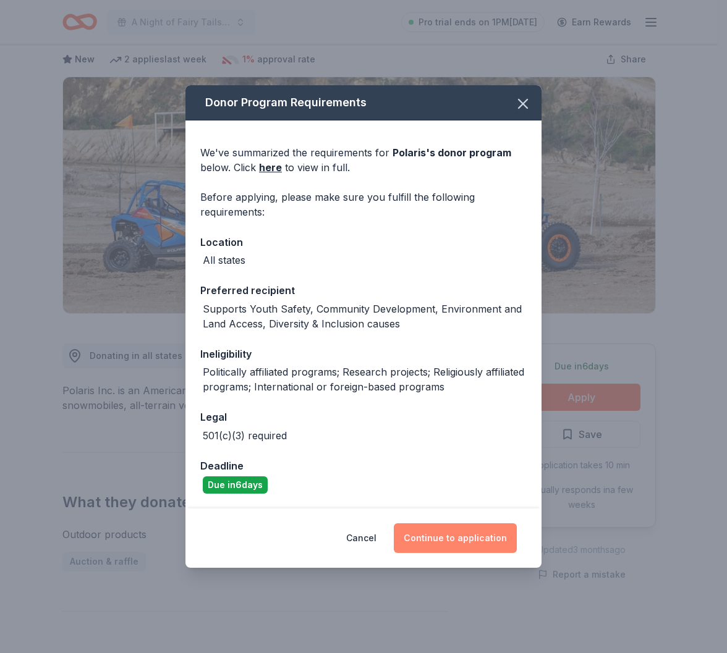
click at [457, 543] on button "Continue to application" at bounding box center [455, 538] width 123 height 30
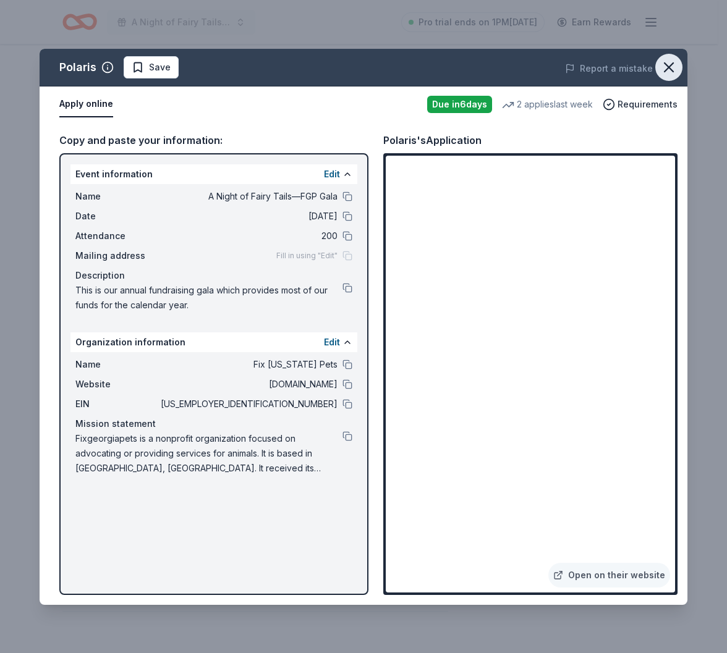
click at [668, 65] on icon "button" at bounding box center [668, 67] width 17 height 17
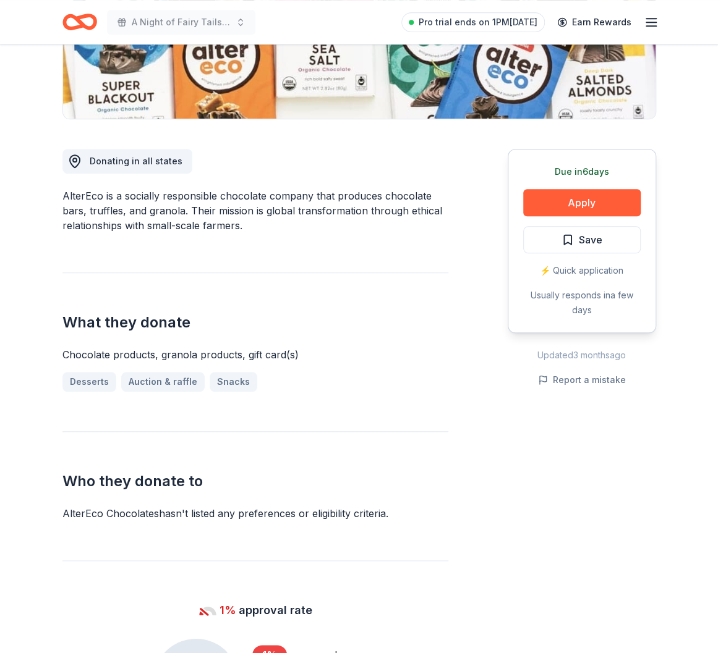
scroll to position [247, 0]
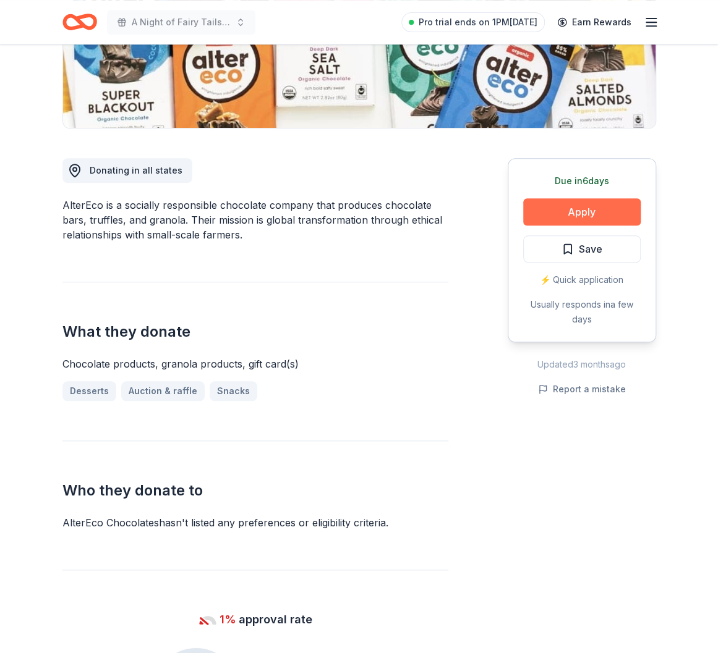
click at [584, 205] on button "Apply" at bounding box center [581, 211] width 117 height 27
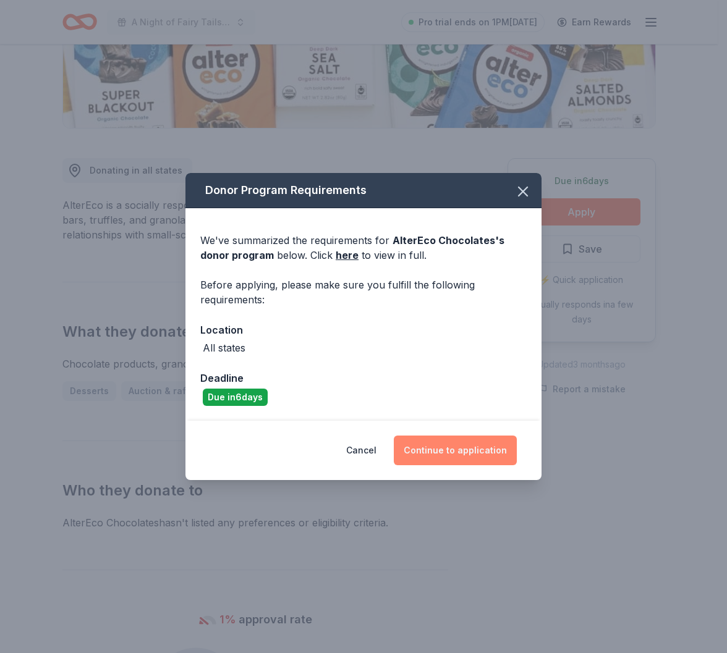
click at [459, 452] on button "Continue to application" at bounding box center [455, 451] width 123 height 30
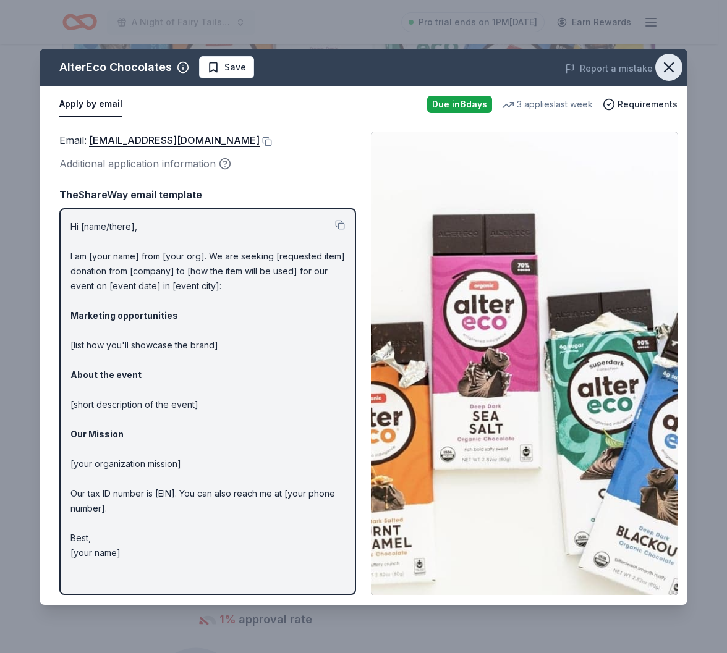
click at [664, 67] on icon "button" at bounding box center [668, 67] width 17 height 17
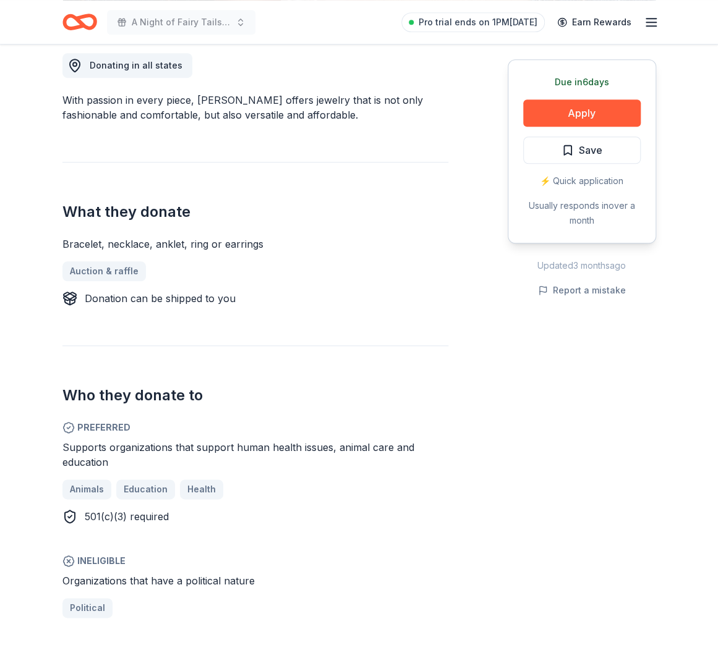
scroll to position [371, 0]
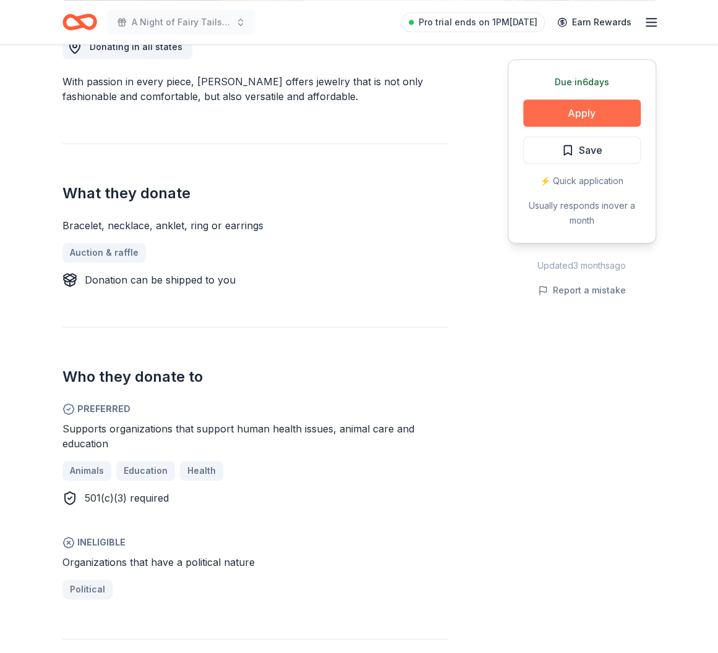
click at [598, 107] on button "Apply" at bounding box center [581, 113] width 117 height 27
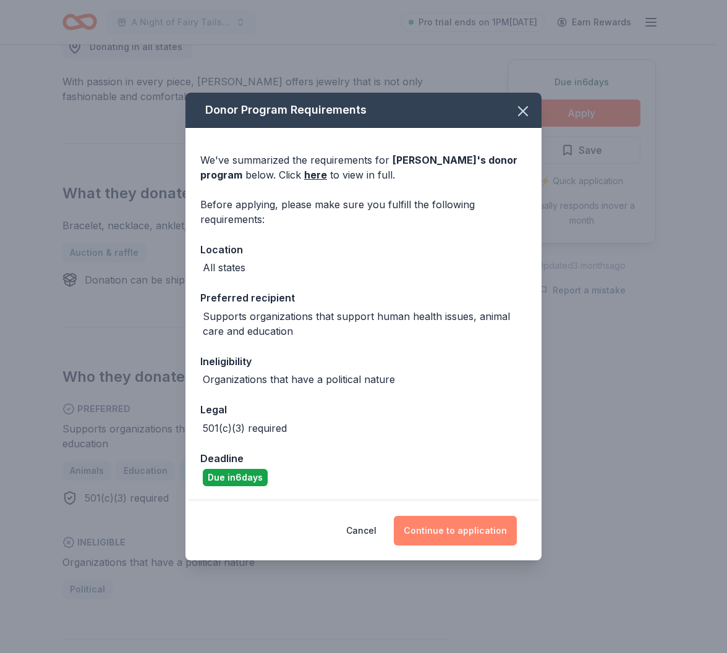
click at [438, 537] on button "Continue to application" at bounding box center [455, 531] width 123 height 30
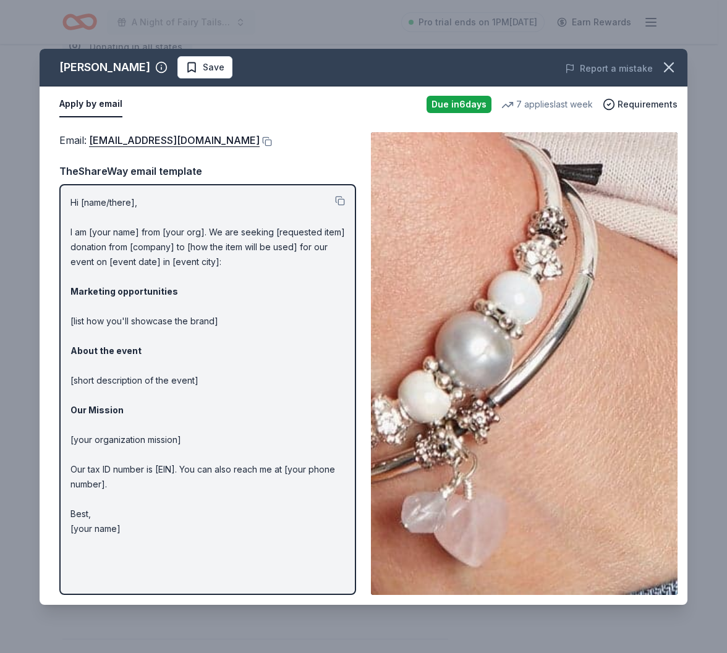
drag, startPoint x: 130, startPoint y: 526, endPoint x: 74, endPoint y: 372, distance: 163.8
click at [73, 373] on p "Hi [name/there], I am [your name] from [your org]. We are seeking [requested it…" at bounding box center [207, 365] width 274 height 341
click at [341, 198] on button at bounding box center [340, 201] width 10 height 10
click at [655, 106] on span "Requirements" at bounding box center [647, 104] width 60 height 15
click at [667, 65] on icon "button" at bounding box center [668, 67] width 17 height 17
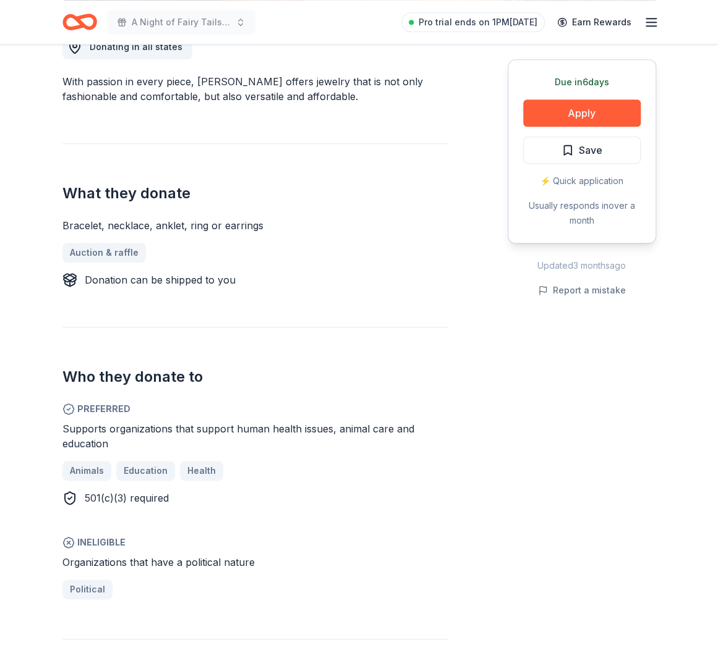
scroll to position [309, 0]
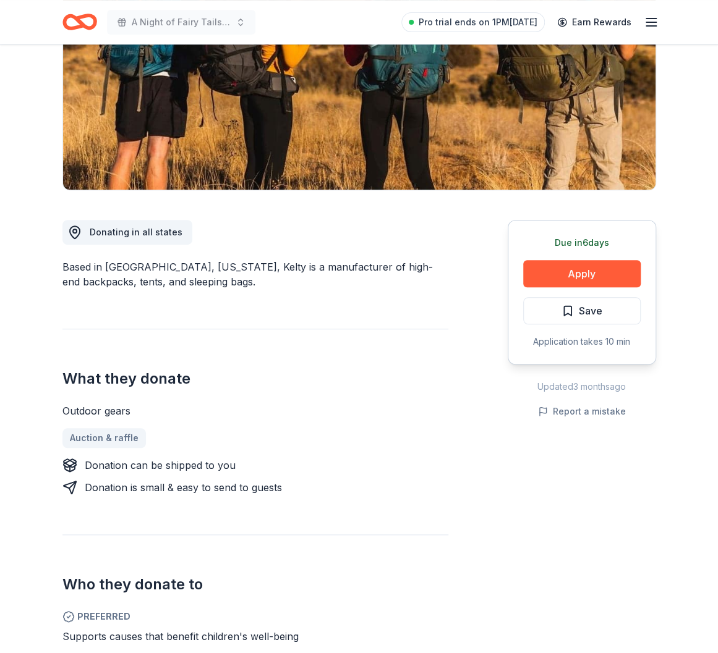
scroll to position [185, 0]
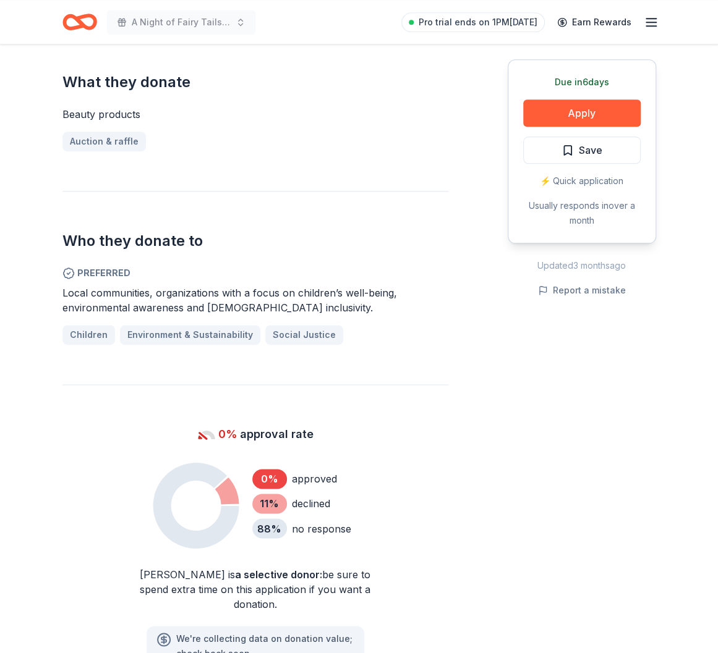
scroll to position [618, 0]
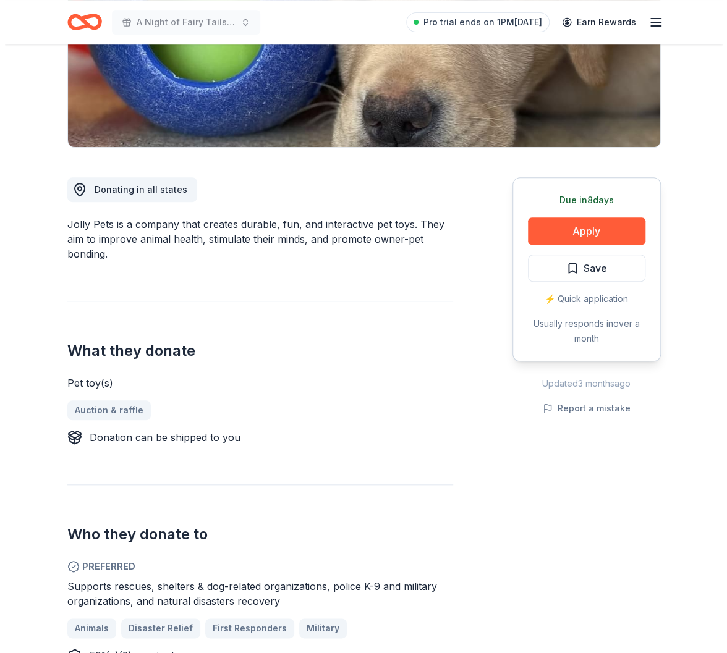
scroll to position [247, 0]
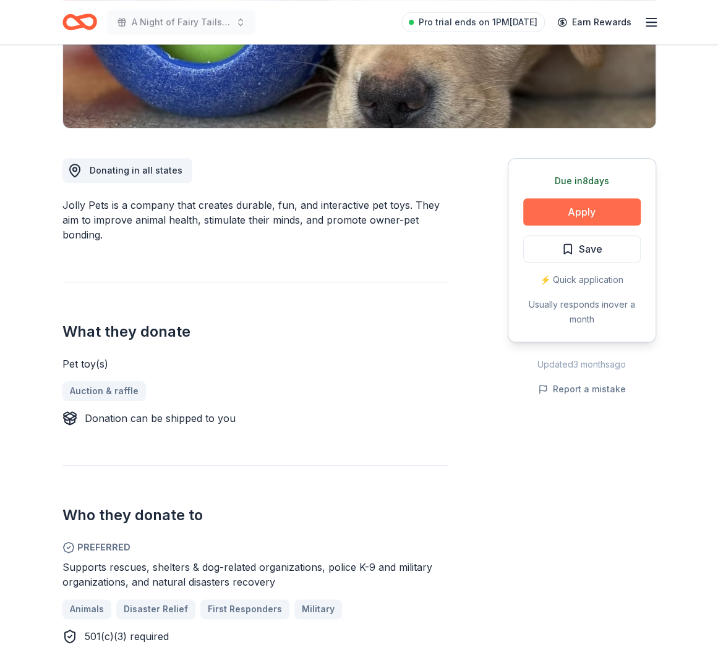
click at [593, 208] on button "Apply" at bounding box center [581, 211] width 117 height 27
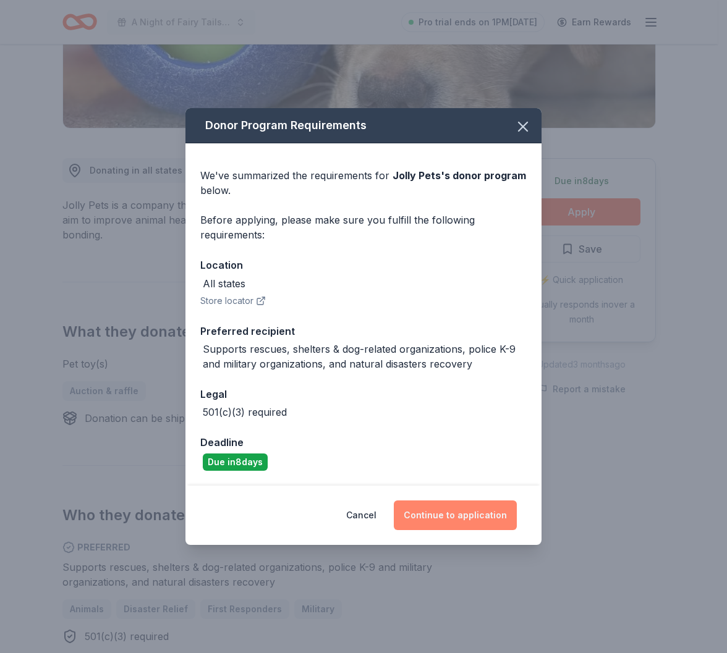
click at [455, 512] on button "Continue to application" at bounding box center [455, 516] width 123 height 30
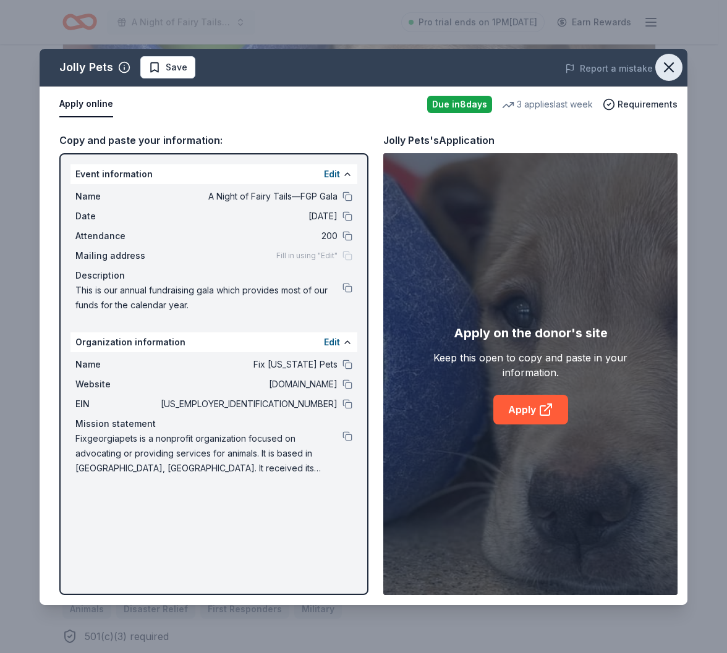
click at [669, 63] on icon "button" at bounding box center [668, 67] width 17 height 17
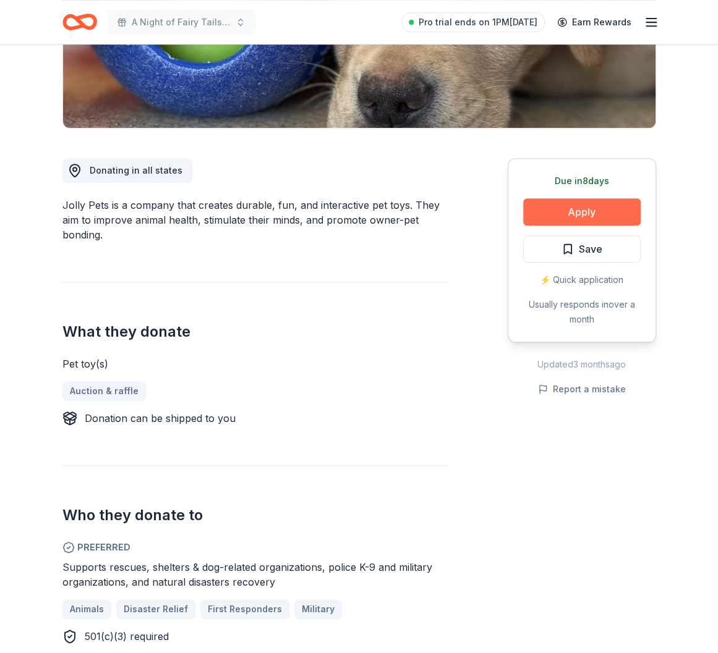
click at [560, 211] on button "Apply" at bounding box center [581, 211] width 117 height 27
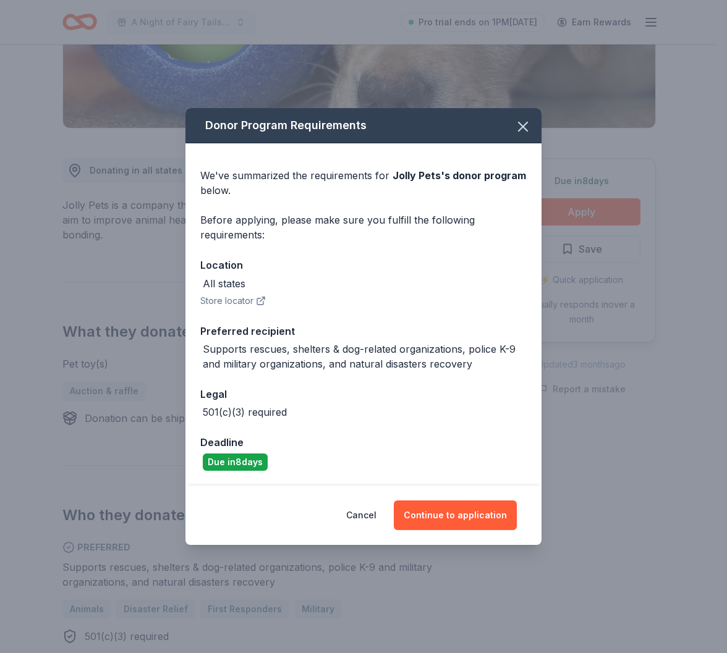
click at [235, 303] on button "Store locator" at bounding box center [233, 301] width 66 height 15
click at [531, 127] on icon "button" at bounding box center [522, 126] width 17 height 17
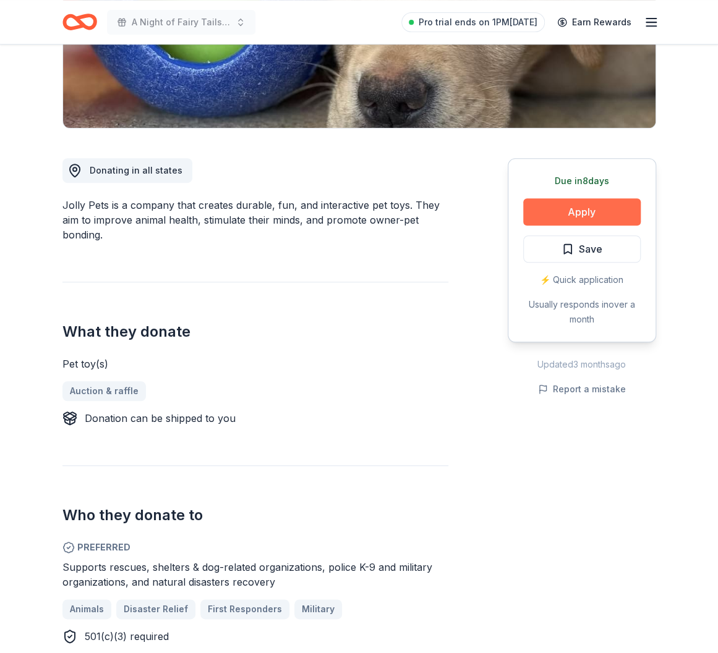
click at [571, 213] on button "Apply" at bounding box center [581, 211] width 117 height 27
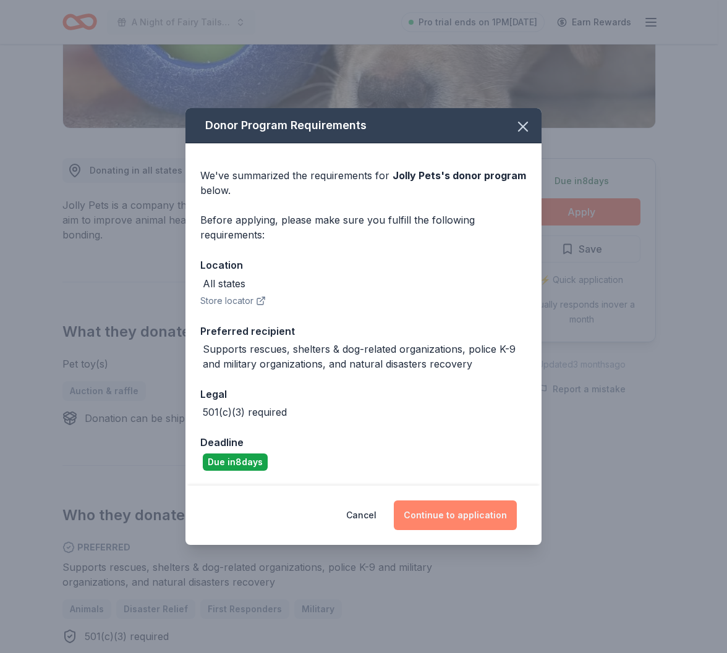
click at [452, 512] on button "Continue to application" at bounding box center [455, 516] width 123 height 30
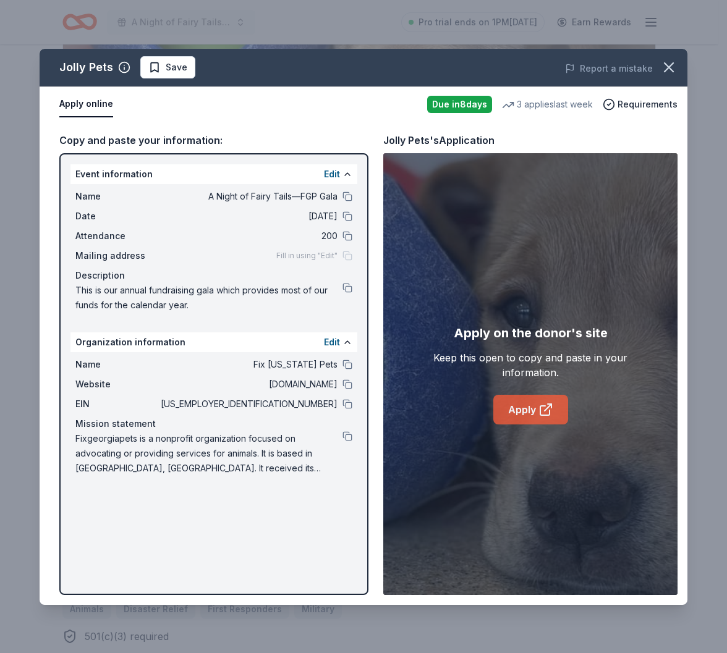
click at [523, 409] on link "Apply" at bounding box center [530, 410] width 75 height 30
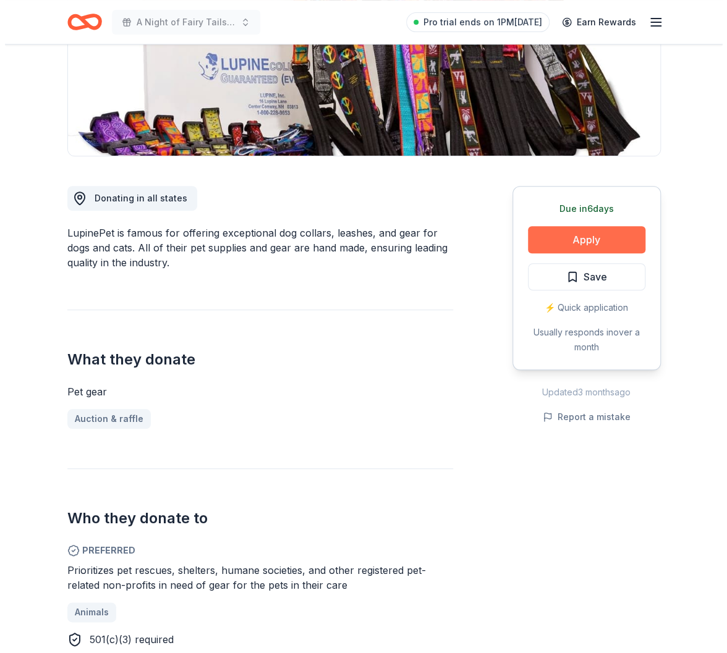
scroll to position [247, 0]
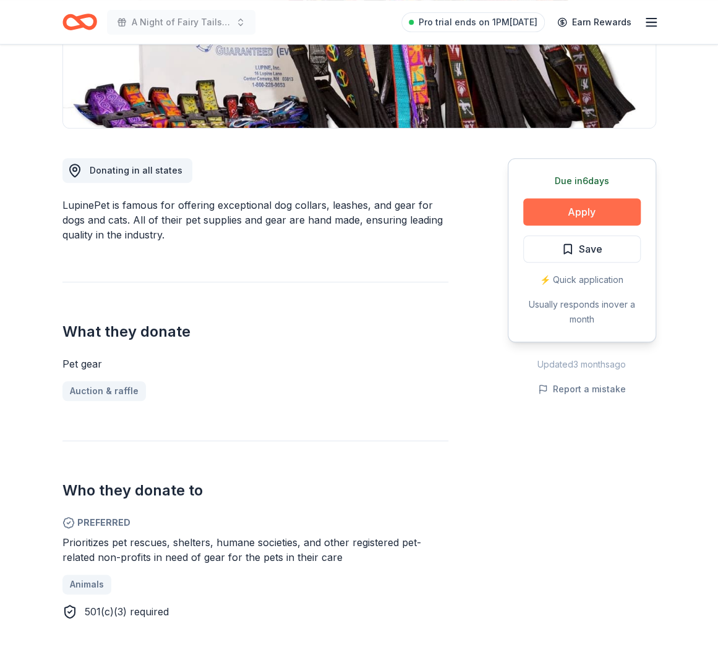
click at [612, 210] on button "Apply" at bounding box center [581, 211] width 117 height 27
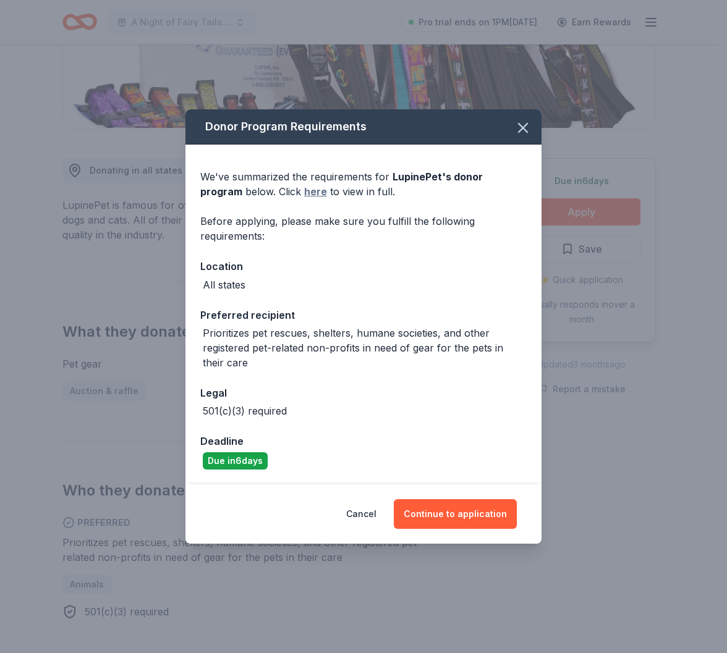
click at [304, 196] on link "here" at bounding box center [315, 191] width 23 height 15
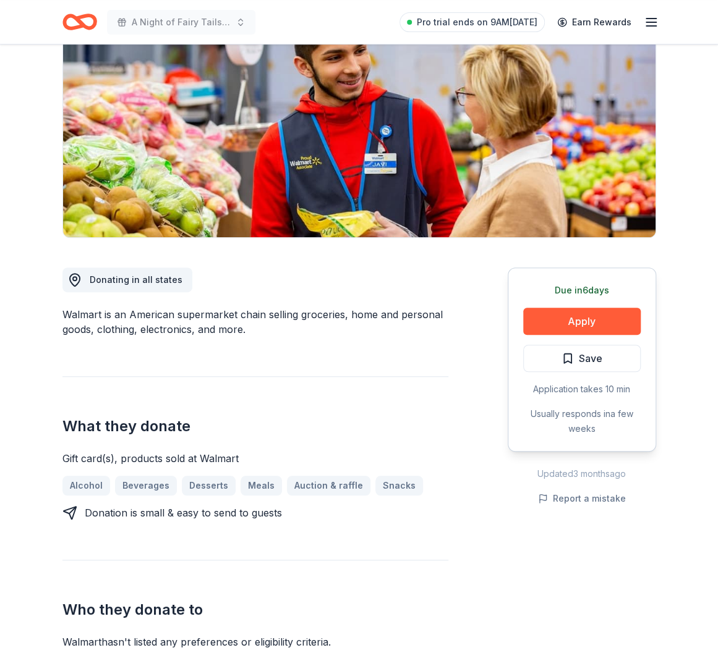
scroll to position [124, 0]
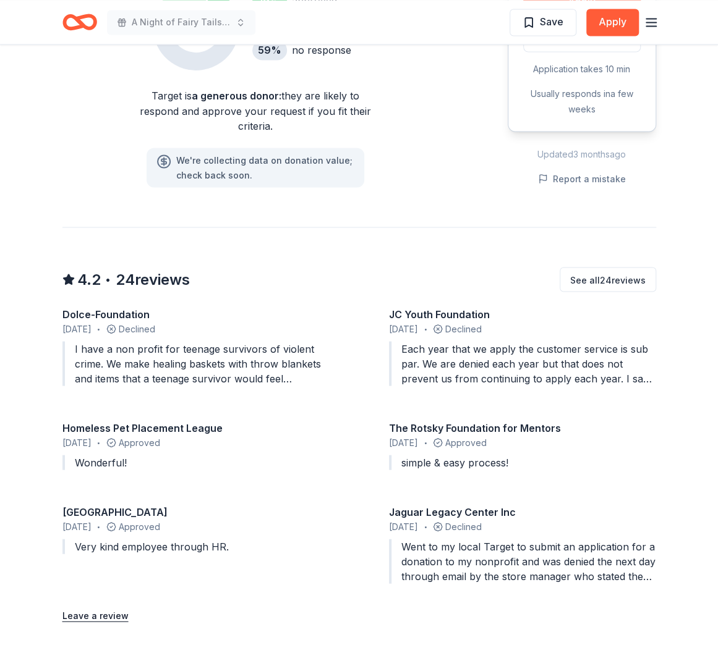
scroll to position [989, 0]
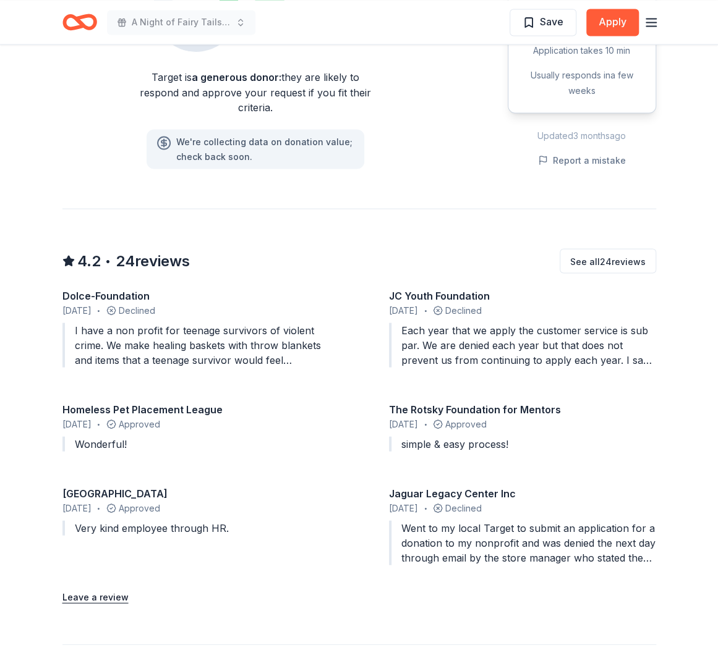
click at [455, 542] on div "Went to my local Target to submit an application for a donation to my nonprofit…" at bounding box center [522, 542] width 267 height 44
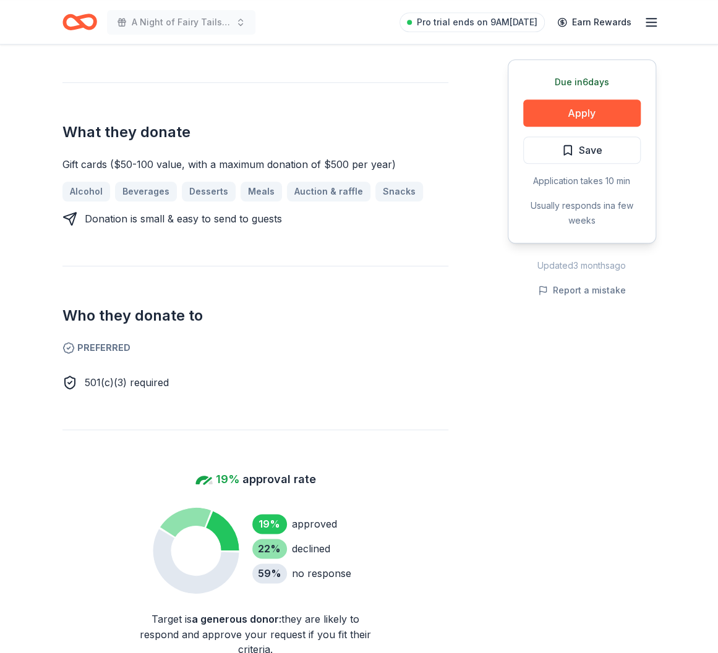
scroll to position [433, 0]
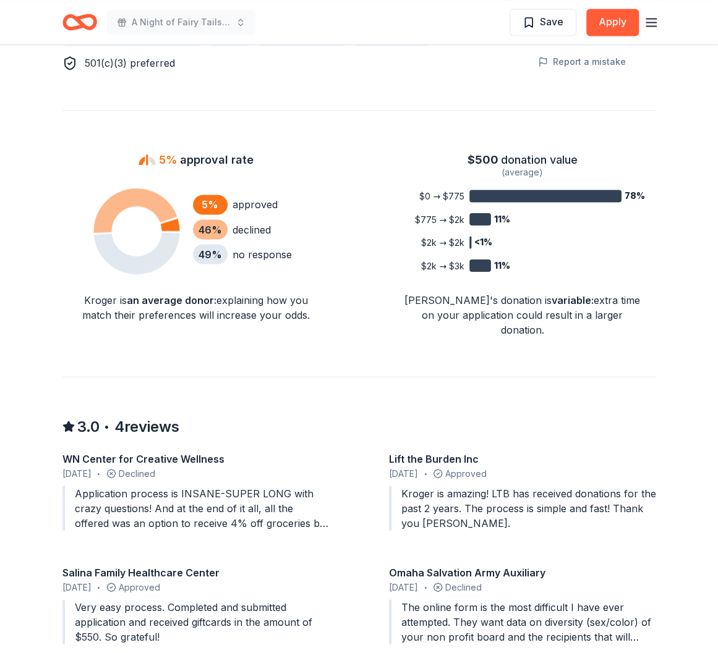
scroll to position [927, 0]
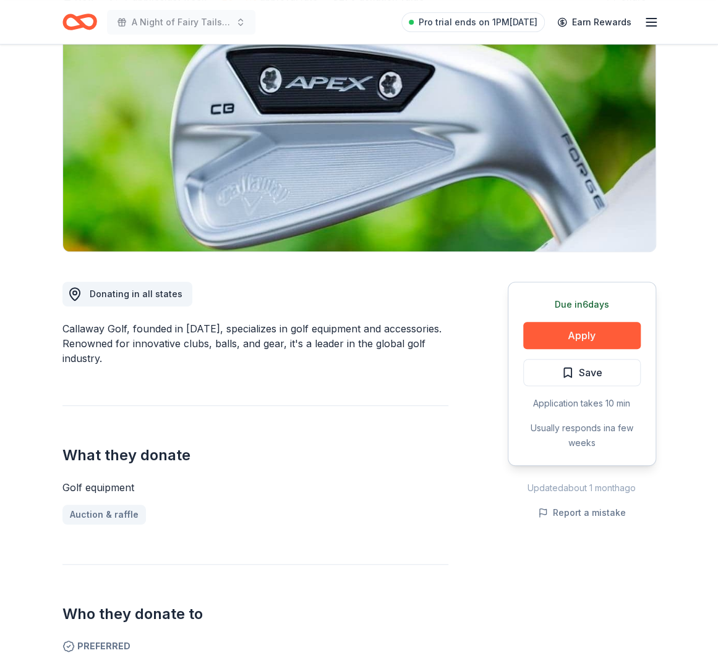
scroll to position [62, 0]
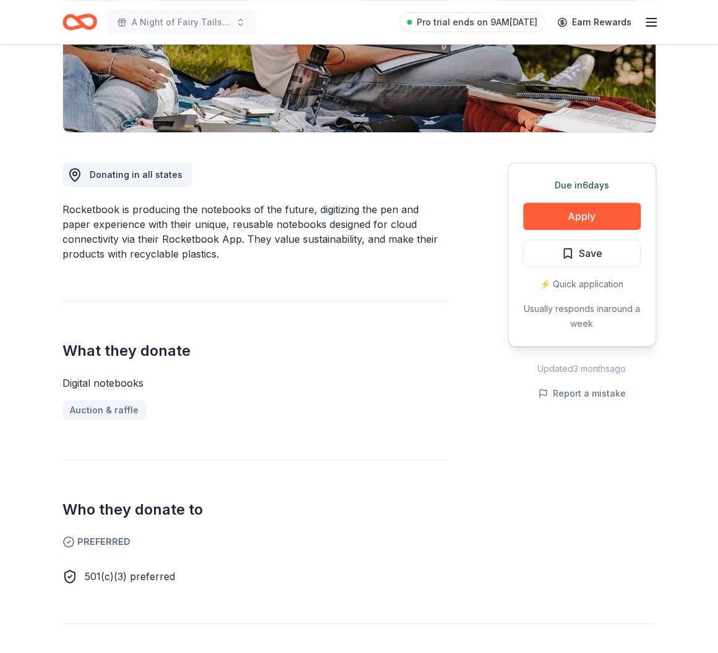
scroll to position [62, 0]
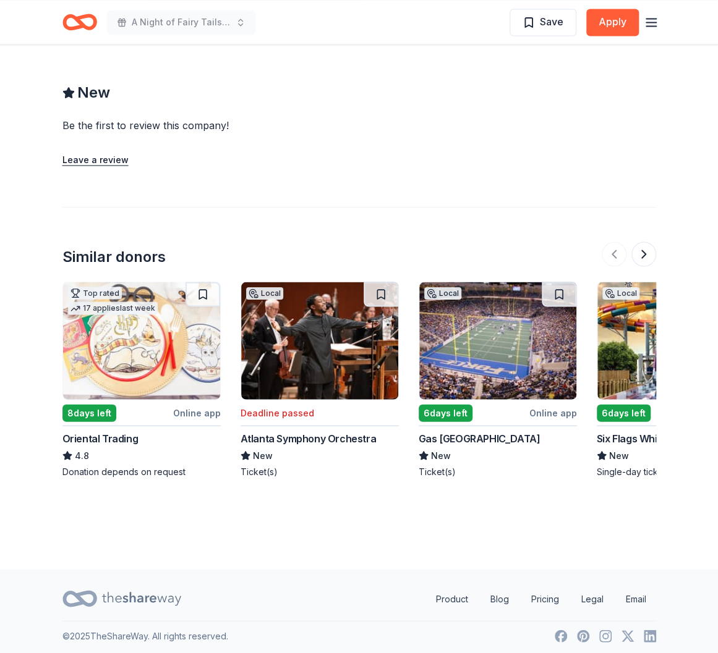
scroll to position [966, 0]
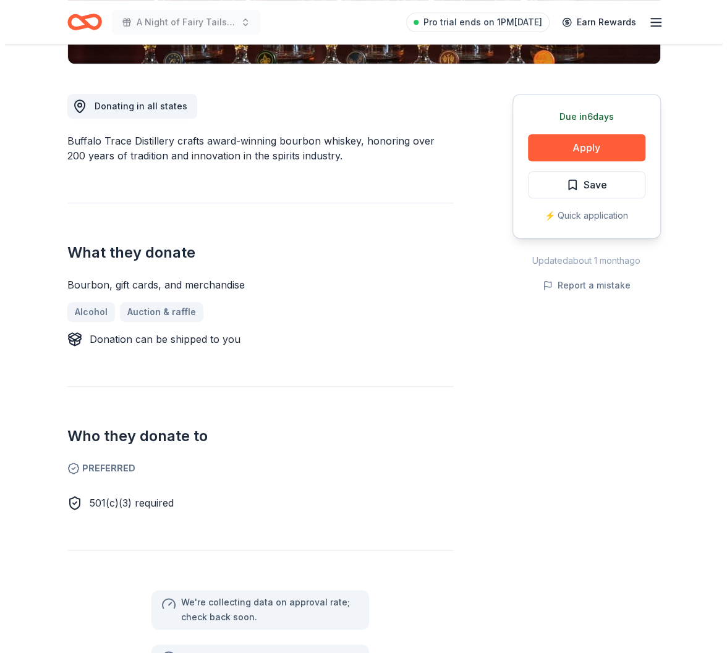
scroll to position [309, 0]
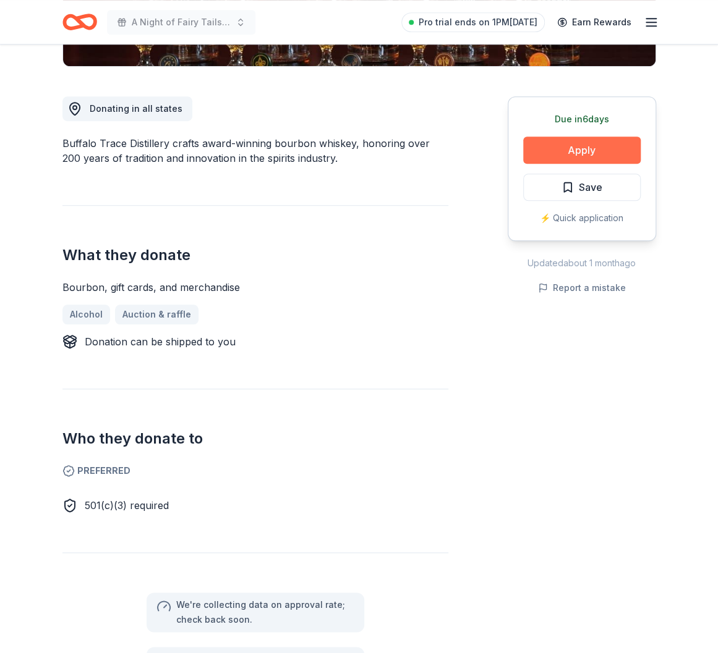
click at [591, 154] on button "Apply" at bounding box center [581, 150] width 117 height 27
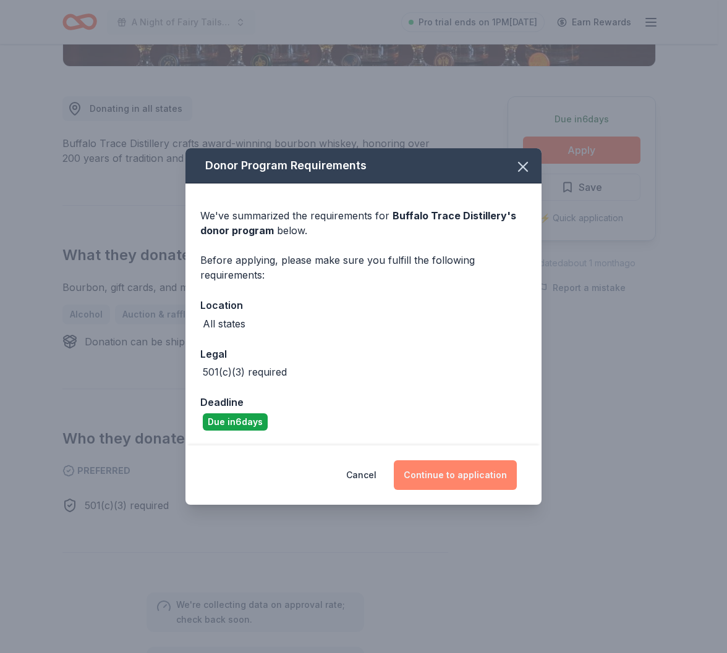
click at [453, 481] on button "Continue to application" at bounding box center [455, 475] width 123 height 30
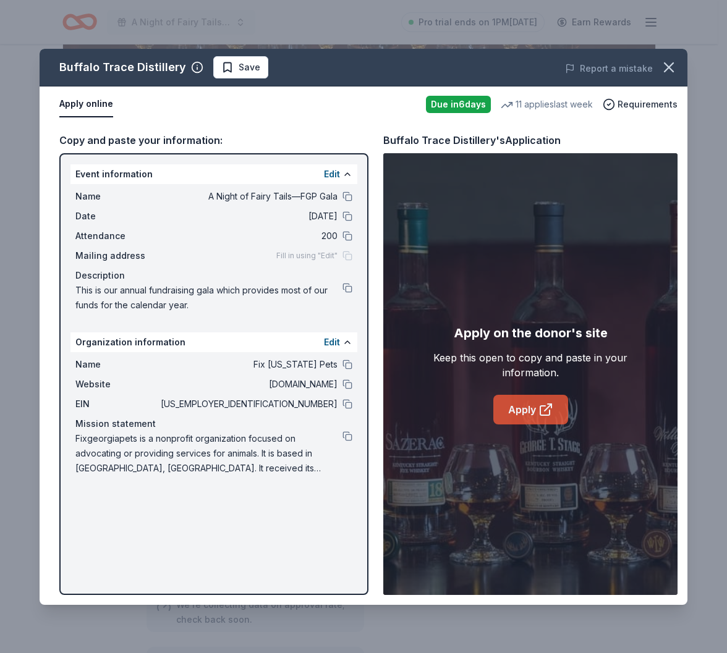
click at [559, 414] on link "Apply" at bounding box center [530, 410] width 75 height 30
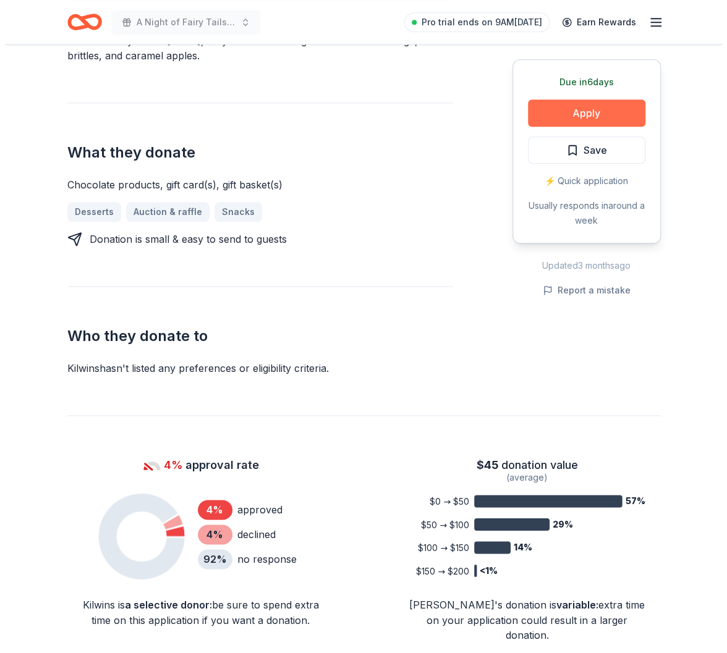
scroll to position [433, 0]
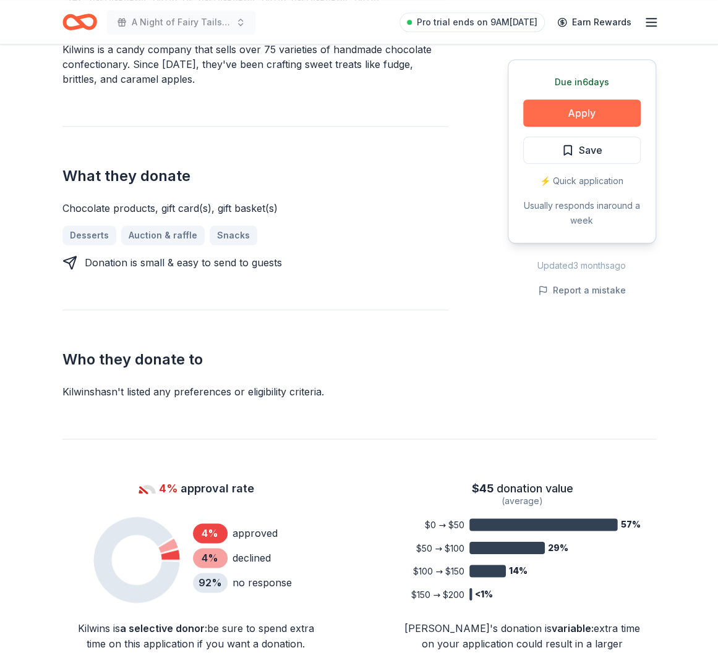
click at [570, 110] on button "Apply" at bounding box center [581, 113] width 117 height 27
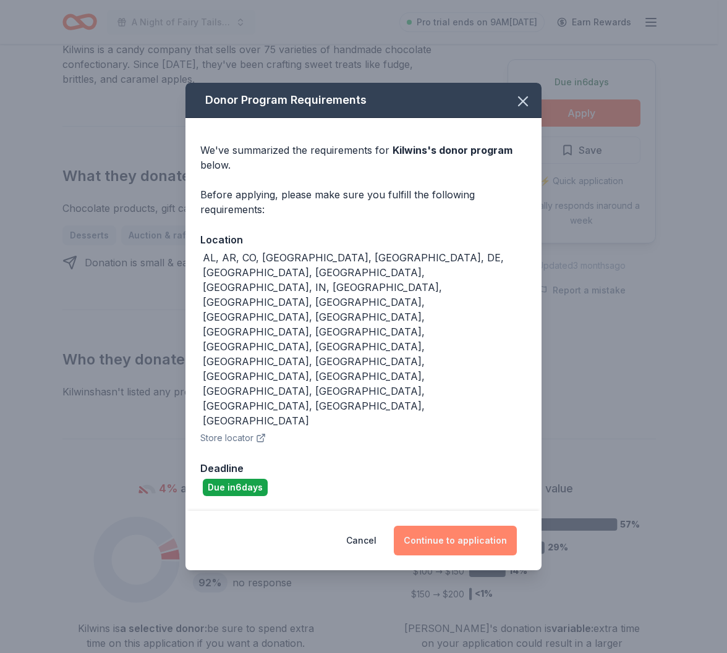
click at [456, 526] on button "Continue to application" at bounding box center [455, 541] width 123 height 30
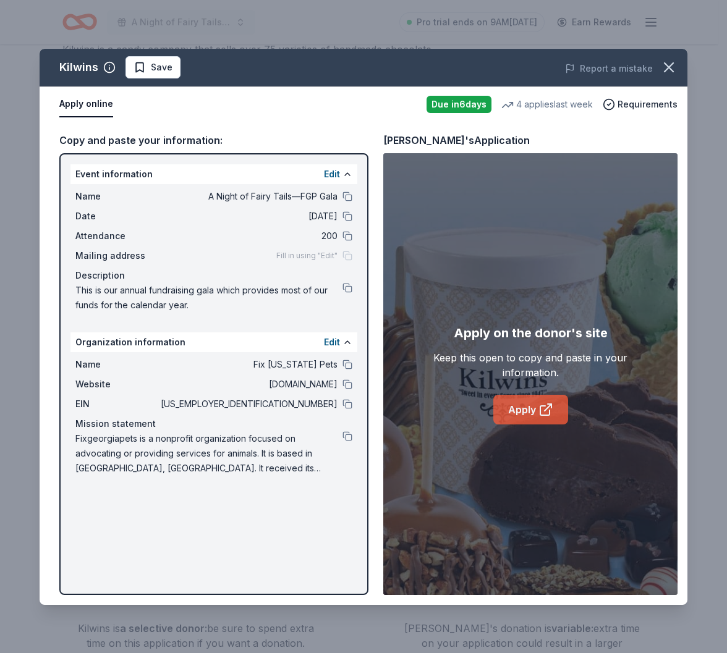
click at [549, 409] on icon at bounding box center [545, 409] width 15 height 15
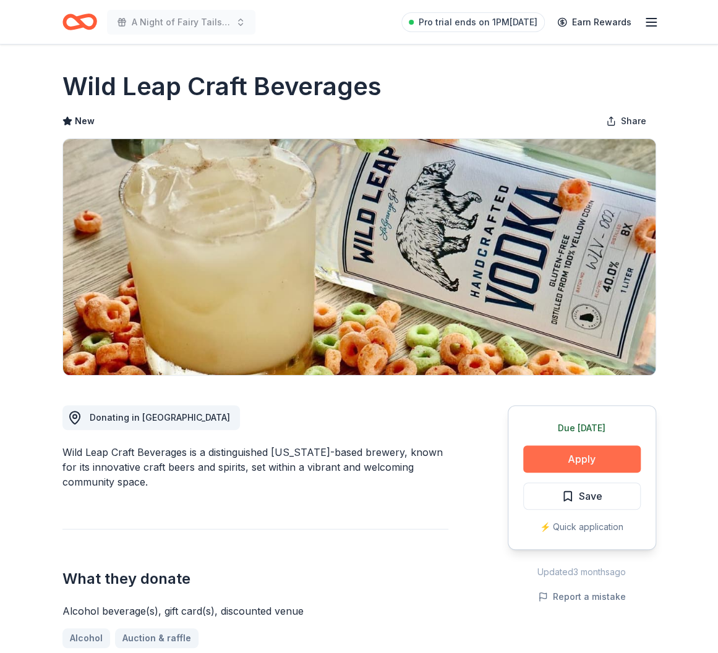
click at [616, 458] on button "Apply" at bounding box center [581, 459] width 117 height 27
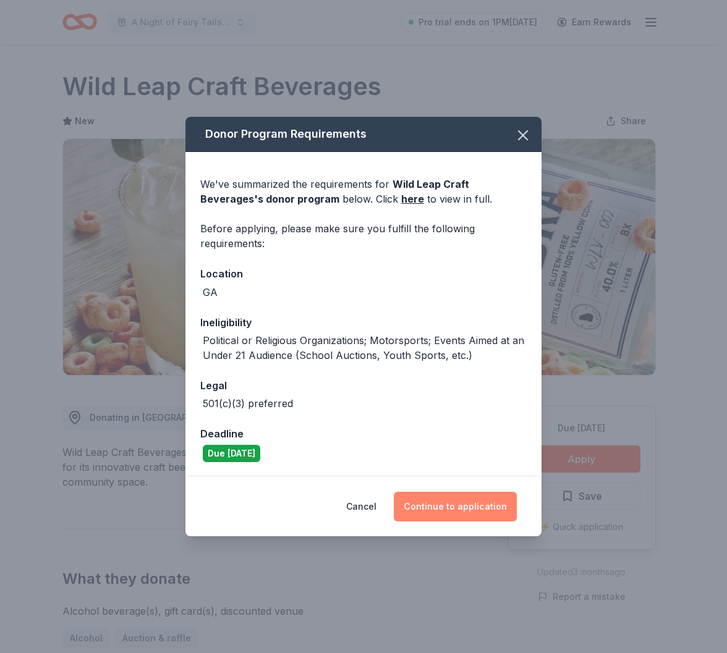
click at [465, 506] on button "Continue to application" at bounding box center [455, 507] width 123 height 30
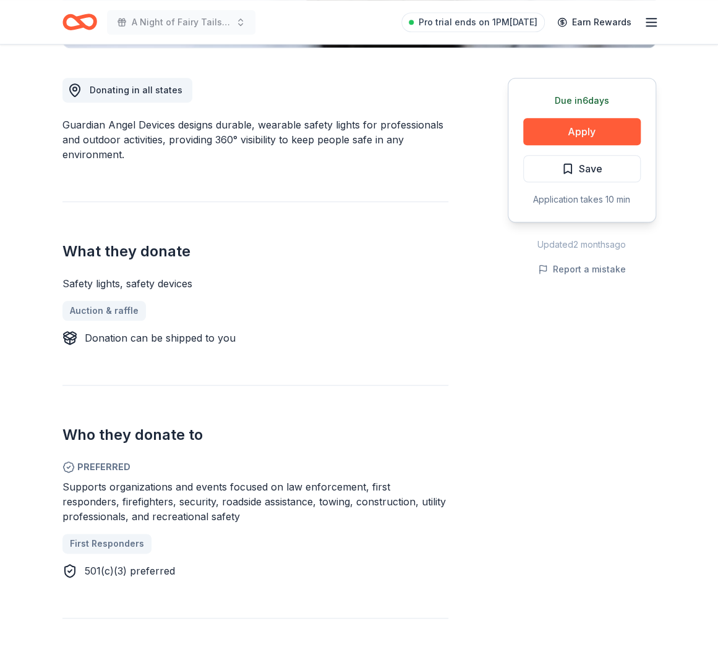
scroll to position [433, 0]
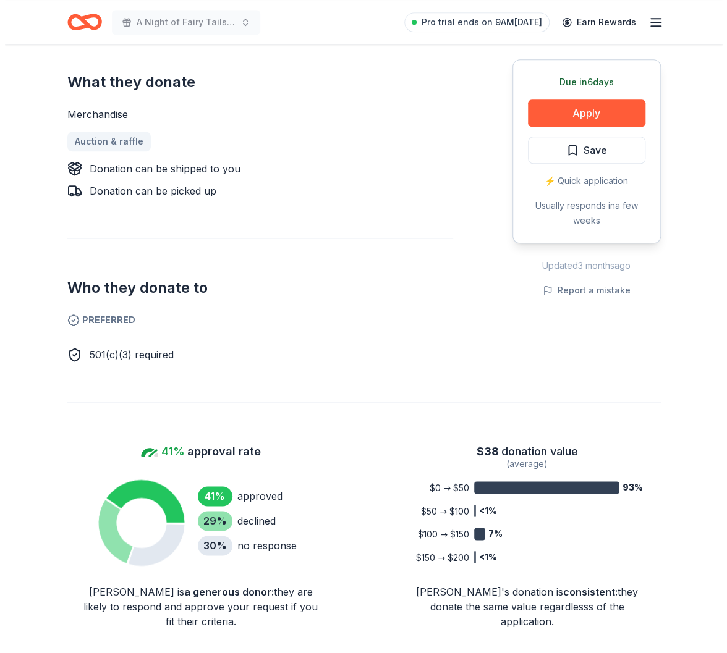
scroll to position [494, 0]
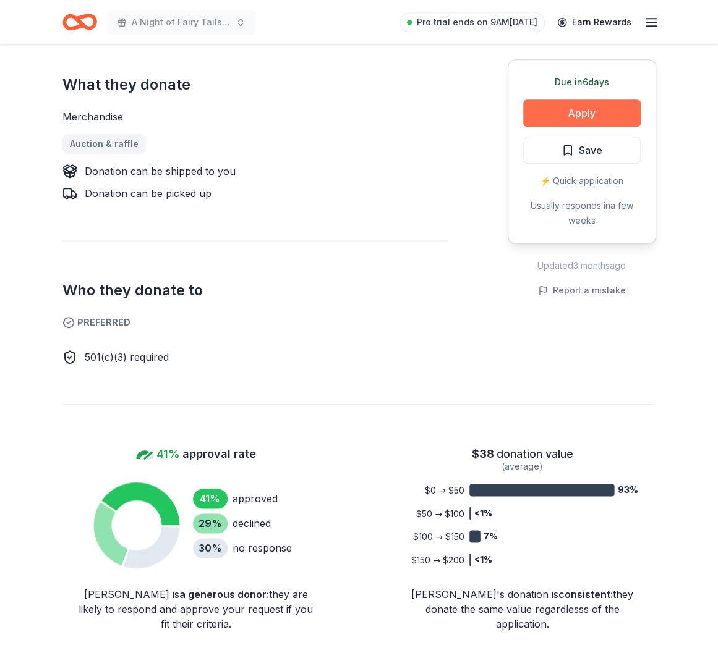
click at [567, 116] on button "Apply" at bounding box center [581, 113] width 117 height 27
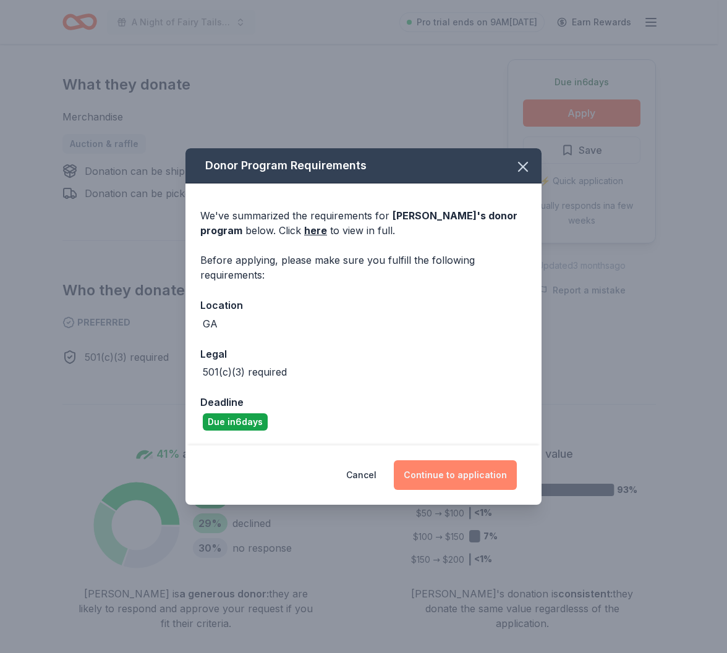
click at [445, 477] on button "Continue to application" at bounding box center [455, 475] width 123 height 30
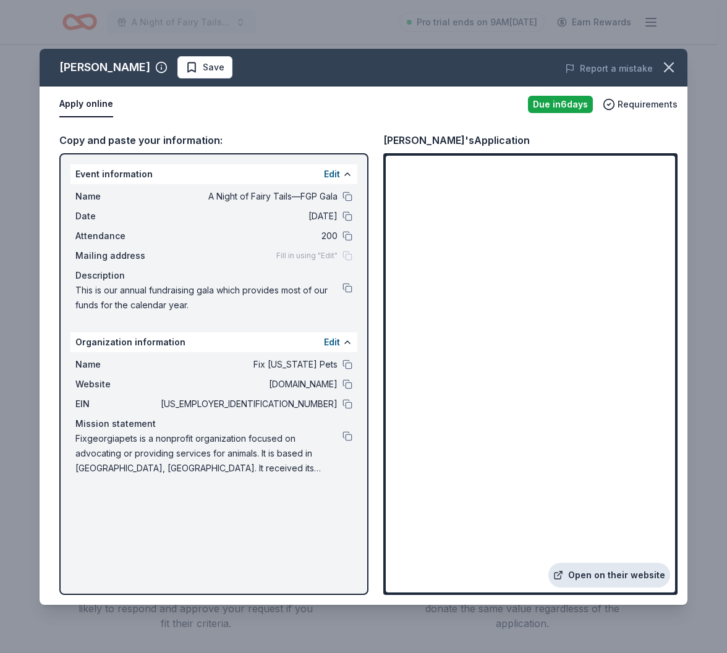
click at [597, 570] on link "Open on their website" at bounding box center [609, 575] width 122 height 25
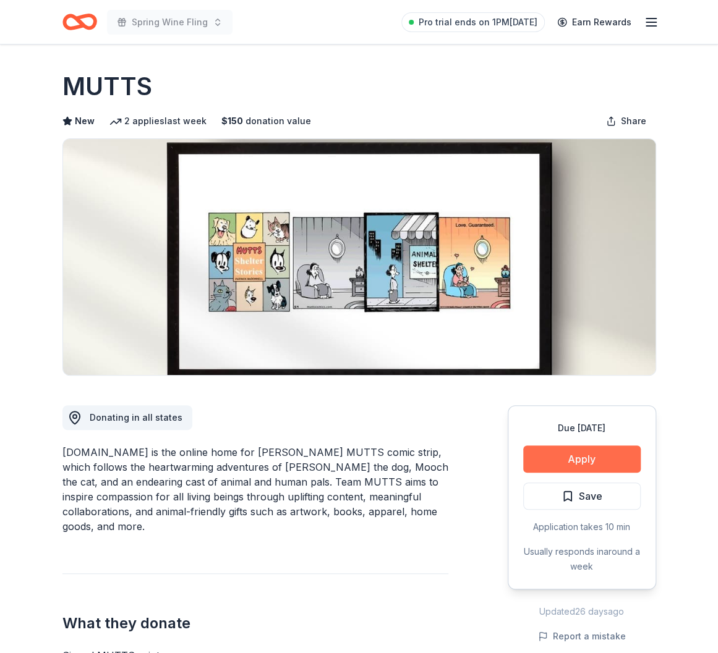
click at [587, 457] on button "Apply" at bounding box center [581, 459] width 117 height 27
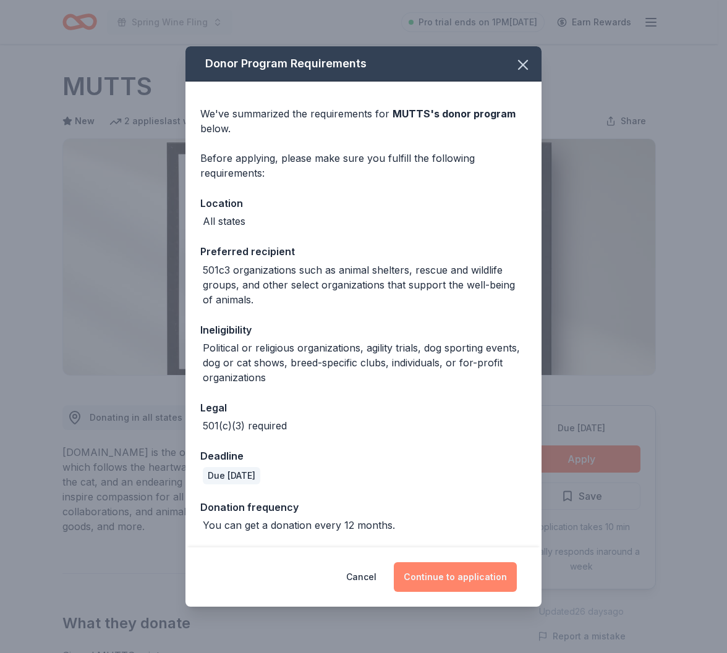
click at [452, 580] on button "Continue to application" at bounding box center [455, 577] width 123 height 30
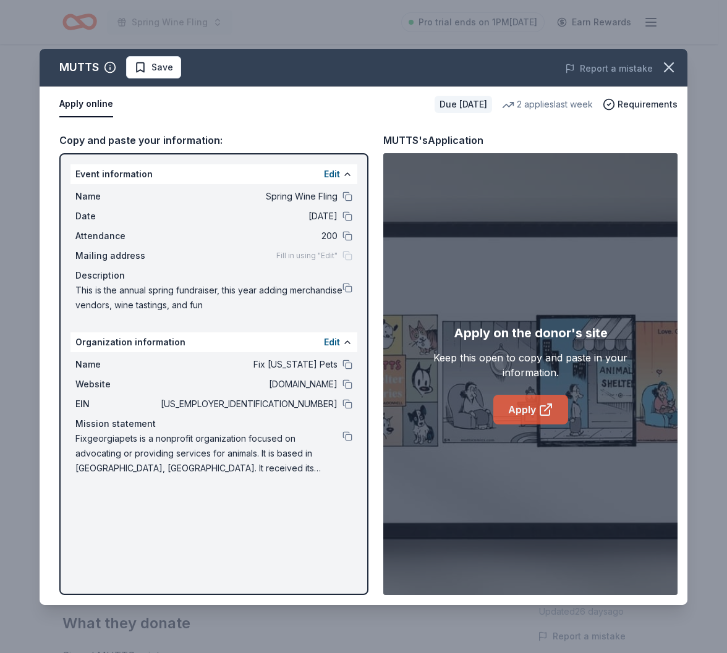
click at [535, 422] on link "Apply" at bounding box center [530, 410] width 75 height 30
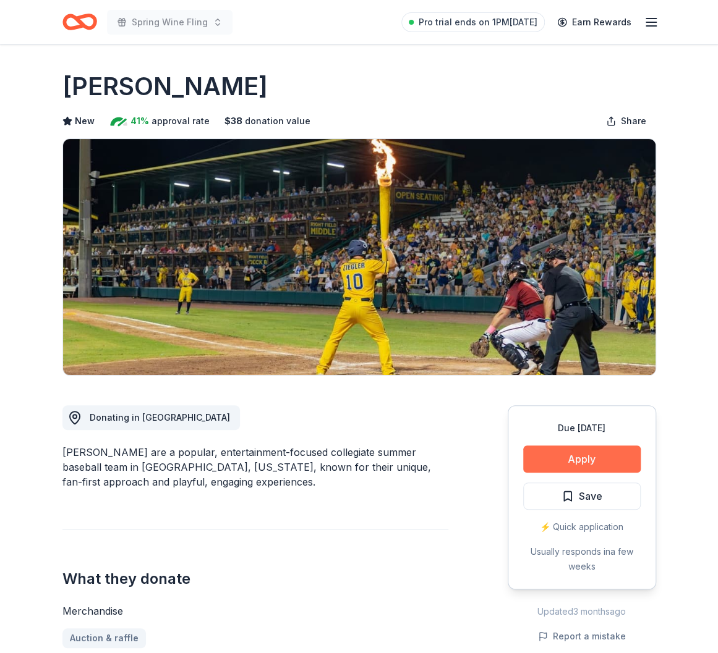
click at [569, 454] on button "Apply" at bounding box center [581, 459] width 117 height 27
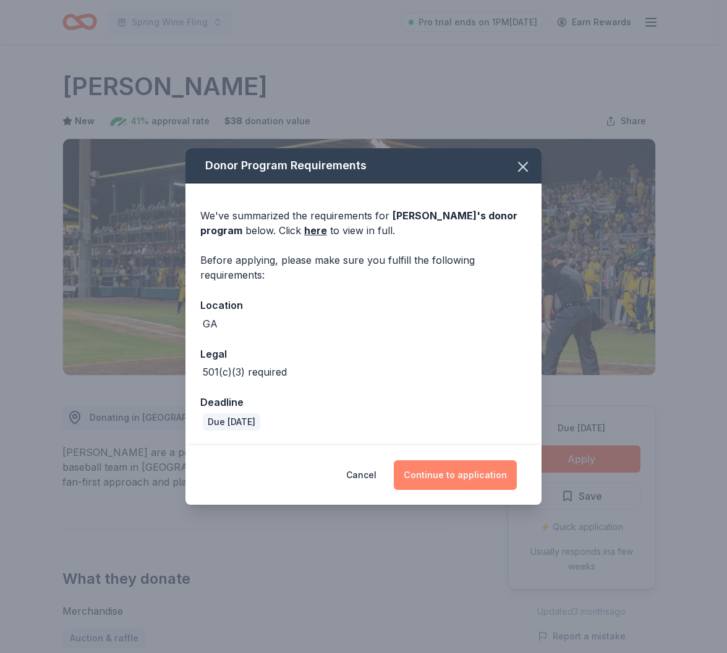
click at [479, 470] on button "Continue to application" at bounding box center [455, 475] width 123 height 30
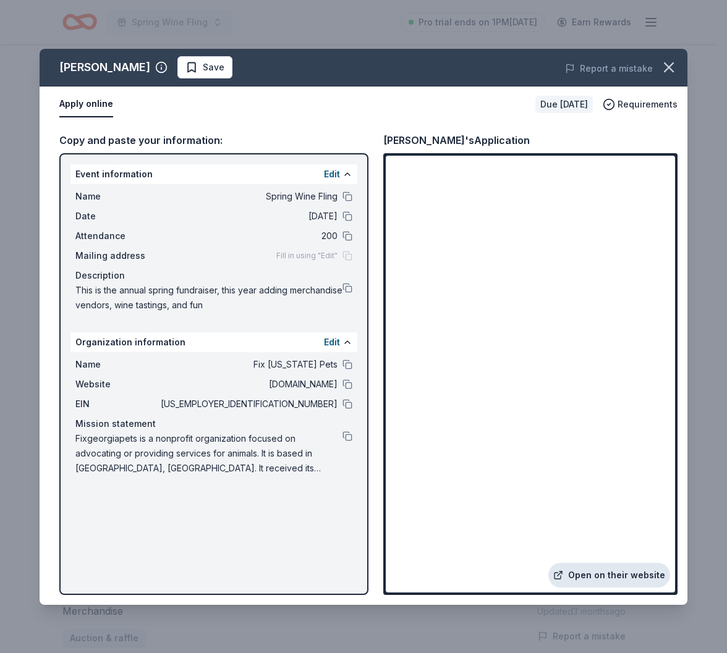
click at [627, 572] on link "Open on their website" at bounding box center [609, 575] width 122 height 25
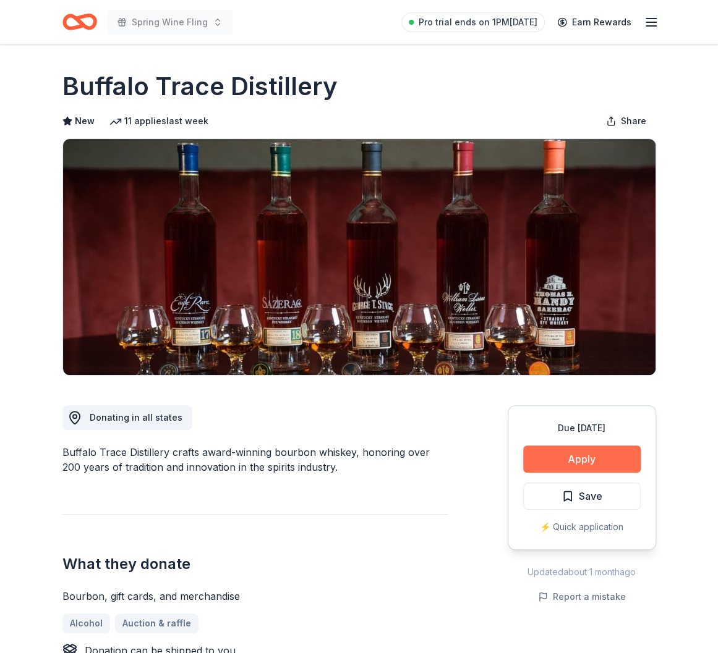
click at [577, 454] on button "Apply" at bounding box center [581, 459] width 117 height 27
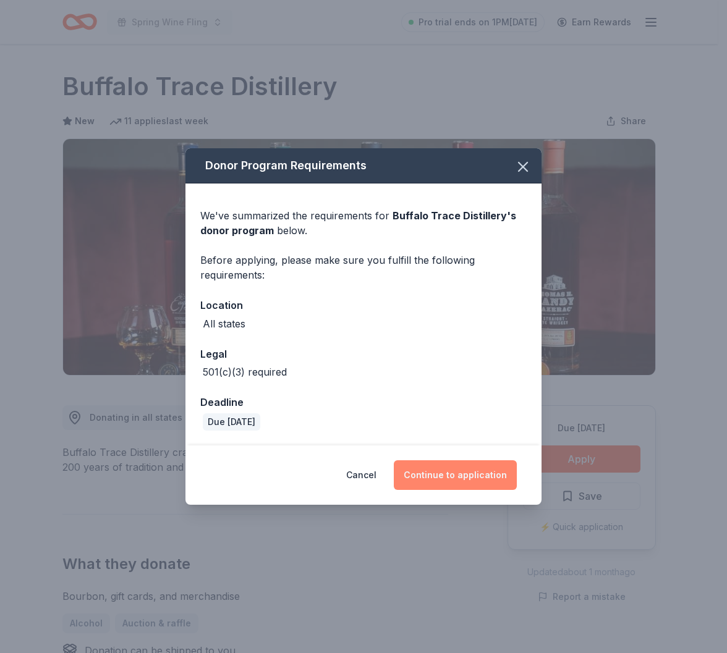
click at [487, 467] on button "Continue to application" at bounding box center [455, 475] width 123 height 30
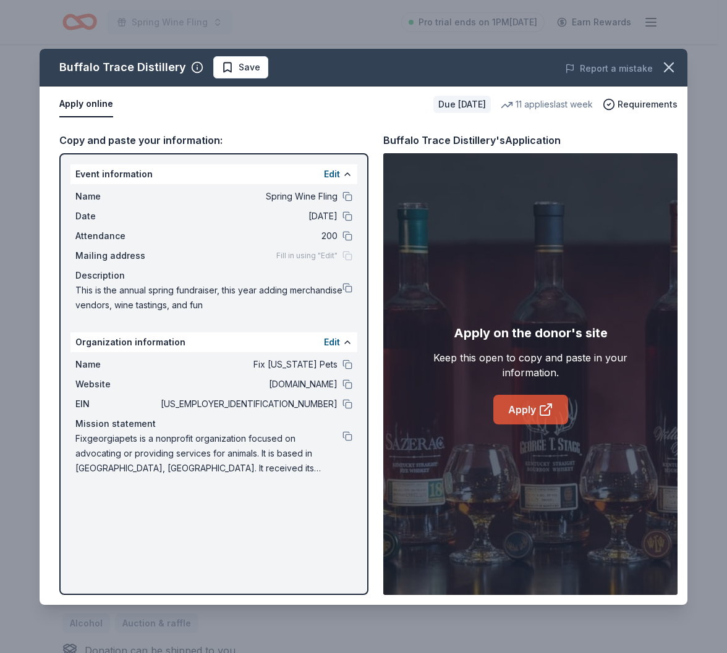
click at [541, 407] on icon at bounding box center [545, 409] width 15 height 15
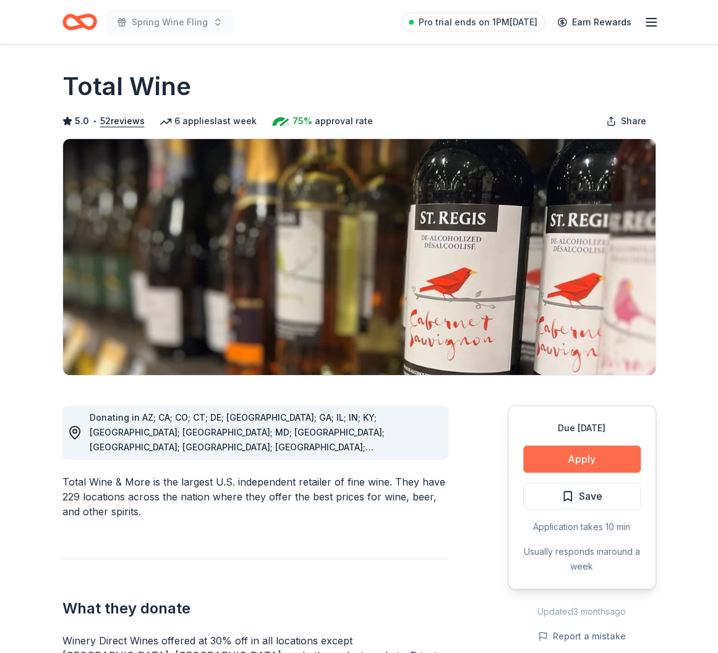
click at [593, 458] on button "Apply" at bounding box center [581, 459] width 117 height 27
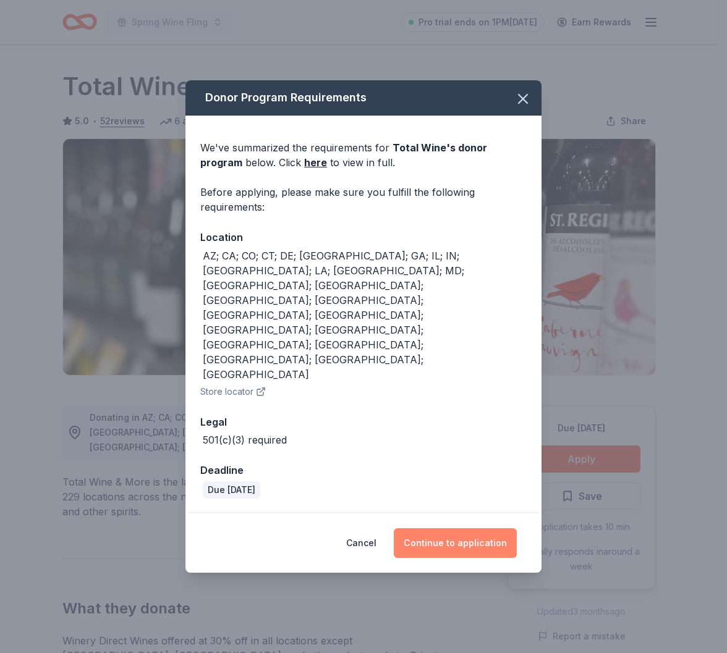
click at [501, 528] on button "Continue to application" at bounding box center [455, 543] width 123 height 30
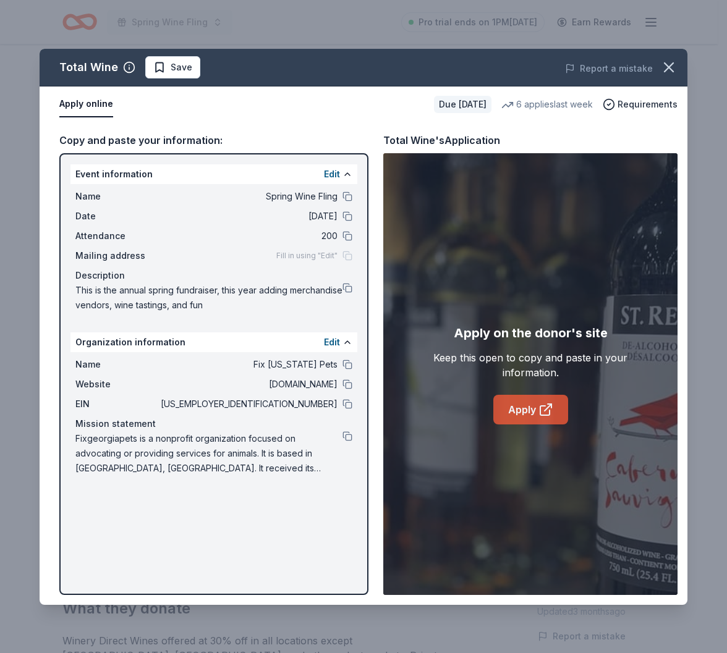
click at [543, 409] on icon at bounding box center [545, 409] width 15 height 15
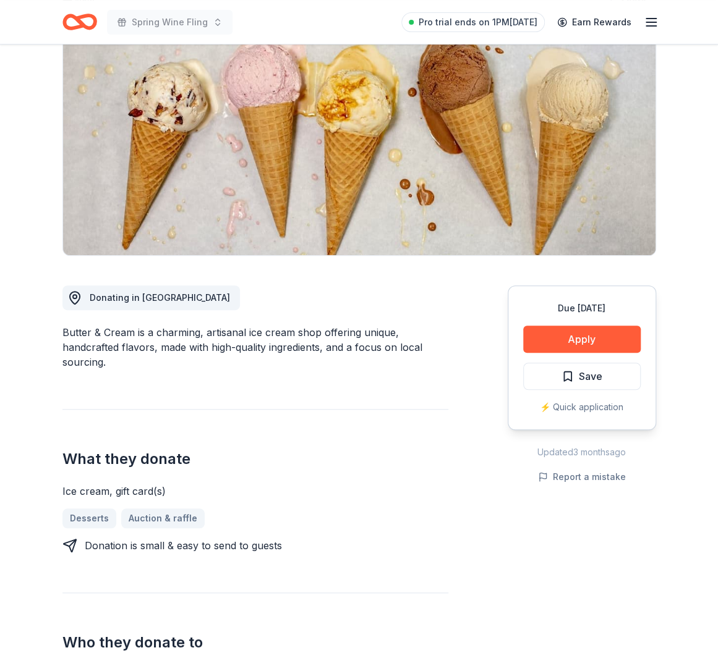
scroll to position [124, 0]
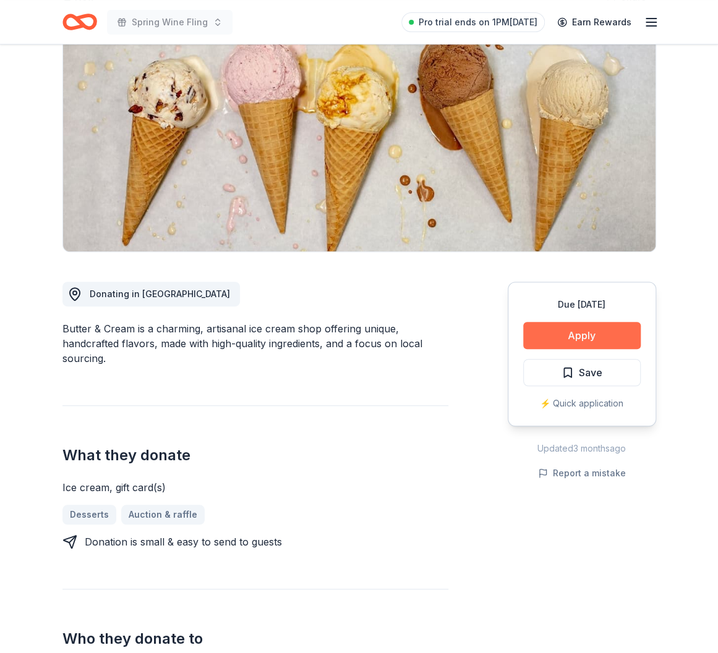
click at [585, 333] on button "Apply" at bounding box center [581, 335] width 117 height 27
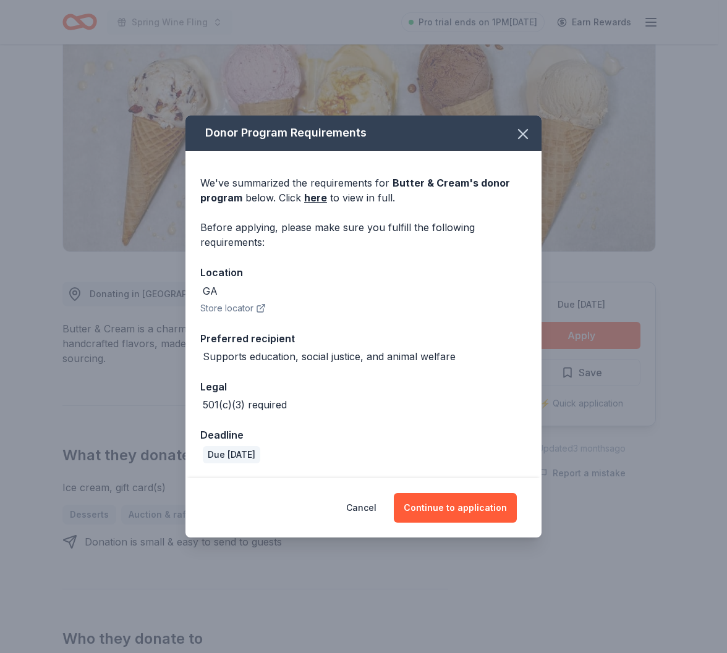
click at [220, 310] on button "Store locator" at bounding box center [233, 308] width 66 height 15
click at [470, 512] on button "Continue to application" at bounding box center [455, 508] width 123 height 30
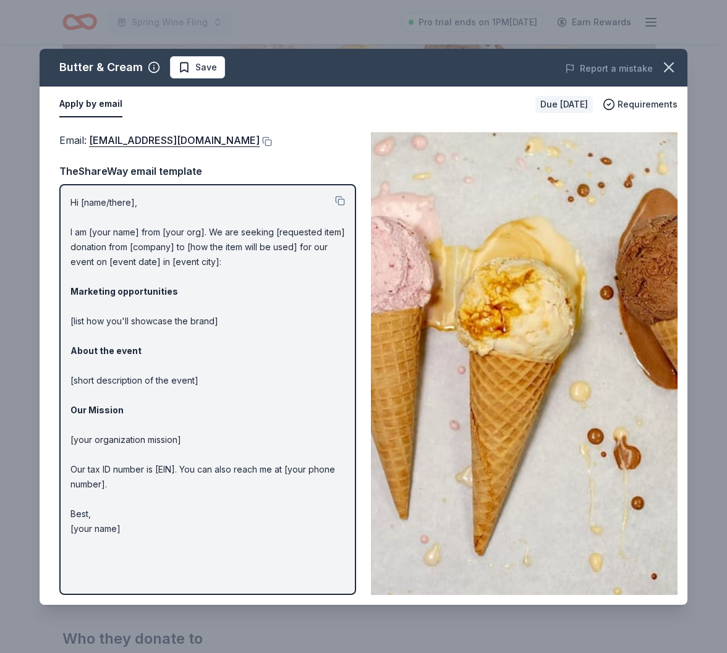
click at [569, 337] on img at bounding box center [524, 363] width 307 height 463
click at [668, 67] on icon "button" at bounding box center [668, 67] width 9 height 9
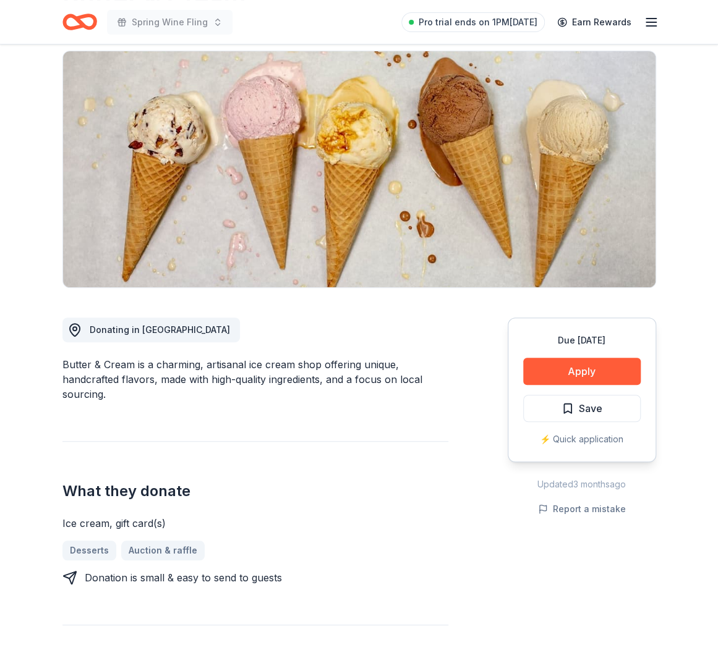
scroll to position [62, 0]
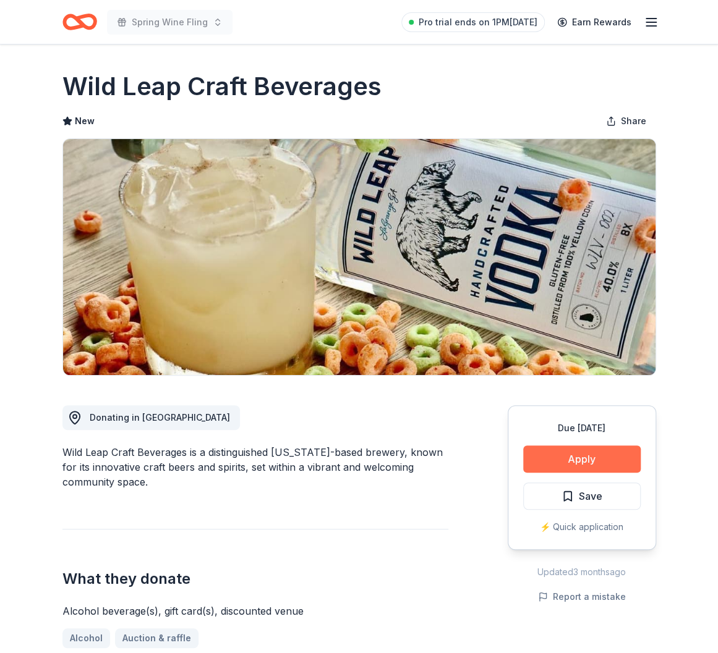
click at [575, 456] on button "Apply" at bounding box center [581, 459] width 117 height 27
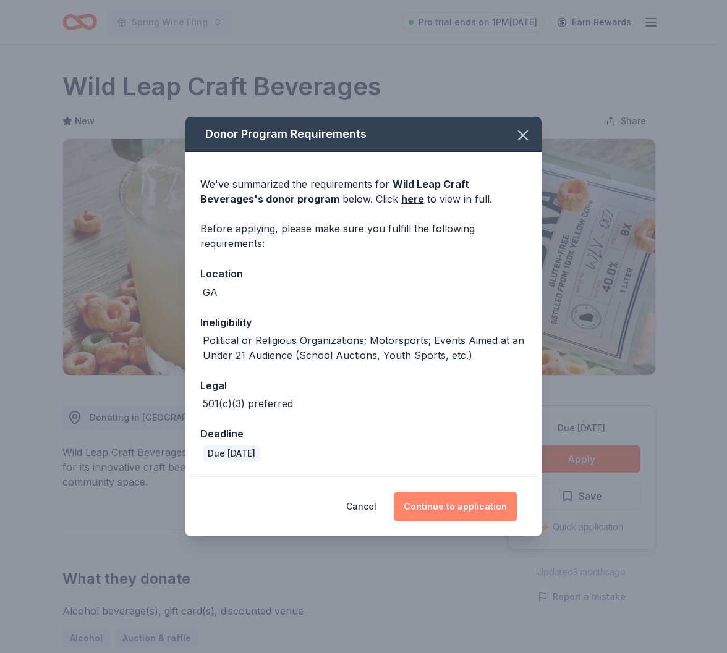
click at [426, 499] on button "Continue to application" at bounding box center [455, 507] width 123 height 30
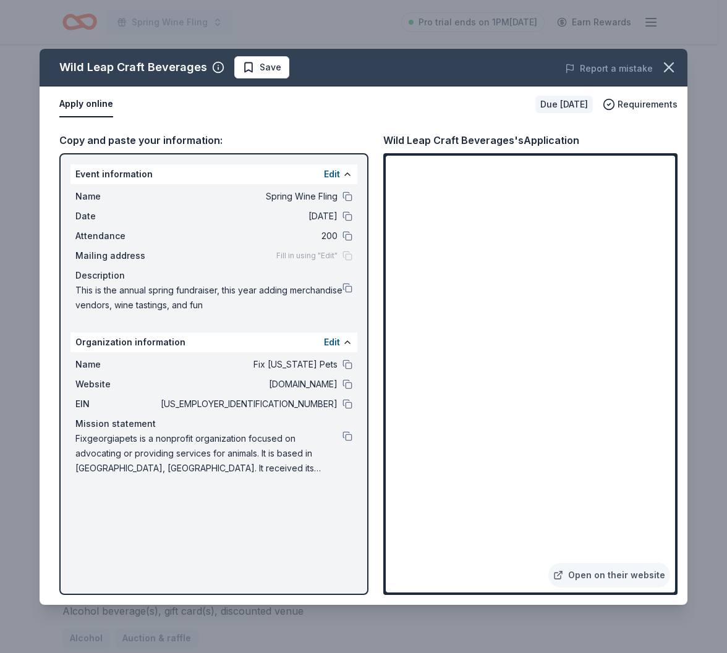
click at [90, 103] on button "Apply online" at bounding box center [86, 104] width 54 height 26
click at [595, 577] on link "Open on their website" at bounding box center [609, 575] width 122 height 25
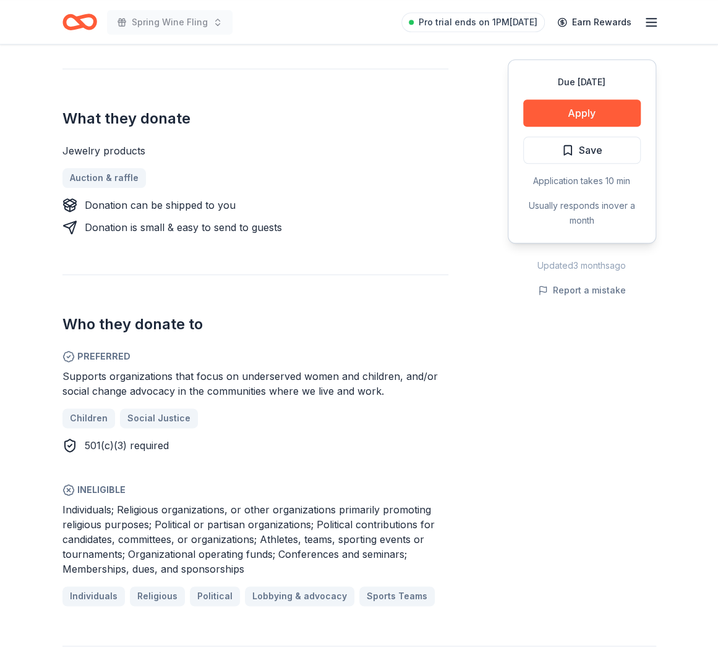
scroll to position [494, 0]
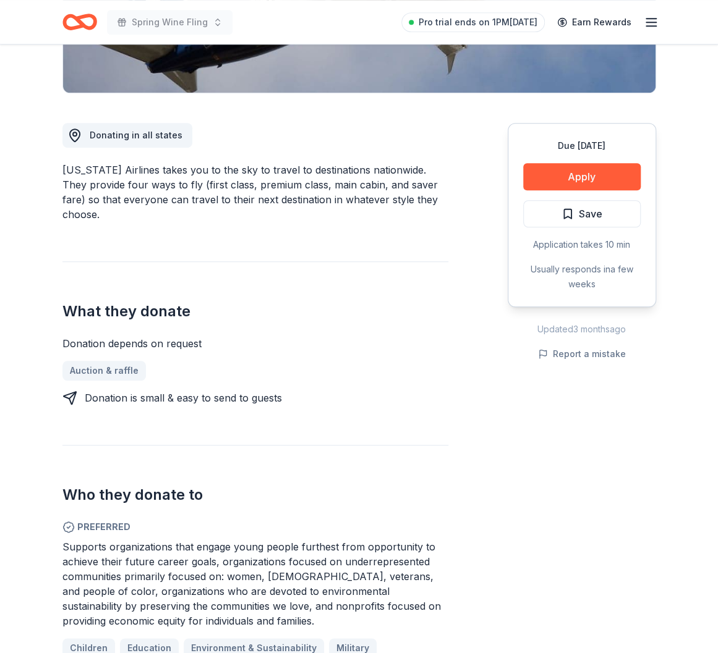
scroll to position [309, 0]
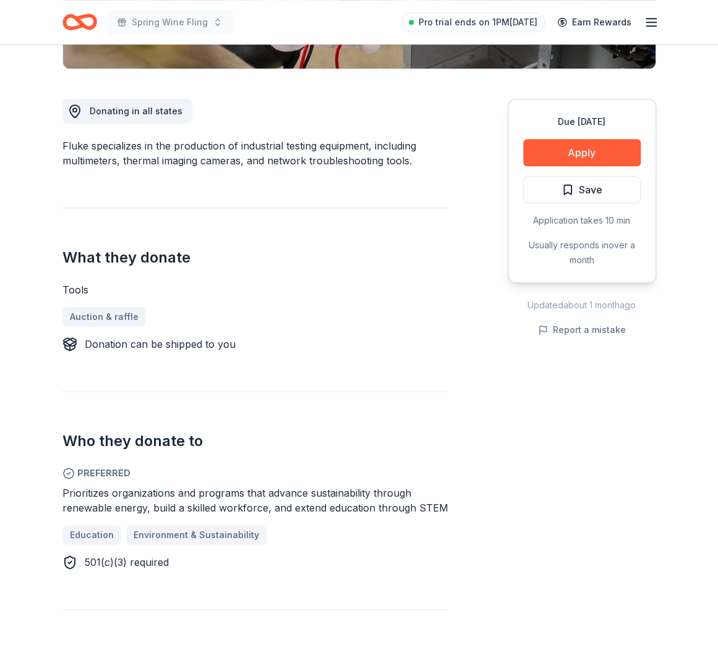
scroll to position [309, 0]
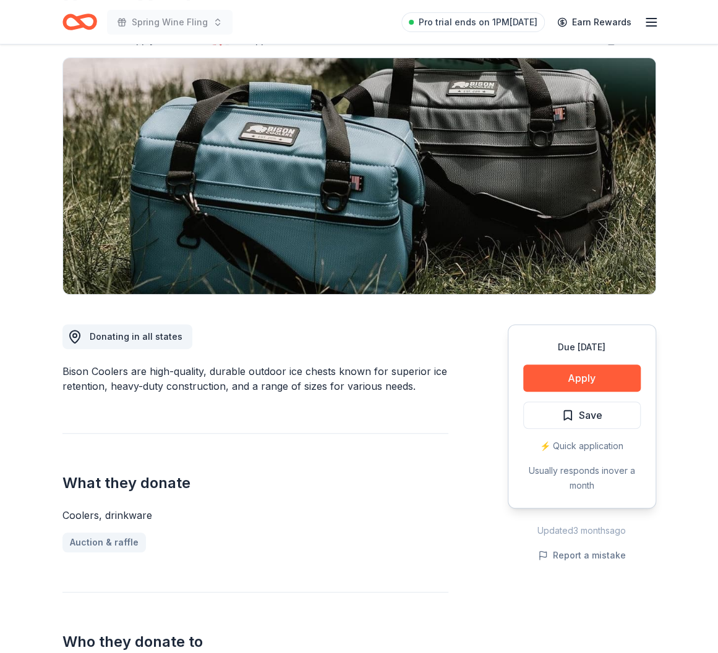
scroll to position [62, 0]
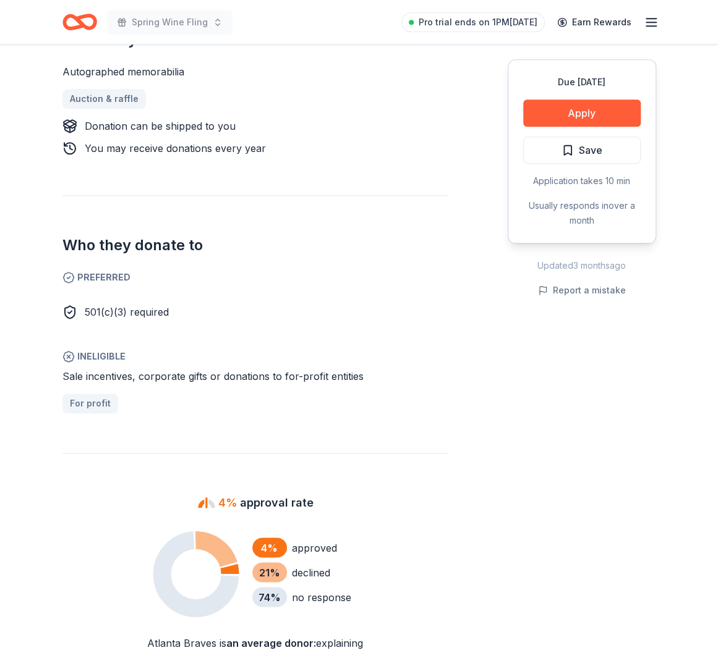
scroll to position [556, 0]
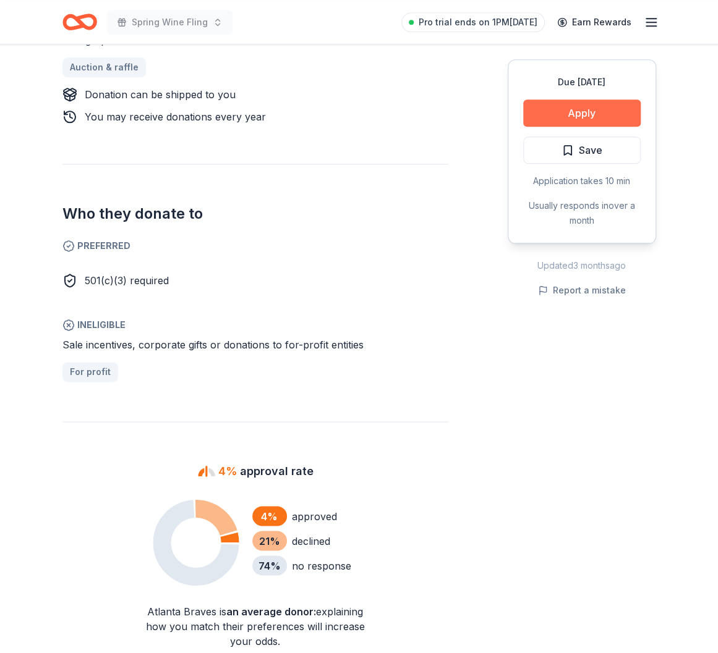
click at [560, 113] on button "Apply" at bounding box center [581, 113] width 117 height 27
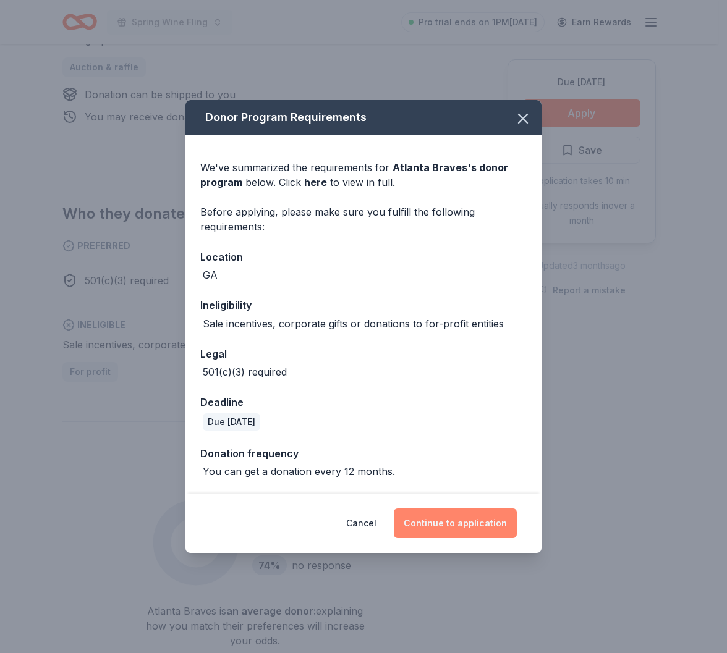
click at [465, 521] on button "Continue to application" at bounding box center [455, 524] width 123 height 30
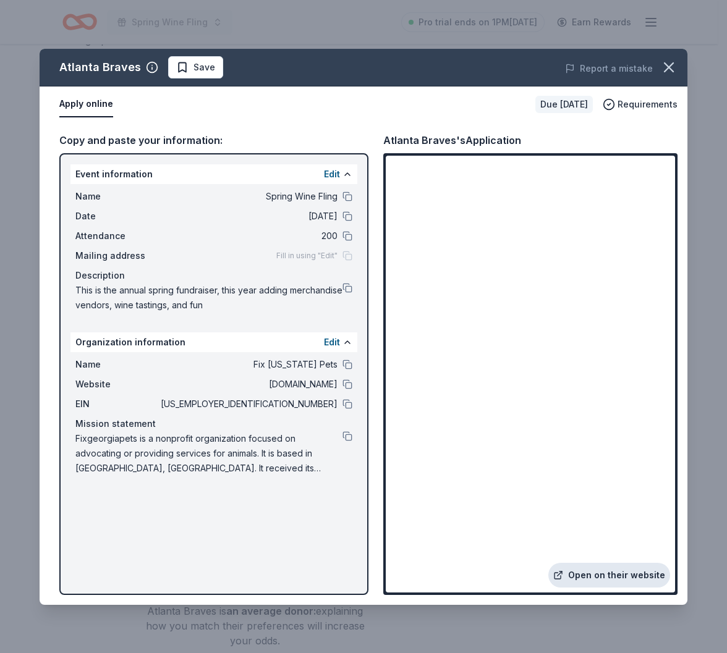
click at [618, 574] on link "Open on their website" at bounding box center [609, 575] width 122 height 25
click at [666, 73] on icon "button" at bounding box center [668, 67] width 17 height 17
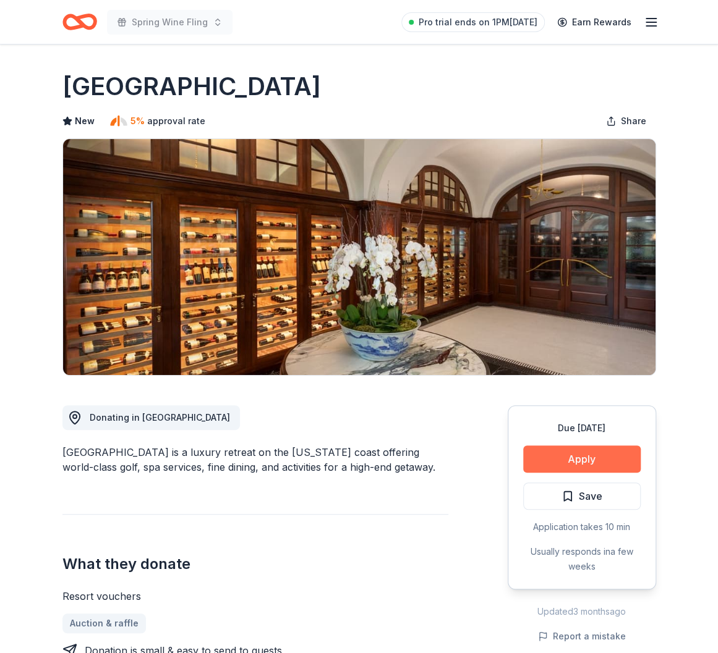
click at [551, 457] on button "Apply" at bounding box center [581, 459] width 117 height 27
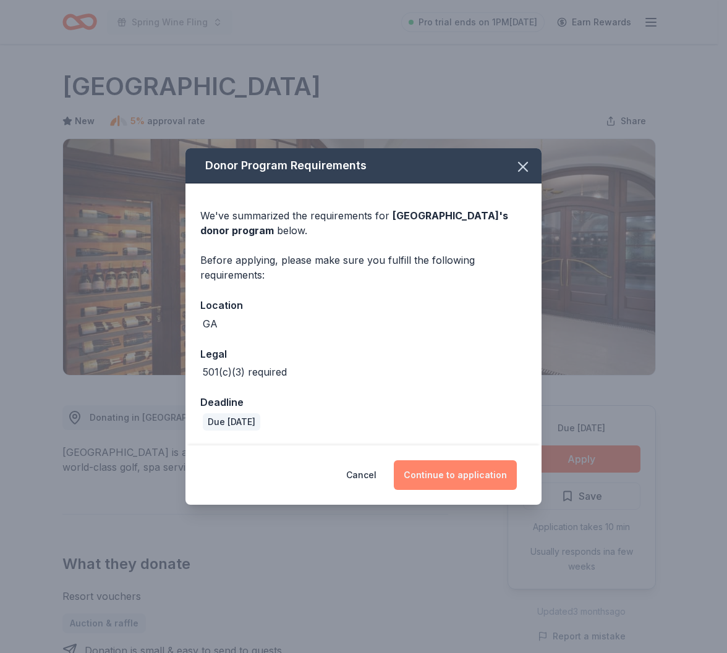
click at [475, 477] on button "Continue to application" at bounding box center [455, 475] width 123 height 30
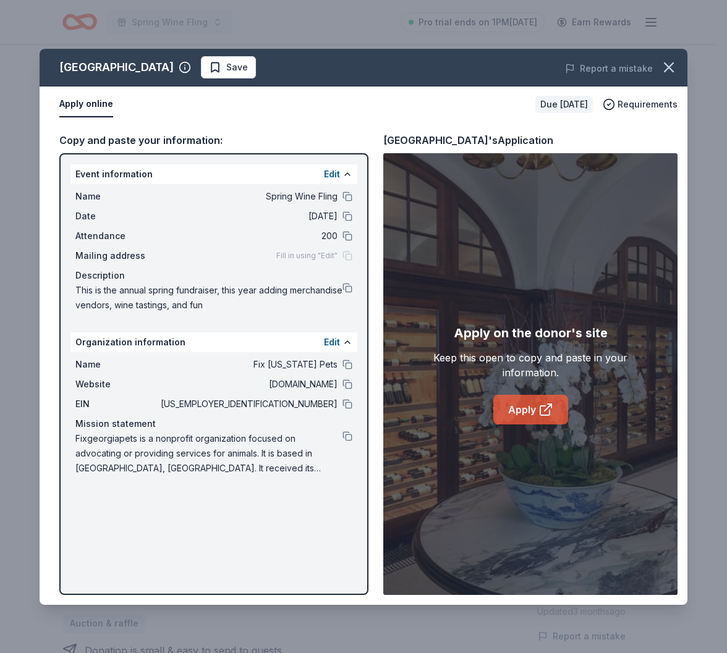
click at [540, 402] on icon at bounding box center [545, 409] width 15 height 15
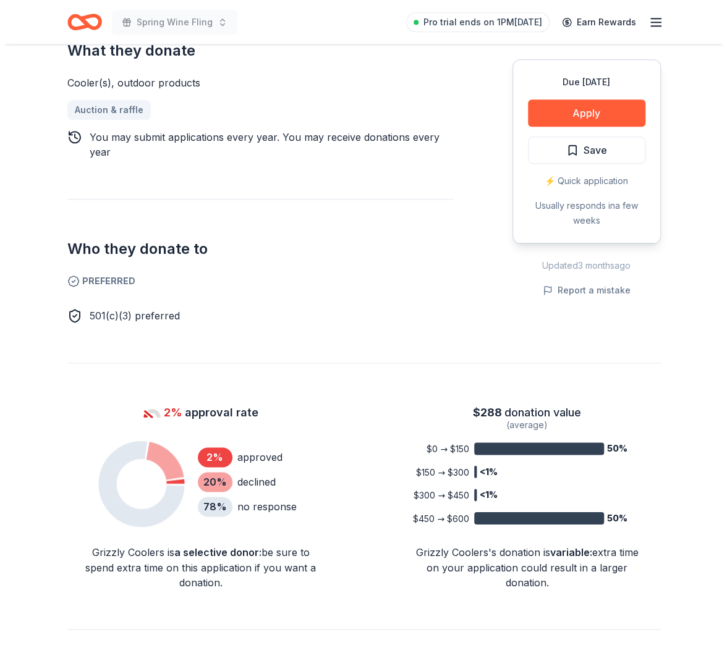
scroll to position [494, 0]
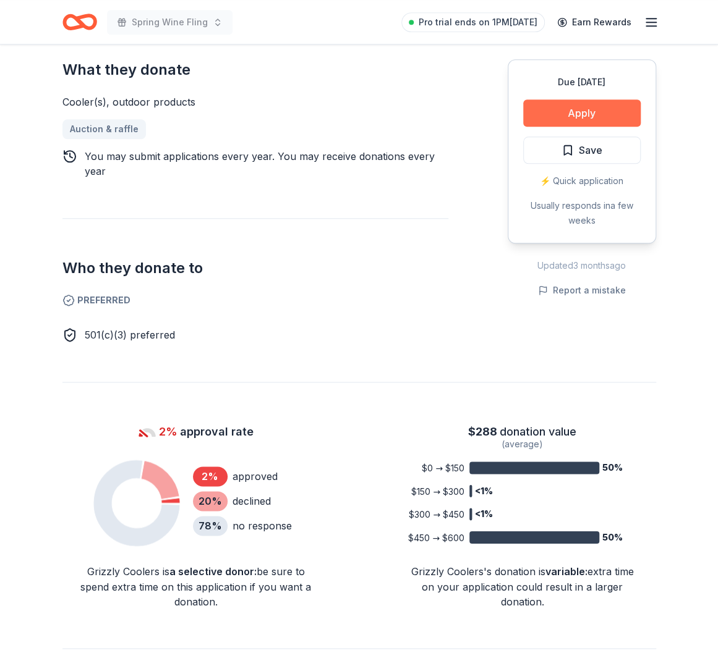
click at [556, 116] on button "Apply" at bounding box center [581, 113] width 117 height 27
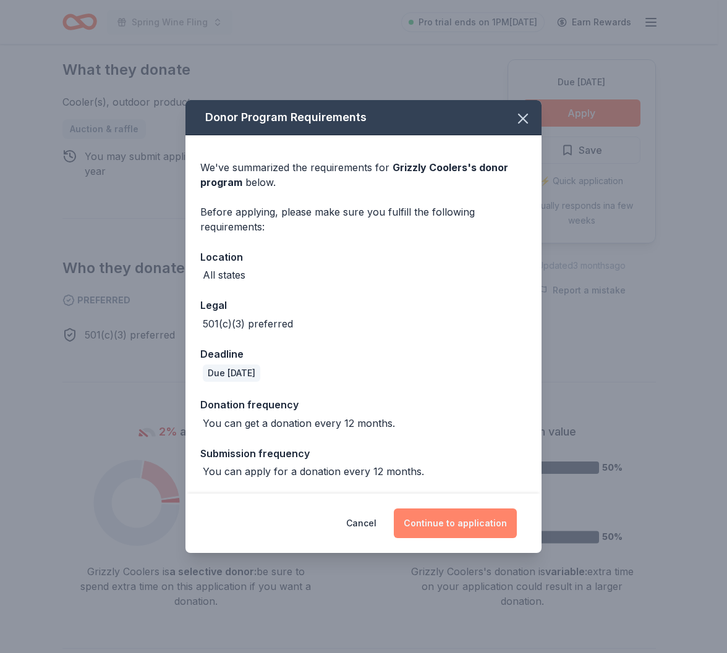
click at [465, 519] on button "Continue to application" at bounding box center [455, 524] width 123 height 30
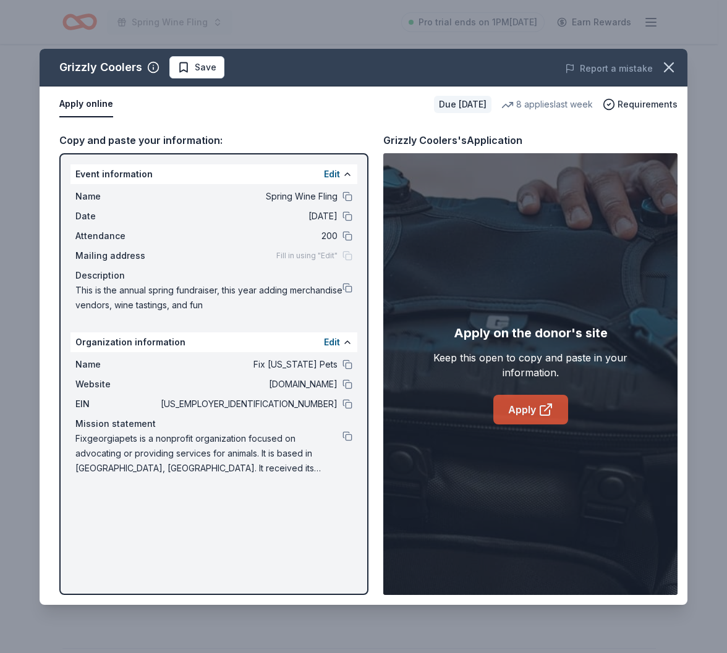
click at [534, 412] on link "Apply" at bounding box center [530, 410] width 75 height 30
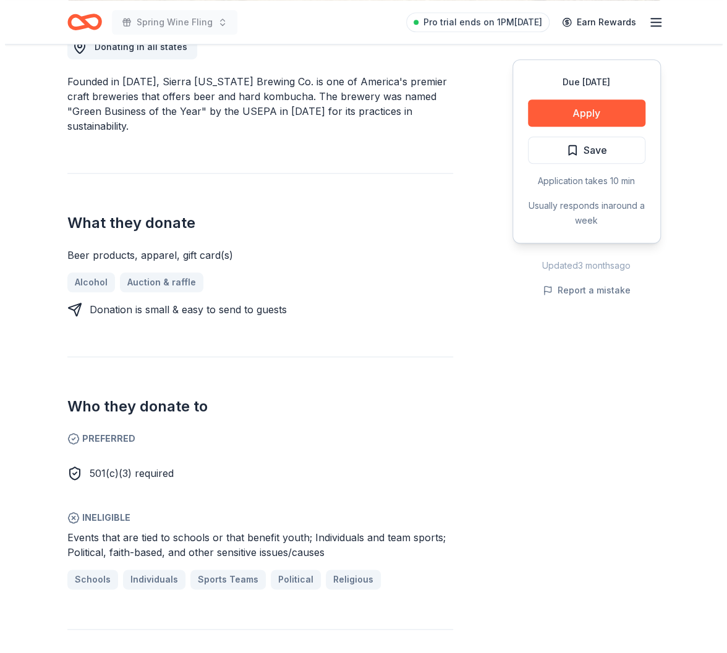
scroll to position [309, 0]
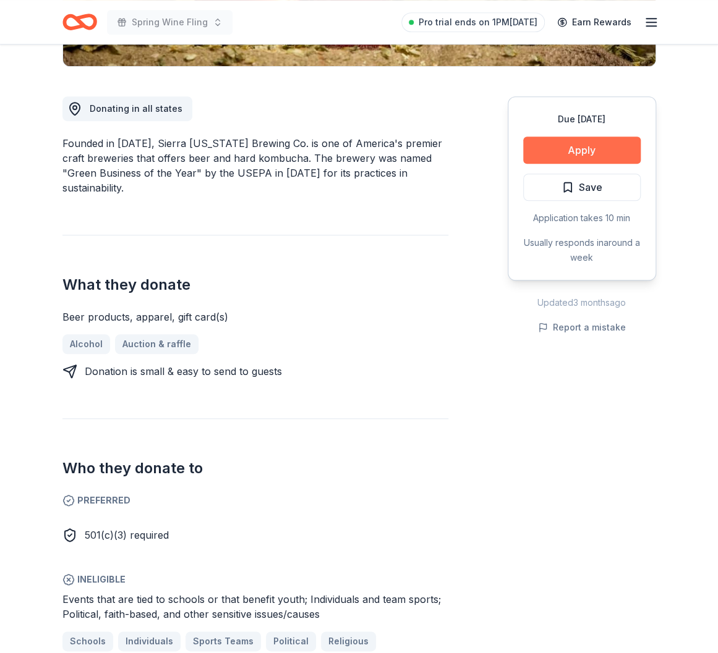
click at [562, 148] on button "Apply" at bounding box center [581, 150] width 117 height 27
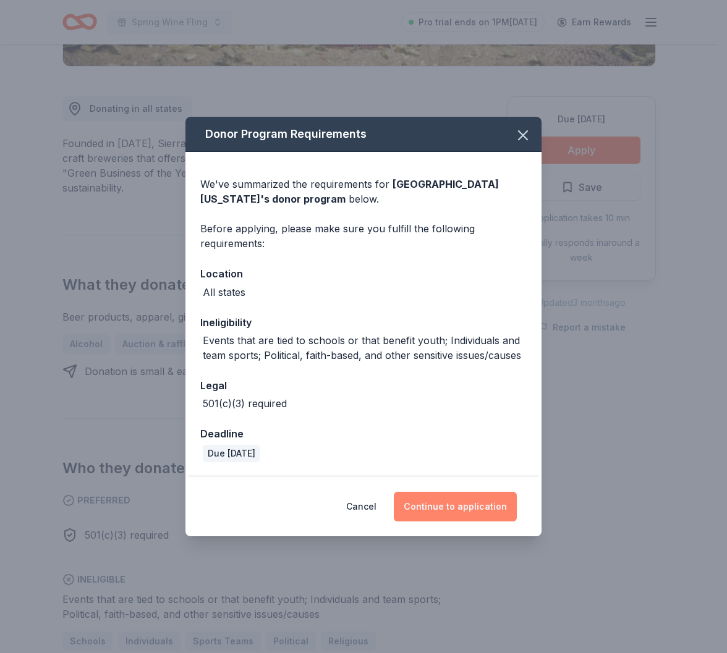
click at [455, 506] on button "Continue to application" at bounding box center [455, 507] width 123 height 30
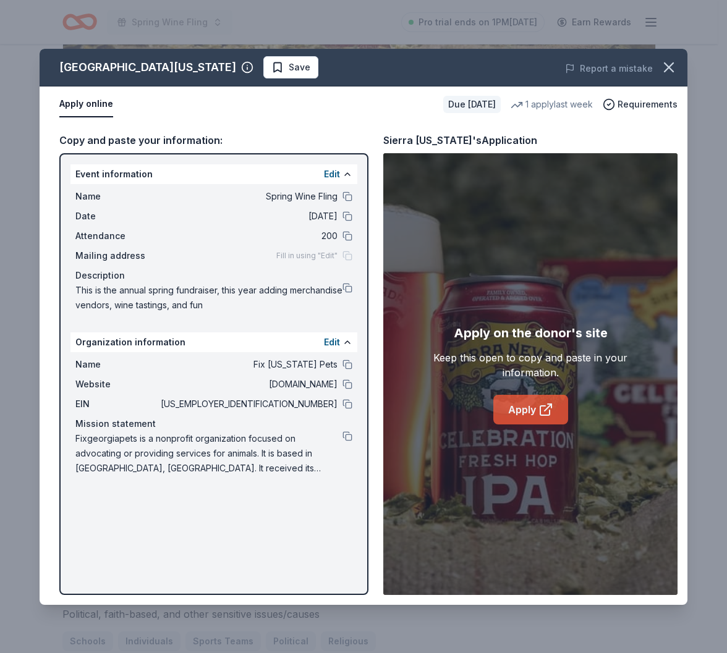
click at [529, 415] on link "Apply" at bounding box center [530, 410] width 75 height 30
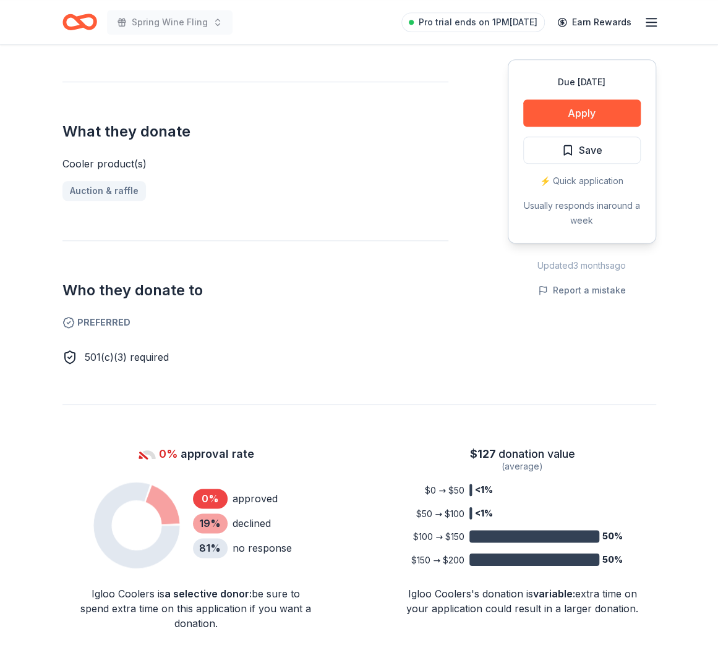
scroll to position [494, 0]
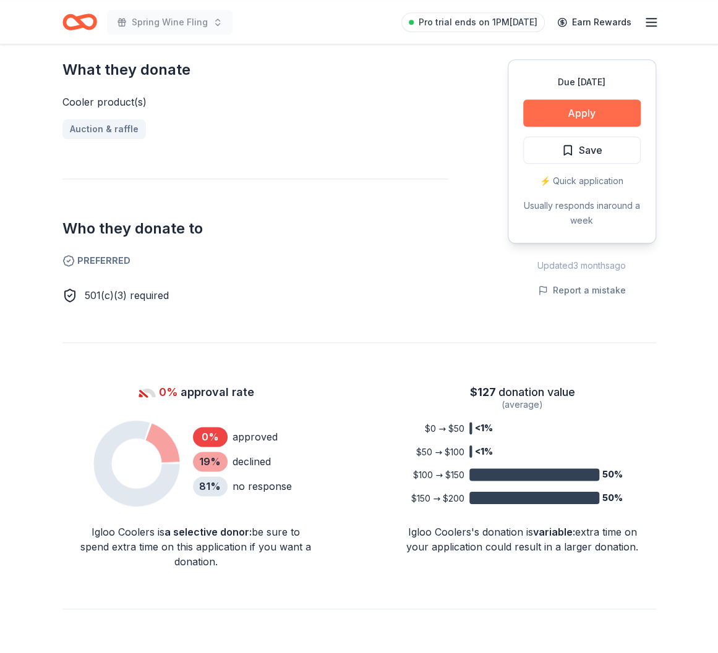
click at [570, 112] on button "Apply" at bounding box center [581, 113] width 117 height 27
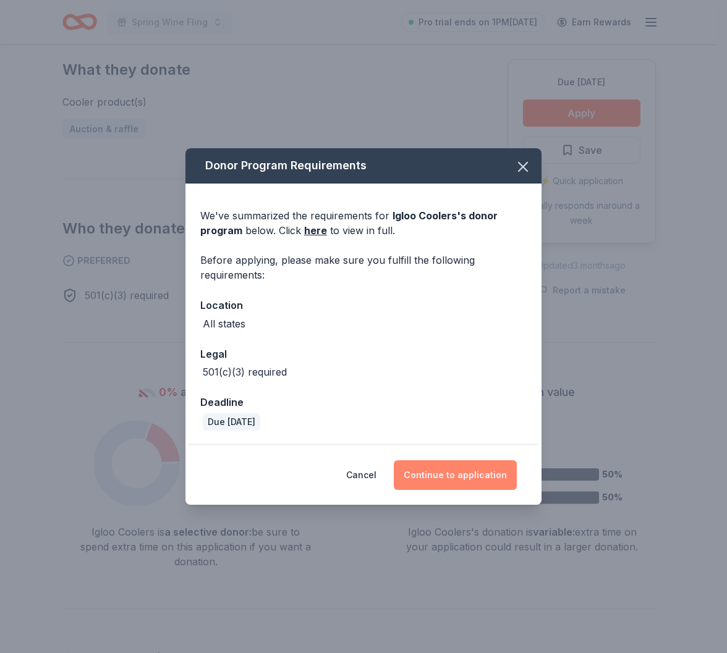
click at [435, 466] on button "Continue to application" at bounding box center [455, 475] width 123 height 30
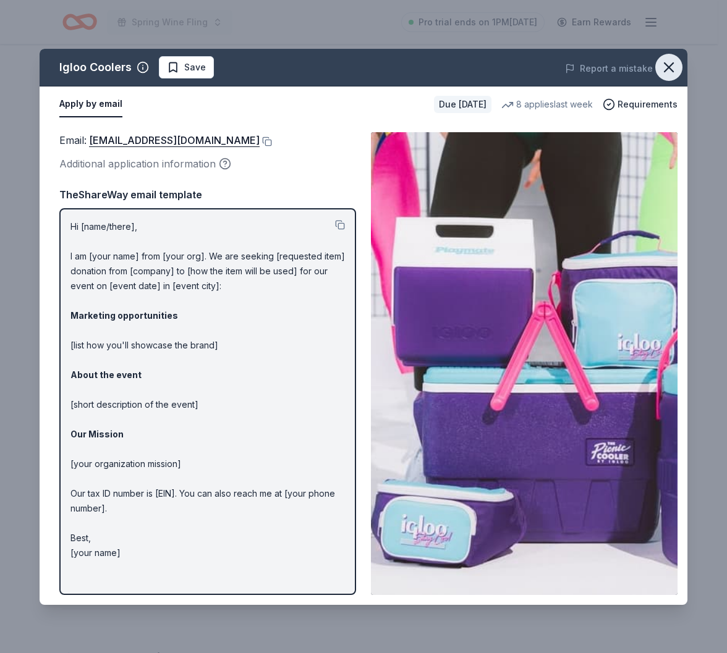
click at [672, 67] on icon "button" at bounding box center [668, 67] width 17 height 17
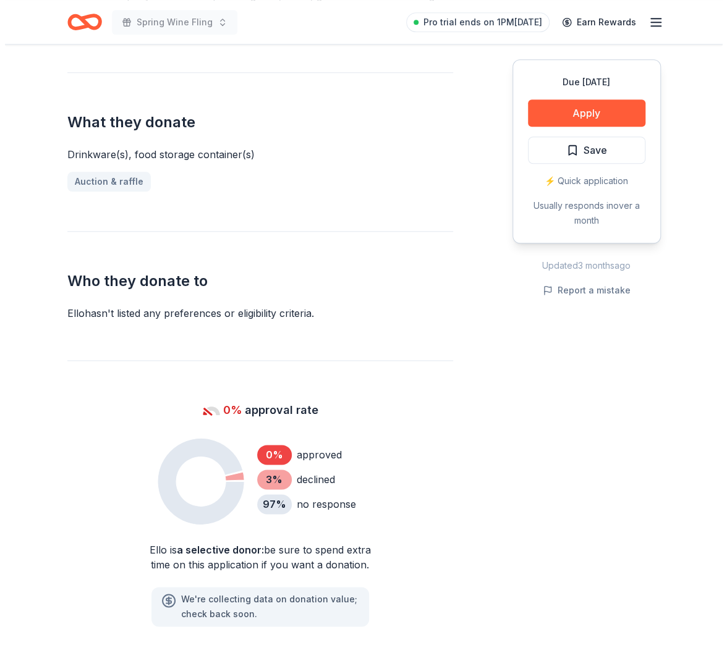
scroll to position [371, 0]
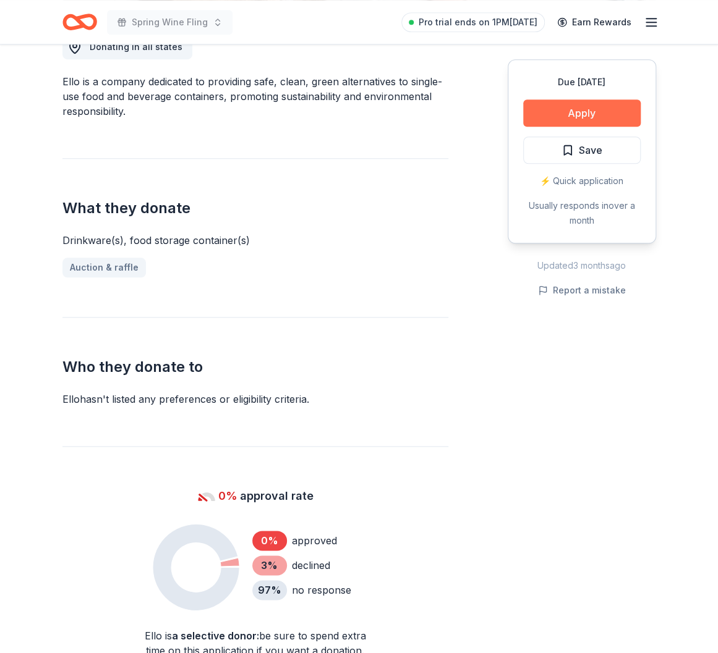
click at [586, 115] on button "Apply" at bounding box center [581, 113] width 117 height 27
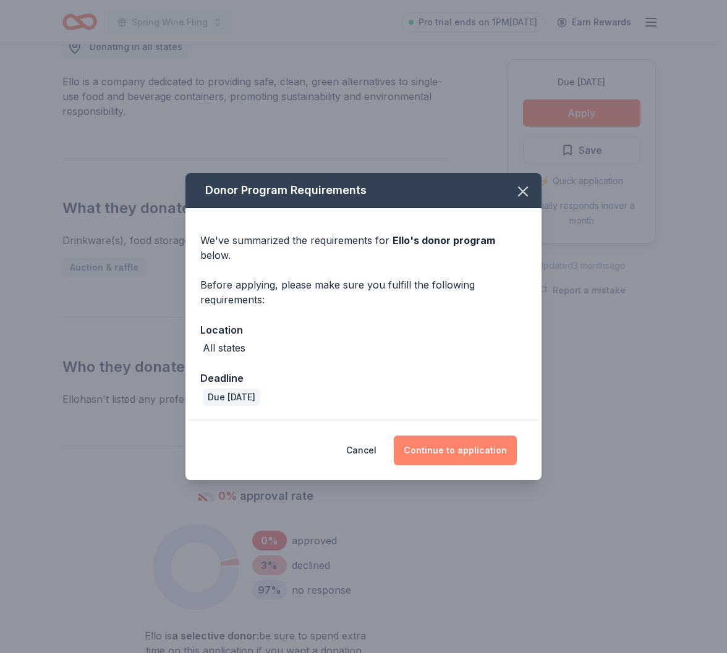
click at [477, 443] on button "Continue to application" at bounding box center [455, 451] width 123 height 30
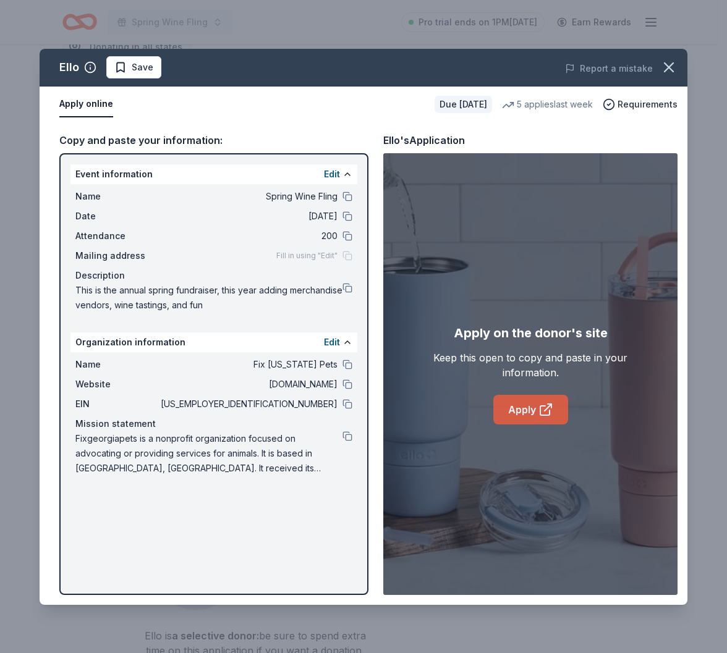
click at [535, 406] on link "Apply" at bounding box center [530, 410] width 75 height 30
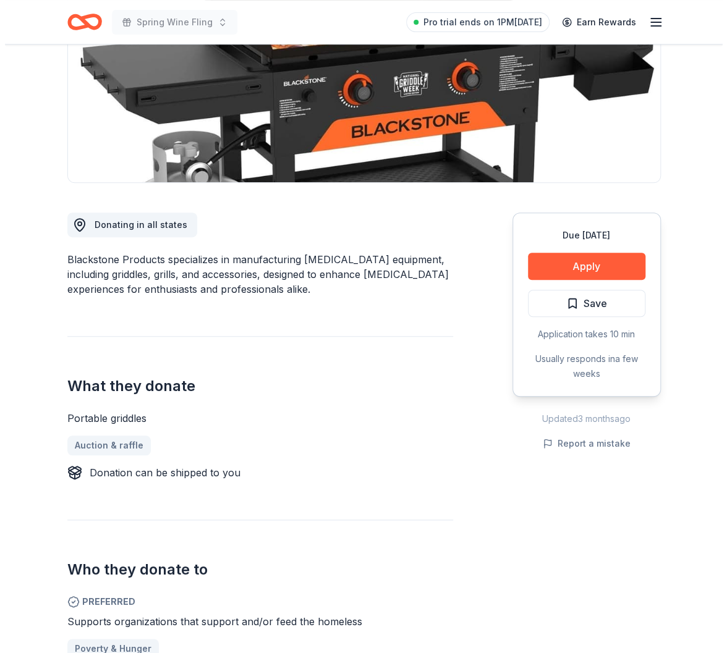
scroll to position [62, 0]
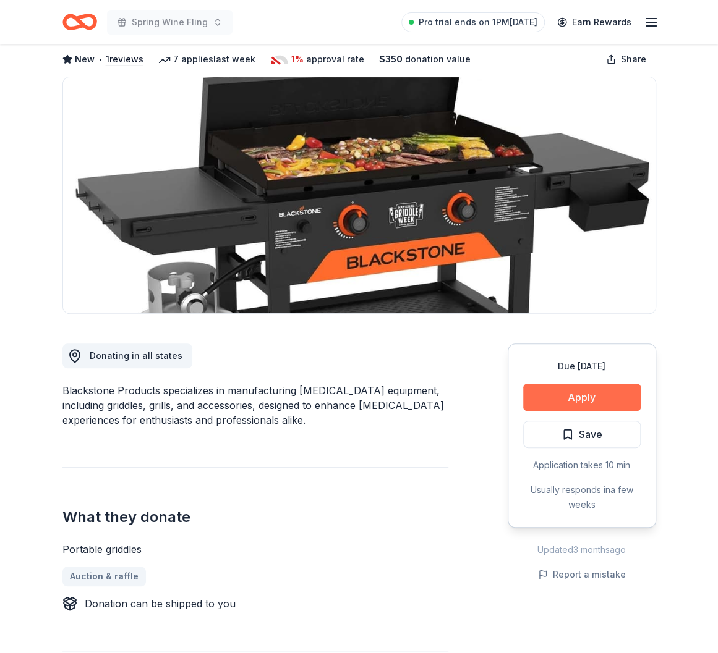
click at [569, 389] on button "Apply" at bounding box center [581, 397] width 117 height 27
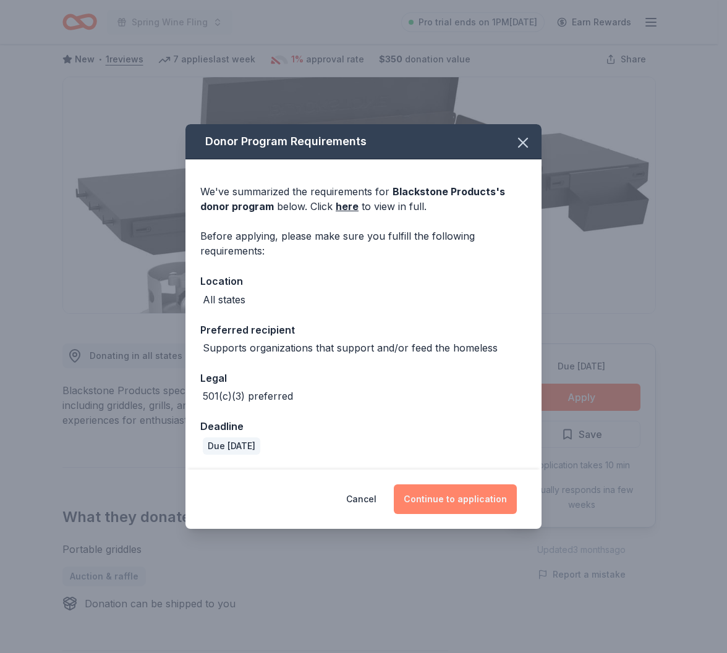
click at [439, 507] on button "Continue to application" at bounding box center [455, 500] width 123 height 30
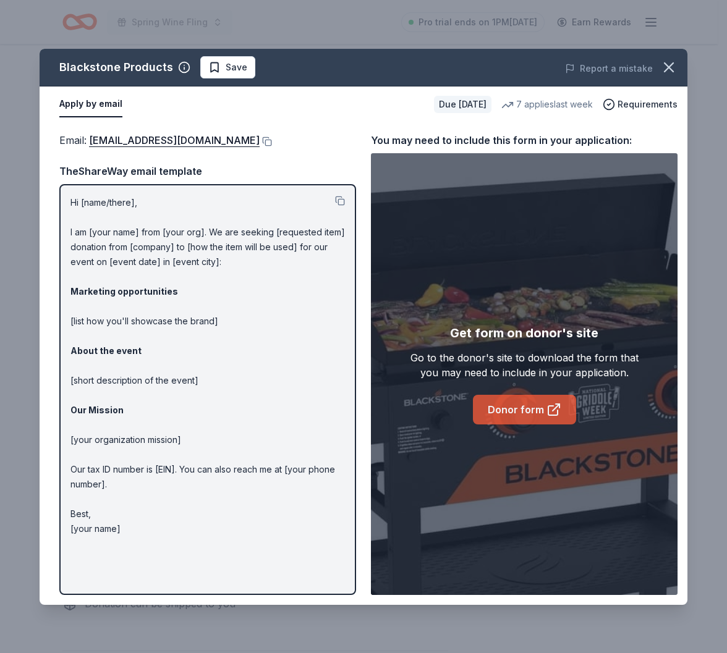
click at [530, 404] on link "Donor form" at bounding box center [524, 410] width 103 height 30
